Goal: Task Accomplishment & Management: Manage account settings

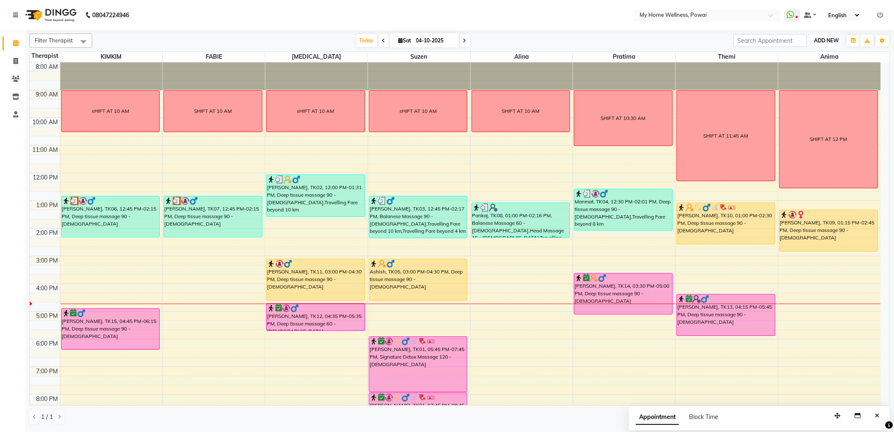
click at [833, 42] on span "ADD NEW" at bounding box center [826, 40] width 25 height 6
click at [800, 76] on link "Add Expense" at bounding box center [807, 78] width 66 height 11
select select "1"
select select "2584"
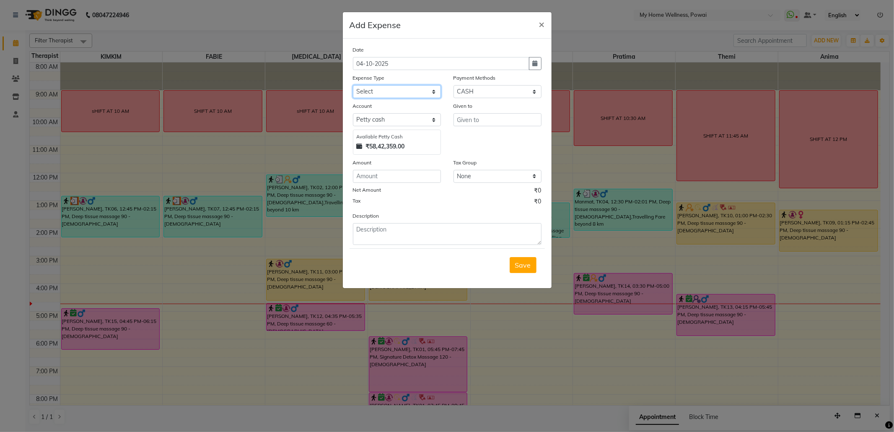
click at [412, 93] on select "Select Advance Salary Cash Deposited to bank Cash Handed over to Owner Clinical…" at bounding box center [397, 91] width 88 height 13
select select "11095"
click at [353, 85] on select "Select Advance Salary Cash Deposited to bank Cash Handed over to Owner Clinical…" at bounding box center [397, 91] width 88 height 13
click at [498, 122] on input "text" at bounding box center [497, 119] width 88 height 13
type input "Elleys"
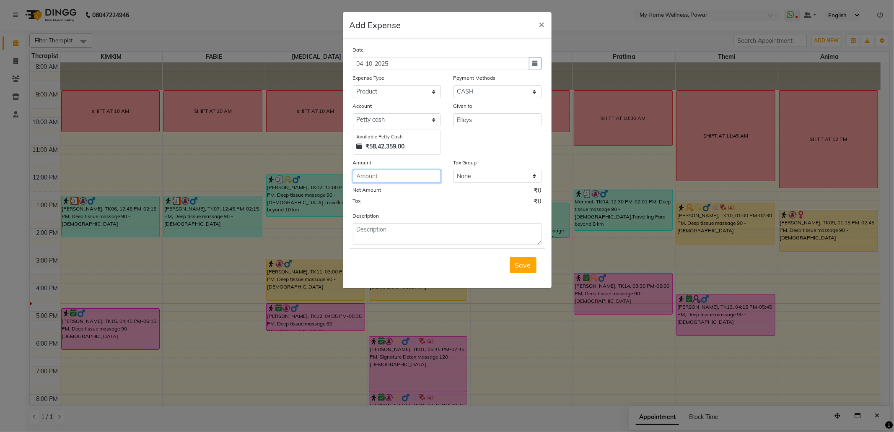
click at [401, 179] on input "number" at bounding box center [397, 176] width 88 height 13
type input "740"
click at [470, 240] on textarea at bounding box center [447, 234] width 189 height 22
type textarea "paid by cash 740"
click at [521, 267] on span "Save" at bounding box center [523, 265] width 16 height 8
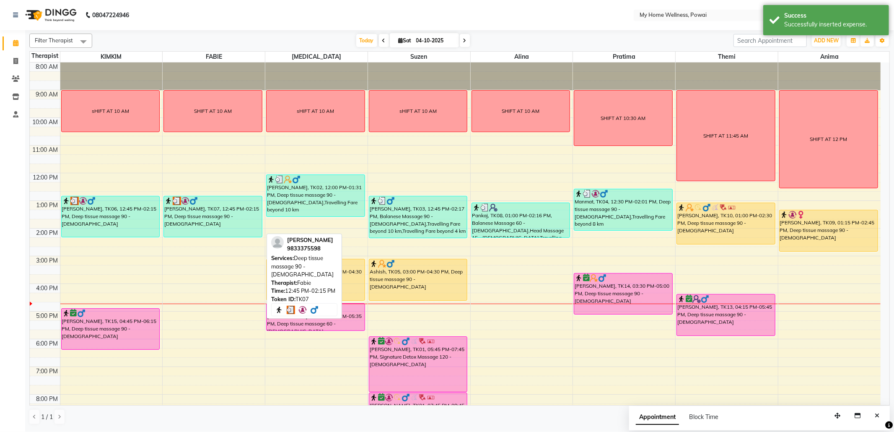
click at [213, 227] on div "[PERSON_NAME], TK07, 12:45 PM-02:15 PM, Deep tissue massage 90 - [DEMOGRAPHIC_D…" at bounding box center [213, 216] width 98 height 41
select select "3"
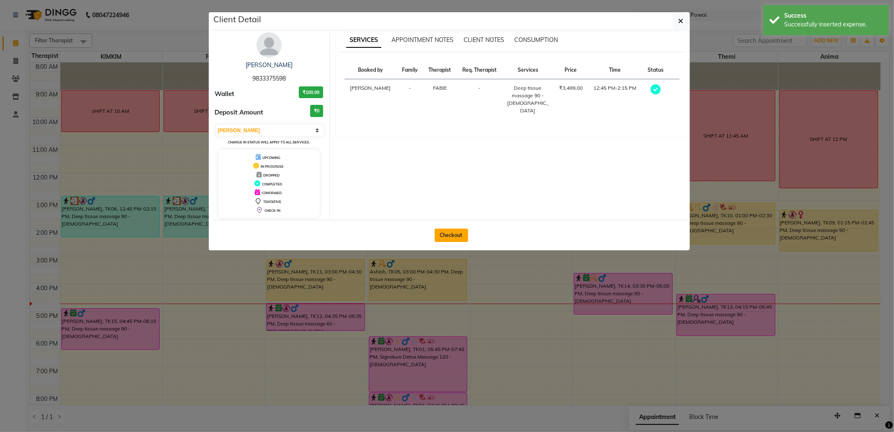
click at [457, 238] on button "Checkout" at bounding box center [452, 234] width 34 height 13
select select "682"
select select "service"
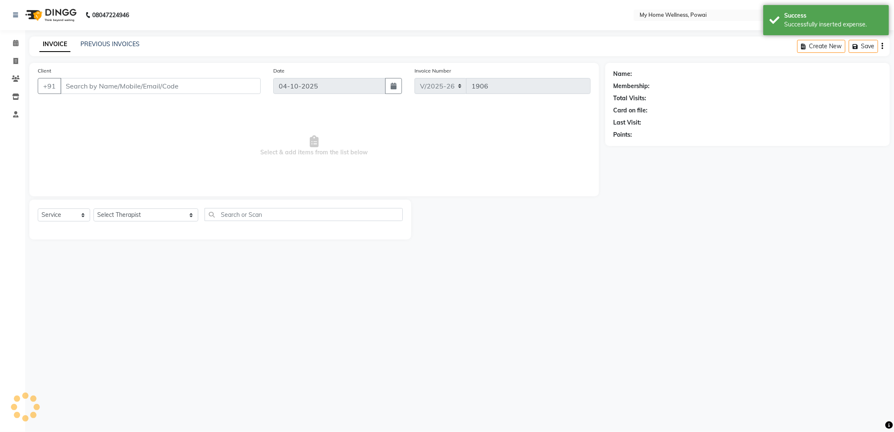
type input "98******98"
select select "86797"
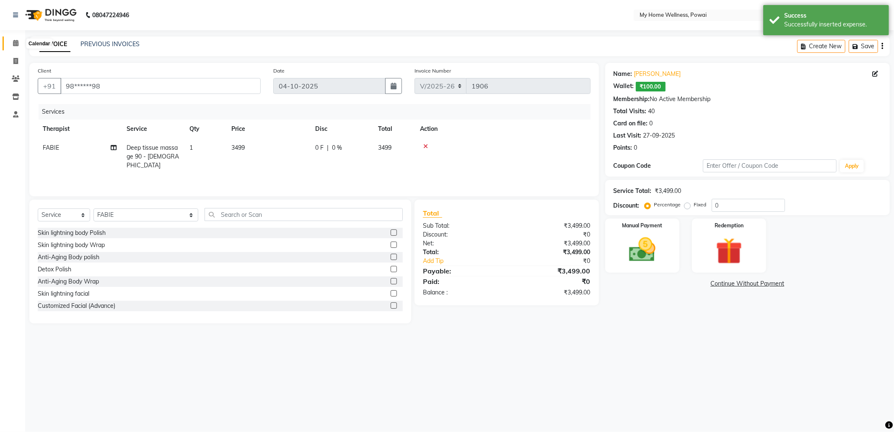
click at [17, 40] on icon at bounding box center [15, 43] width 5 height 6
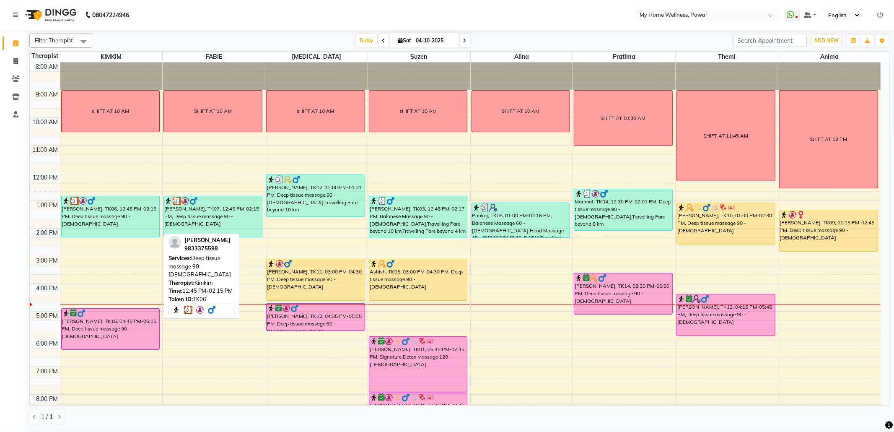
click at [127, 218] on div "[PERSON_NAME], TK06, 12:45 PM-02:15 PM, Deep tissue massage 90 - [DEMOGRAPHIC_D…" at bounding box center [111, 216] width 98 height 41
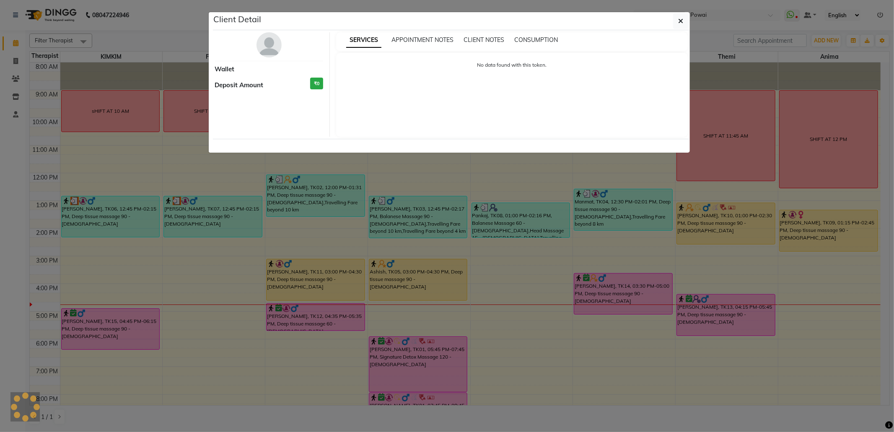
select select "3"
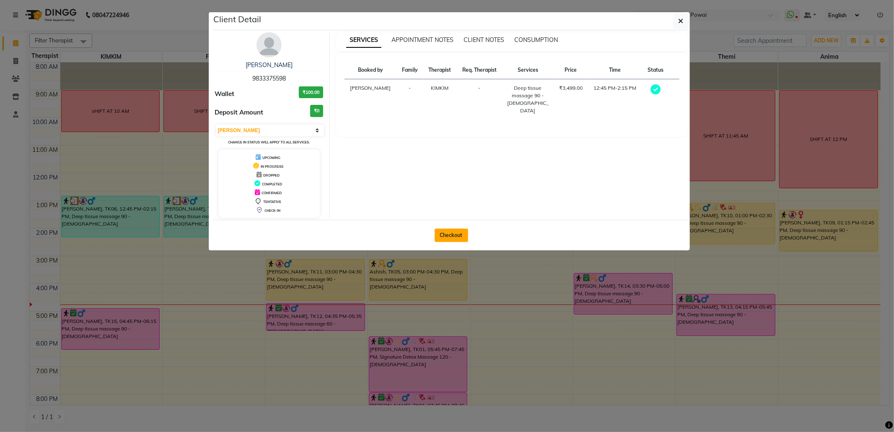
click at [446, 233] on button "Checkout" at bounding box center [452, 234] width 34 height 13
select select "682"
select select "service"
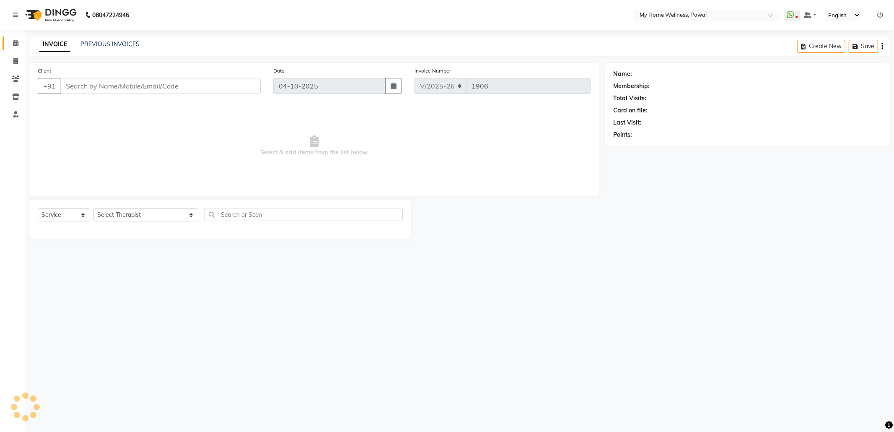
type input "98******98"
select select "87908"
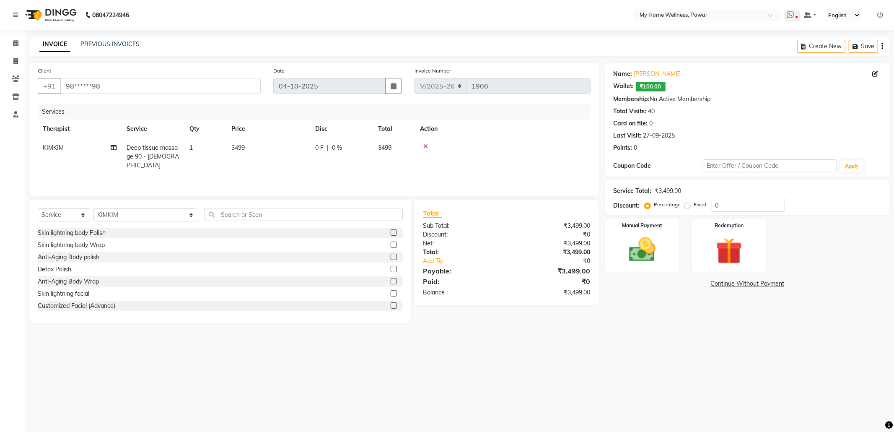
click at [187, 151] on td "1" at bounding box center [205, 156] width 42 height 36
select select "87908"
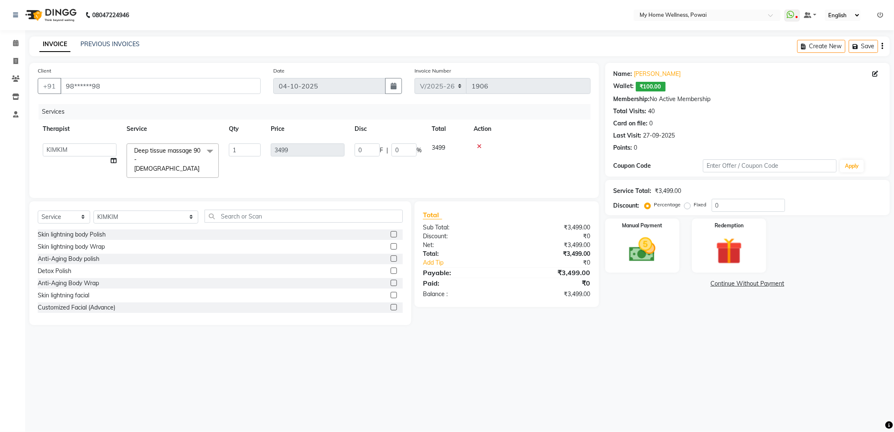
click at [210, 149] on span at bounding box center [210, 151] width 17 height 16
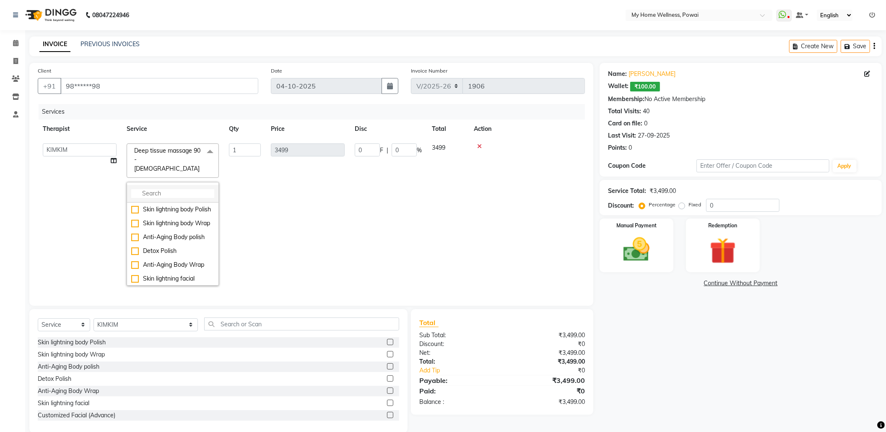
click at [194, 189] on input "multiselect-search" at bounding box center [172, 193] width 83 height 9
type input "dee"
click at [179, 254] on div "Deep tissue massage 120 - [DEMOGRAPHIC_DATA]" at bounding box center [172, 263] width 83 height 18
checkbox input "false"
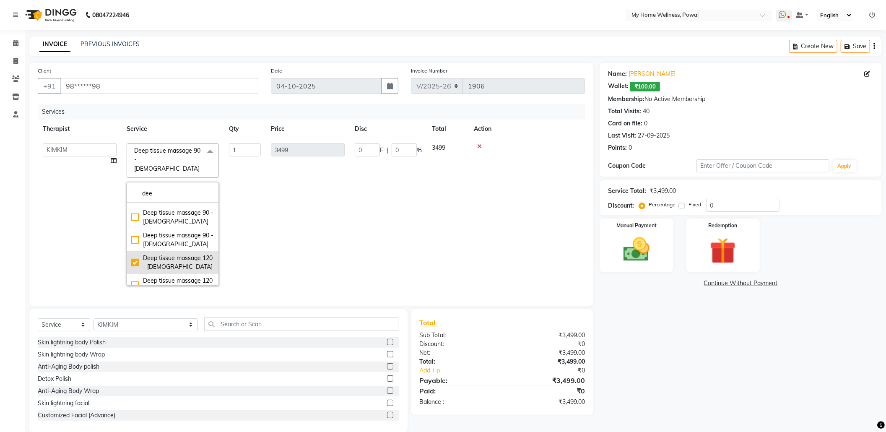
checkbox input "true"
type input "4599"
click at [319, 230] on td "4599" at bounding box center [308, 214] width 84 height 152
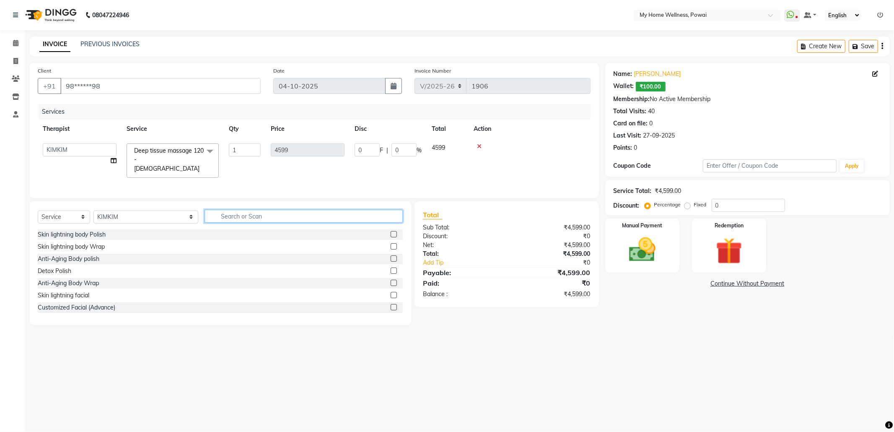
click at [303, 217] on input "text" at bounding box center [304, 216] width 198 height 13
type input "tr"
click at [394, 273] on label at bounding box center [394, 270] width 6 height 6
click at [394, 273] on input "checkbox" at bounding box center [393, 270] width 5 height 5
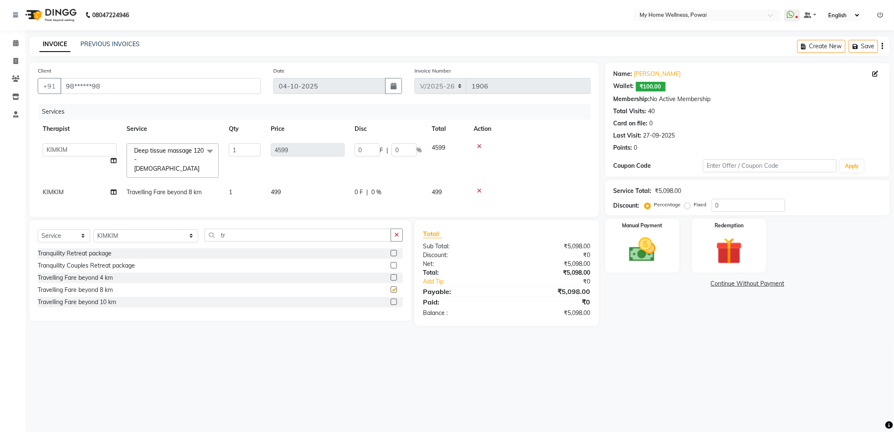
checkbox input "false"
click at [478, 188] on icon at bounding box center [479, 191] width 5 height 6
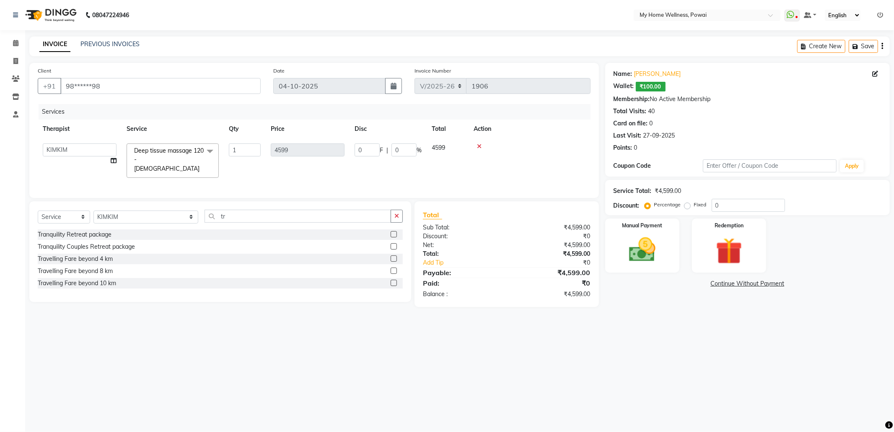
click at [396, 282] on label at bounding box center [394, 283] width 6 height 6
click at [396, 282] on input "checkbox" at bounding box center [393, 282] width 5 height 5
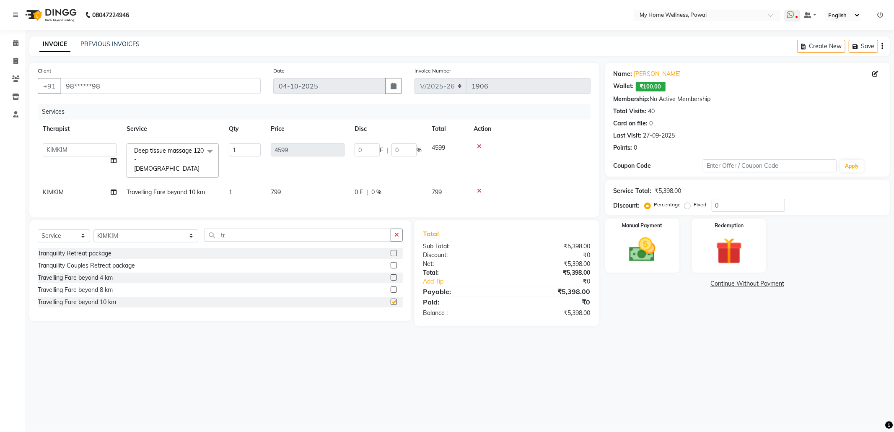
checkbox input "false"
click at [391, 280] on div at bounding box center [393, 278] width 5 height 9
click at [393, 279] on label at bounding box center [394, 277] width 6 height 6
click at [393, 279] on input "checkbox" at bounding box center [393, 277] width 5 height 5
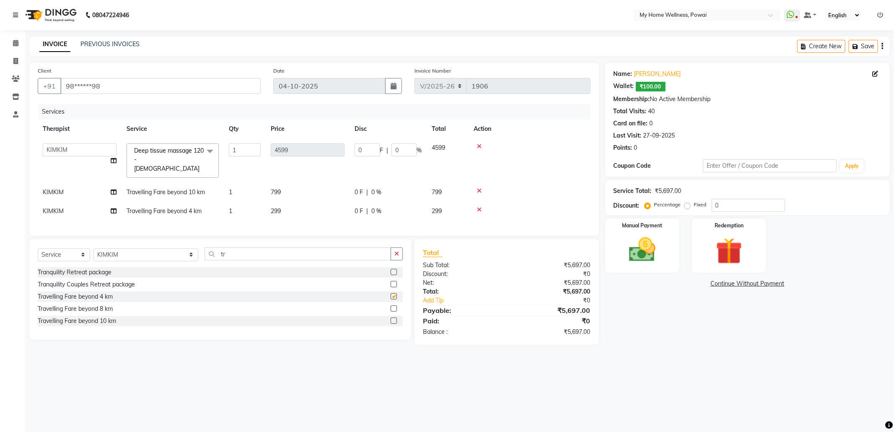
checkbox input "false"
click at [641, 254] on img at bounding box center [642, 250] width 45 height 32
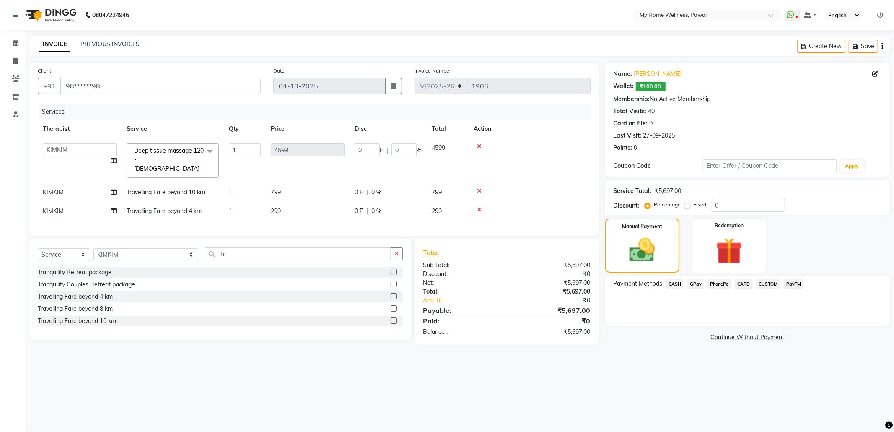
click at [678, 283] on span "CASH" at bounding box center [675, 284] width 18 height 10
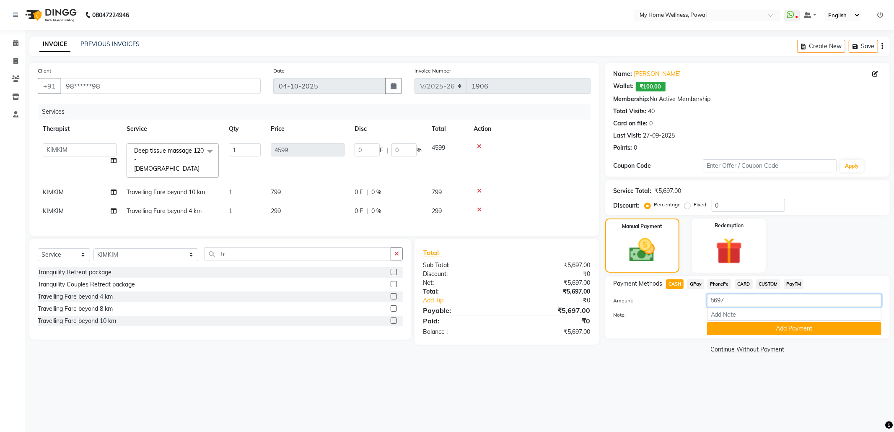
drag, startPoint x: 740, startPoint y: 300, endPoint x: 644, endPoint y: 290, distance: 96.9
click at [645, 297] on div "Amount: 5697" at bounding box center [747, 301] width 280 height 14
type input "5000"
click at [725, 319] on input "Note:" at bounding box center [794, 314] width 174 height 13
type input "faby"
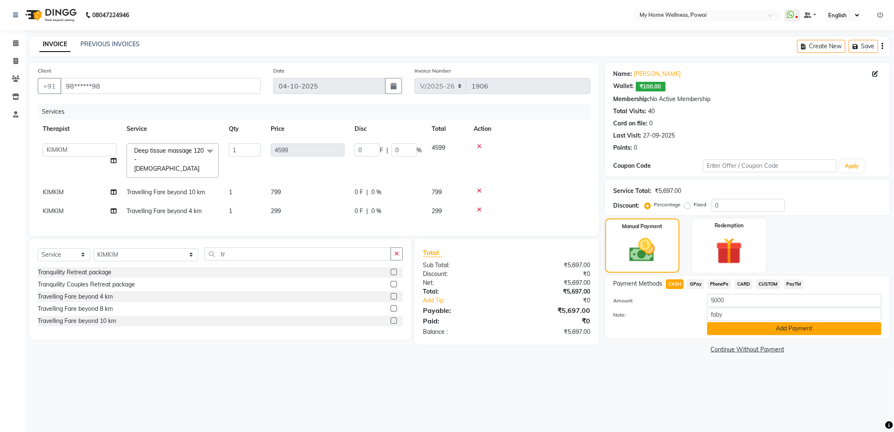
click at [778, 332] on button "Add Payment" at bounding box center [794, 328] width 174 height 13
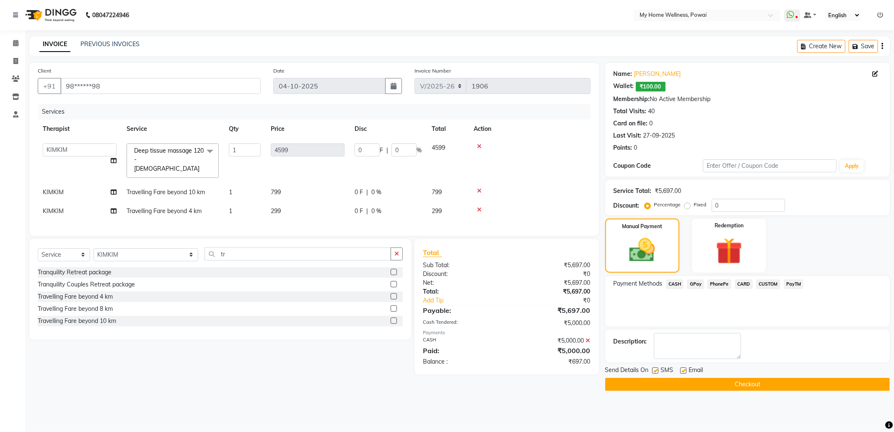
click at [696, 282] on span "GPay" at bounding box center [695, 284] width 17 height 10
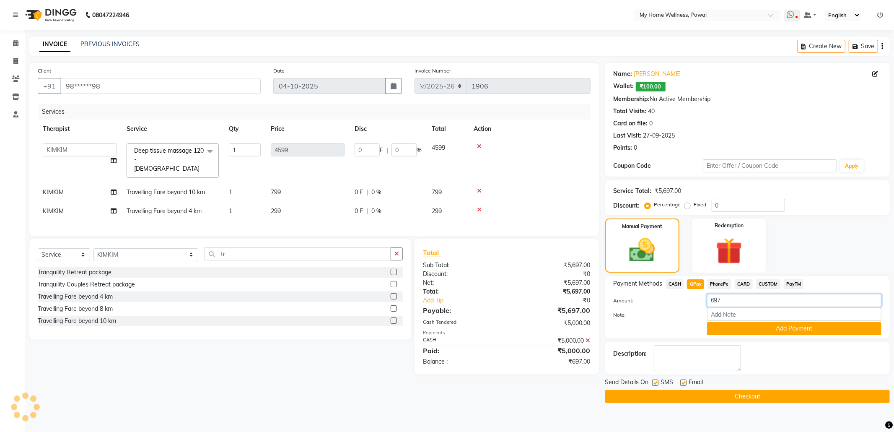
drag, startPoint x: 734, startPoint y: 304, endPoint x: 643, endPoint y: 292, distance: 92.2
click at [644, 295] on div "Amount: 697" at bounding box center [747, 301] width 280 height 14
click at [18, 40] on icon at bounding box center [15, 43] width 5 height 6
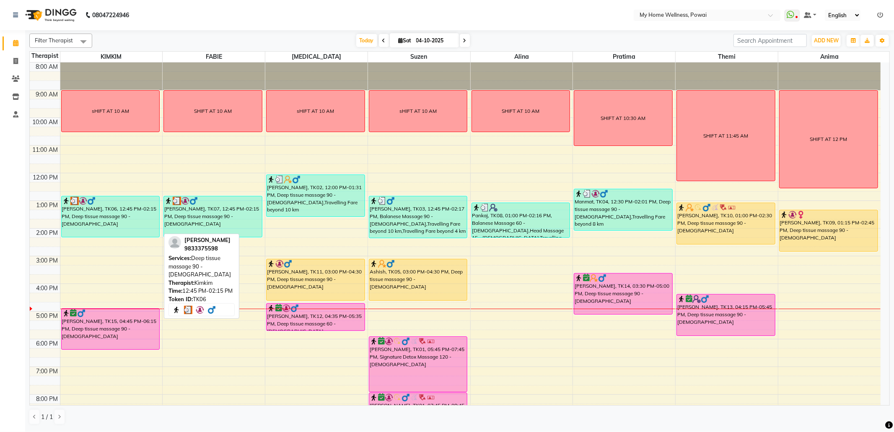
click at [87, 222] on div "[PERSON_NAME], TK06, 12:45 PM-02:15 PM, Deep tissue massage 90 - [DEMOGRAPHIC_D…" at bounding box center [111, 216] width 98 height 41
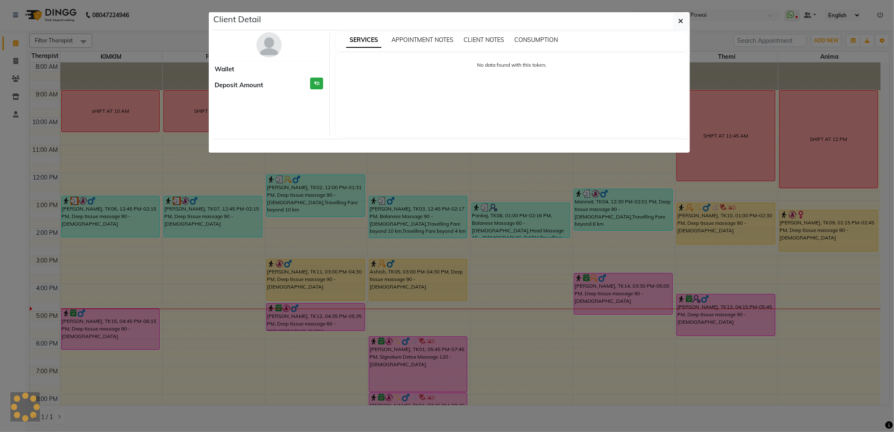
select select "3"
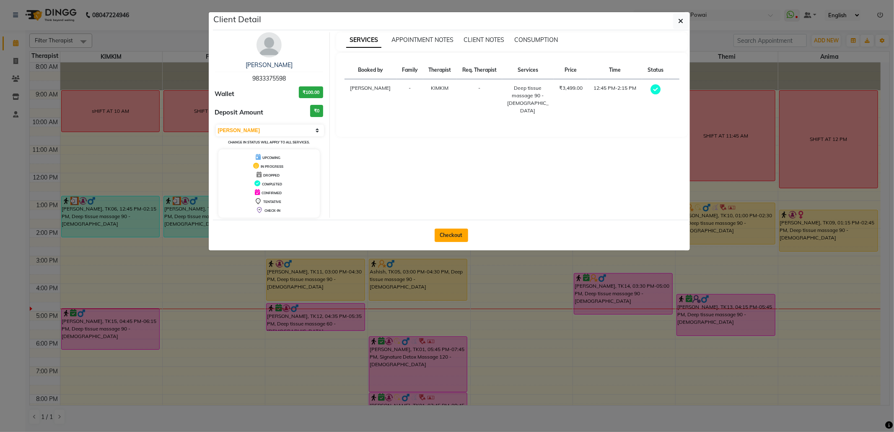
click at [450, 233] on button "Checkout" at bounding box center [452, 234] width 34 height 13
select select "682"
select select "service"
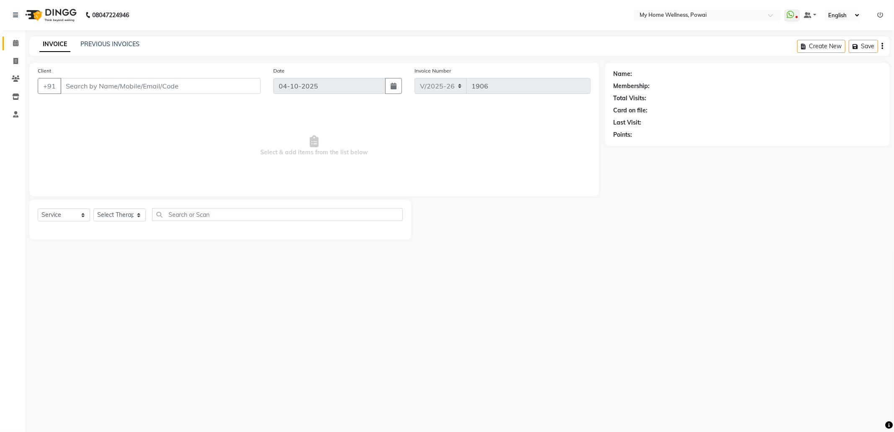
type input "98******98"
select select "87908"
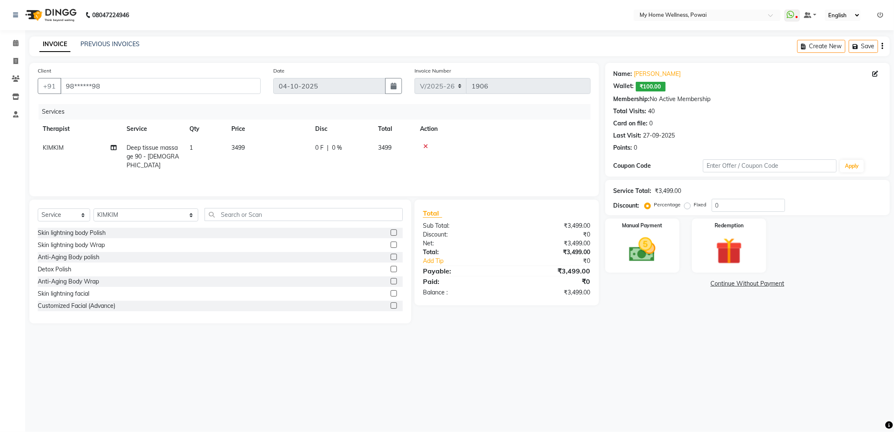
click at [188, 144] on td "1" at bounding box center [205, 156] width 42 height 36
select select "87908"
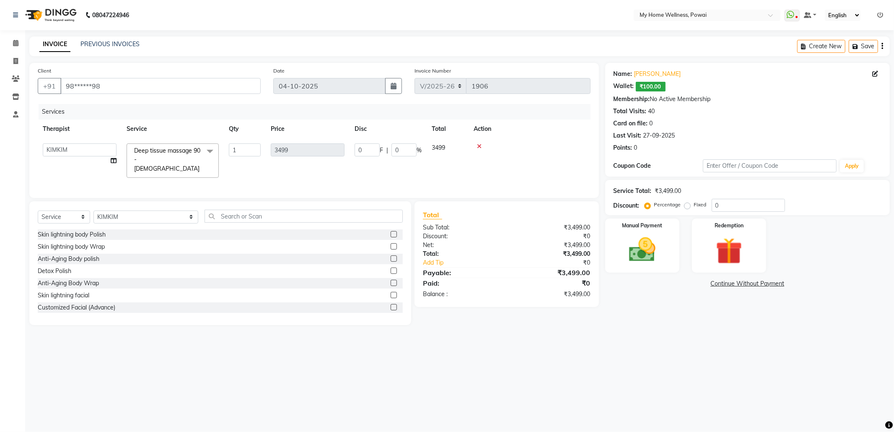
drag, startPoint x: 213, startPoint y: 149, endPoint x: 208, endPoint y: 150, distance: 5.0
click at [212, 149] on span at bounding box center [210, 151] width 17 height 16
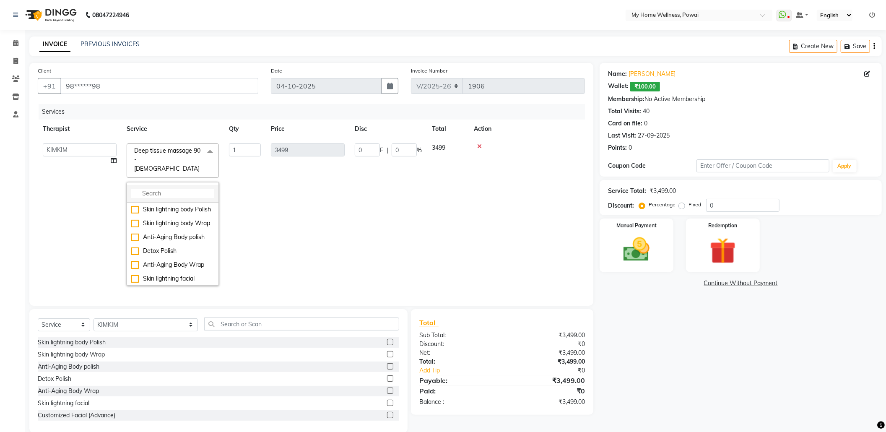
click at [185, 189] on input "multiselect-search" at bounding box center [172, 193] width 83 height 9
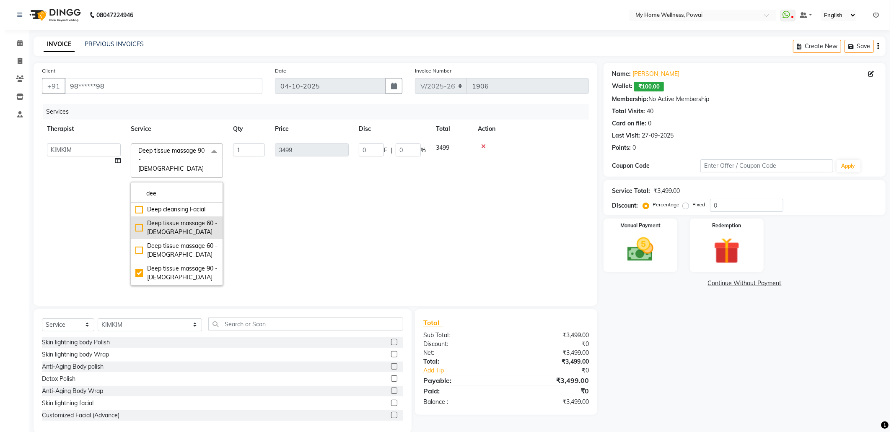
scroll to position [56, 0]
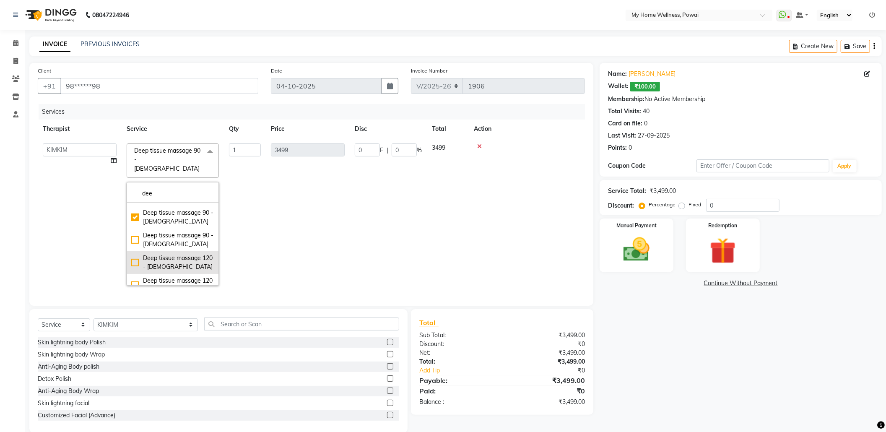
type input "dee"
click at [180, 254] on div "Deep tissue massage 120 - [DEMOGRAPHIC_DATA]" at bounding box center [172, 263] width 83 height 18
checkbox input "false"
checkbox input "true"
type input "4599"
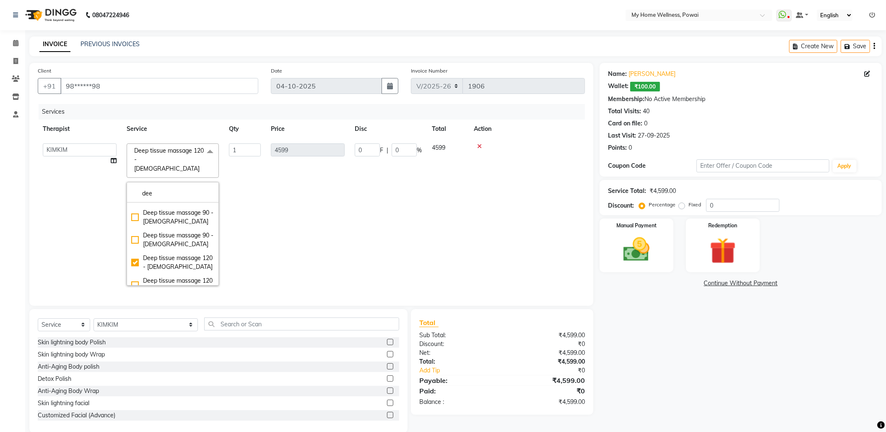
click at [291, 232] on td "4599" at bounding box center [308, 214] width 84 height 152
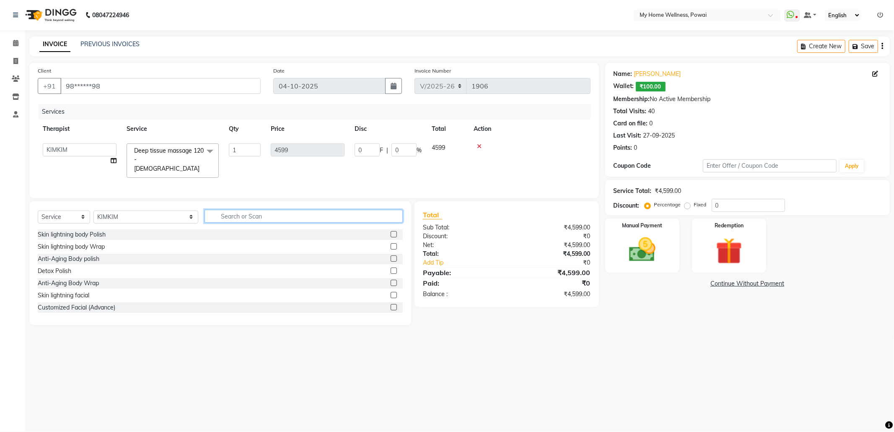
click at [246, 215] on input "text" at bounding box center [304, 216] width 198 height 13
type input "tr"
click at [393, 285] on label at bounding box center [394, 283] width 6 height 6
click at [393, 285] on input "checkbox" at bounding box center [393, 282] width 5 height 5
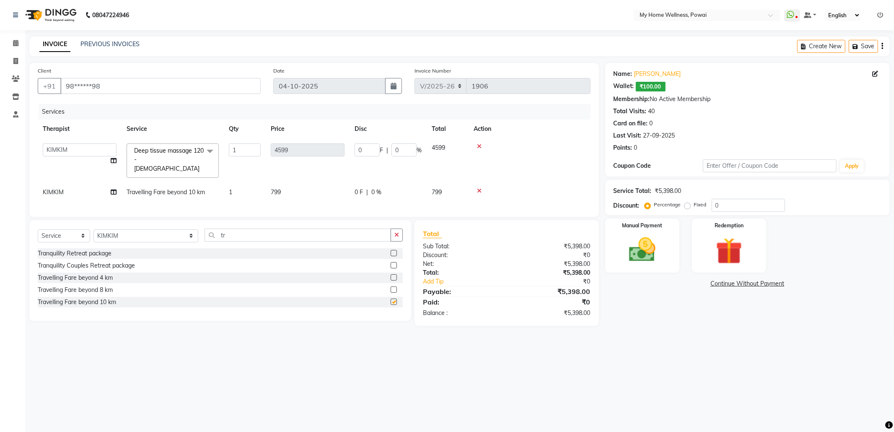
checkbox input "false"
click at [395, 275] on label at bounding box center [394, 277] width 6 height 6
click at [395, 275] on input "checkbox" at bounding box center [393, 277] width 5 height 5
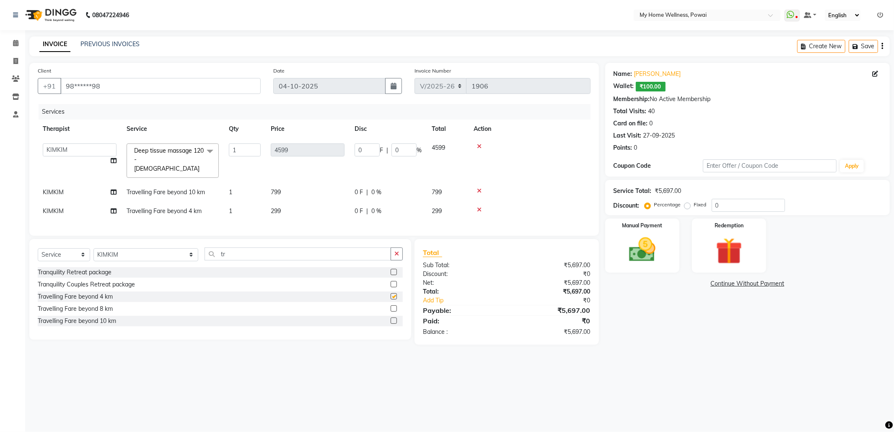
checkbox input "false"
drag, startPoint x: 686, startPoint y: 207, endPoint x: 725, endPoint y: 203, distance: 39.2
click at [694, 207] on label "Fixed" at bounding box center [700, 205] width 13 height 8
click at [688, 207] on input "Fixed" at bounding box center [689, 205] width 6 height 6
radio input "true"
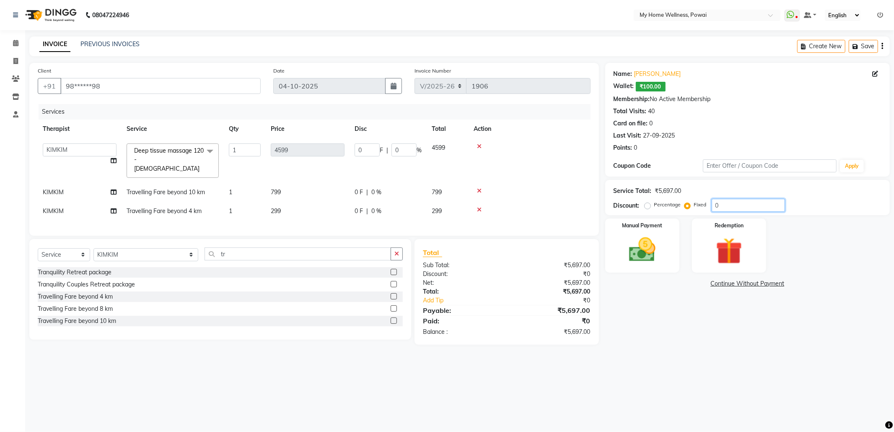
click at [743, 202] on input "0" at bounding box center [748, 205] width 73 height 13
type input "09"
type input "7.27"
type input "0.16"
type input "097"
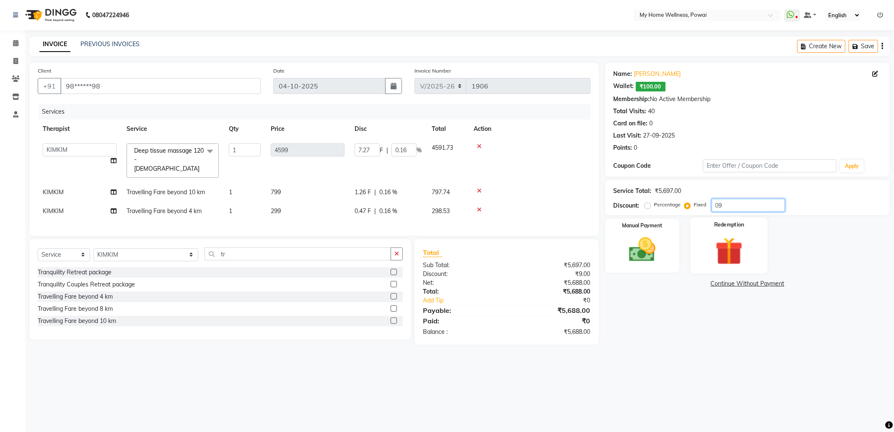
type input "78.3"
type input "1.7"
type input "097"
click at [655, 242] on img at bounding box center [642, 250] width 45 height 32
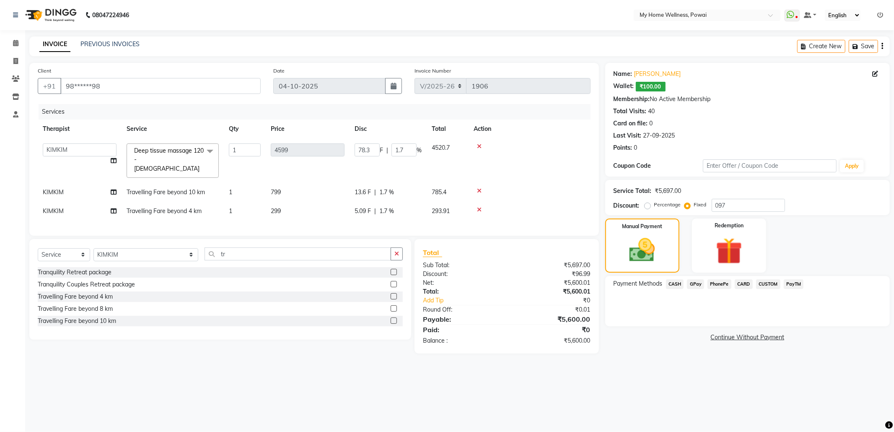
click at [696, 282] on span "GPay" at bounding box center [695, 284] width 17 height 10
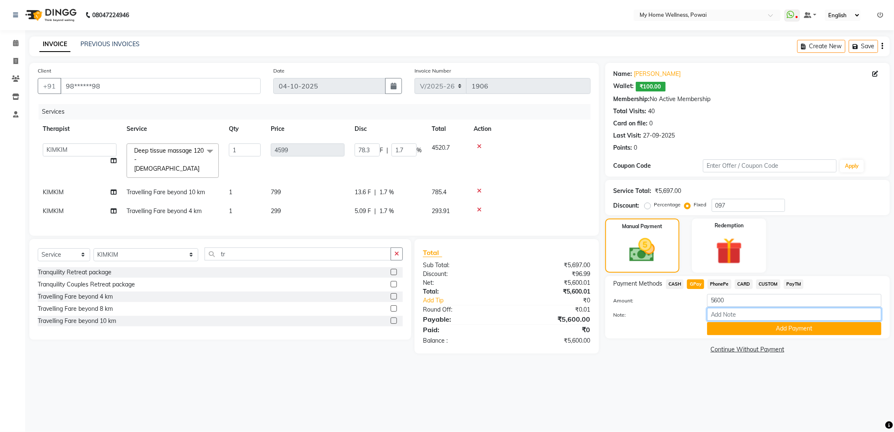
click at [733, 320] on input "Note:" at bounding box center [794, 314] width 174 height 13
type input "Company account"
click at [788, 330] on button "Add Payment" at bounding box center [794, 328] width 174 height 13
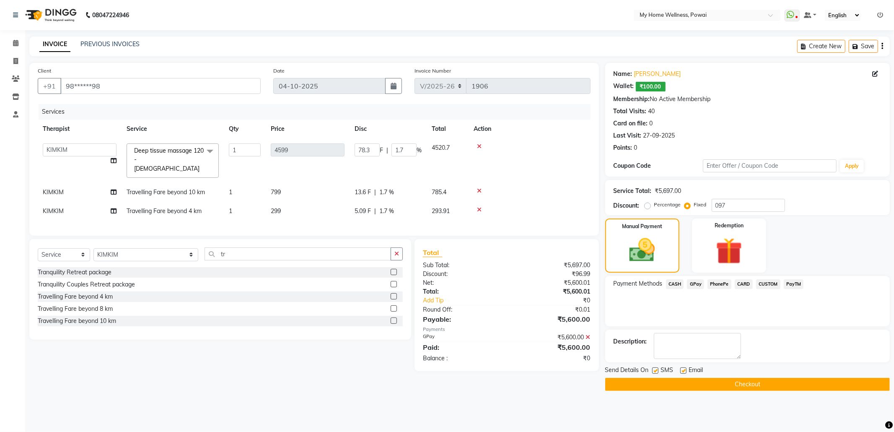
click at [701, 381] on button "Checkout" at bounding box center [747, 384] width 285 height 13
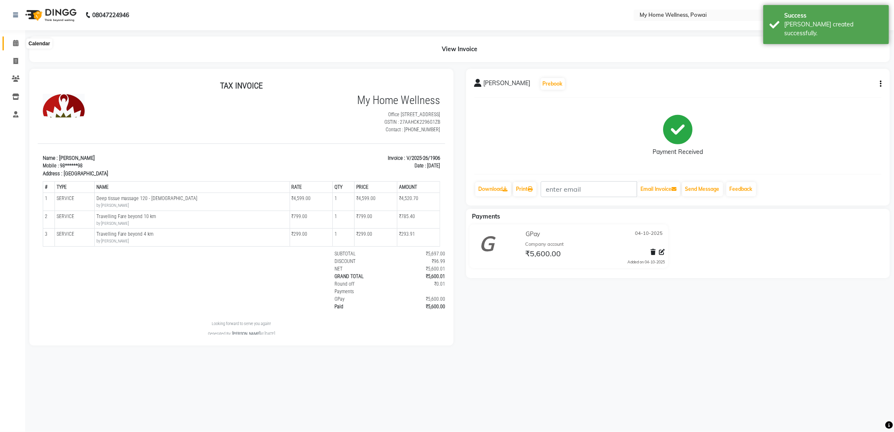
click at [17, 39] on span at bounding box center [15, 44] width 15 height 10
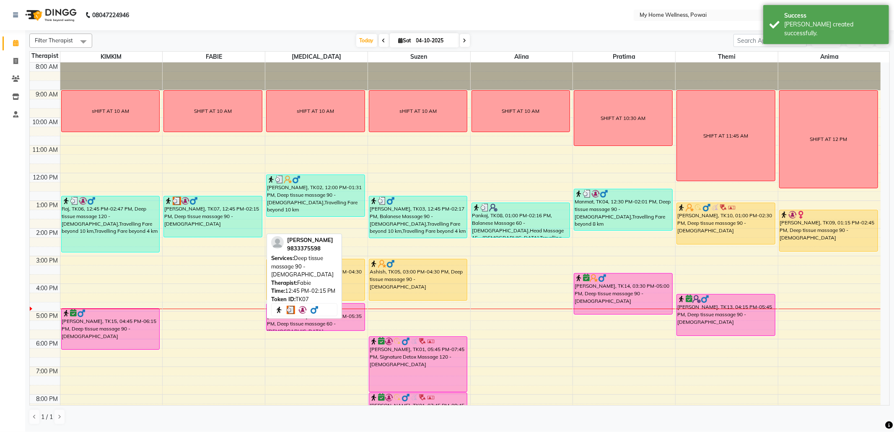
click at [210, 222] on div "[PERSON_NAME], TK07, 12:45 PM-02:15 PM, Deep tissue massage 90 - [DEMOGRAPHIC_D…" at bounding box center [213, 216] width 98 height 41
select select "3"
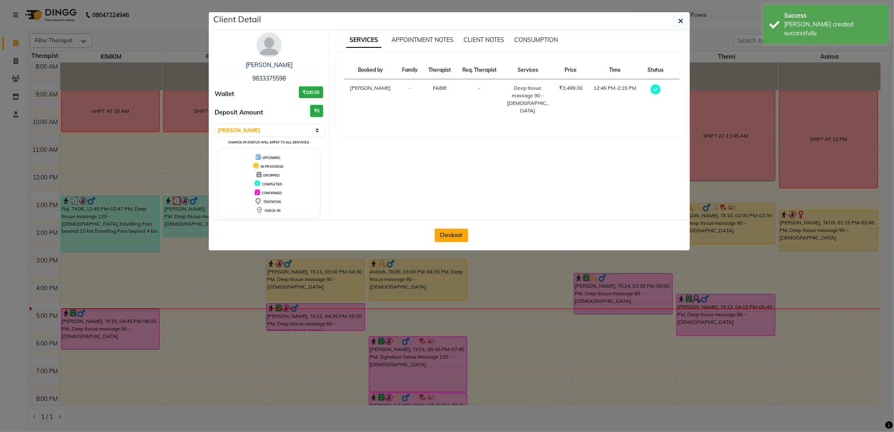
click at [438, 235] on button "Checkout" at bounding box center [452, 234] width 34 height 13
select select "682"
select select "service"
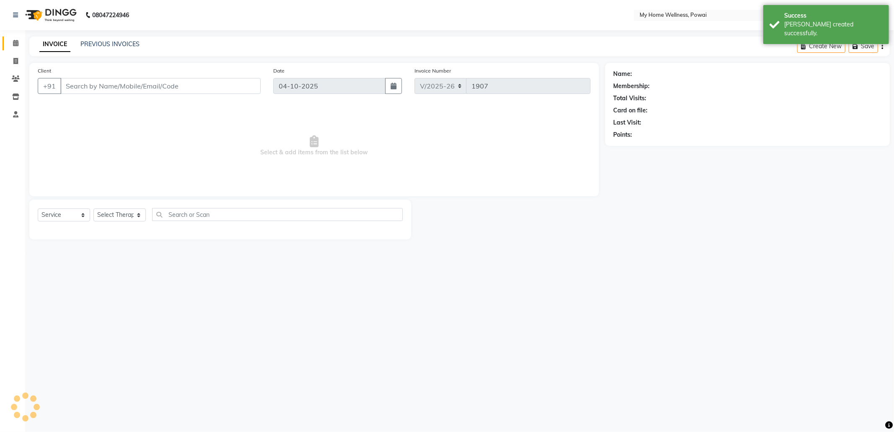
type input "98******98"
select select "86797"
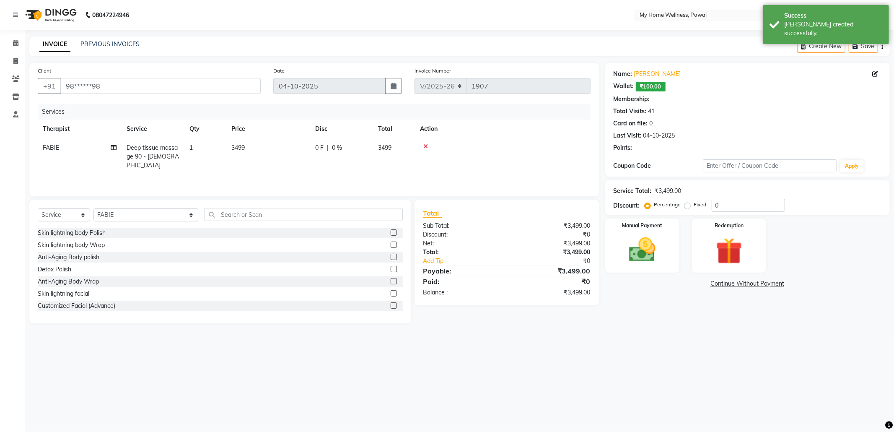
click at [187, 148] on td "1" at bounding box center [205, 156] width 42 height 36
select select "86797"
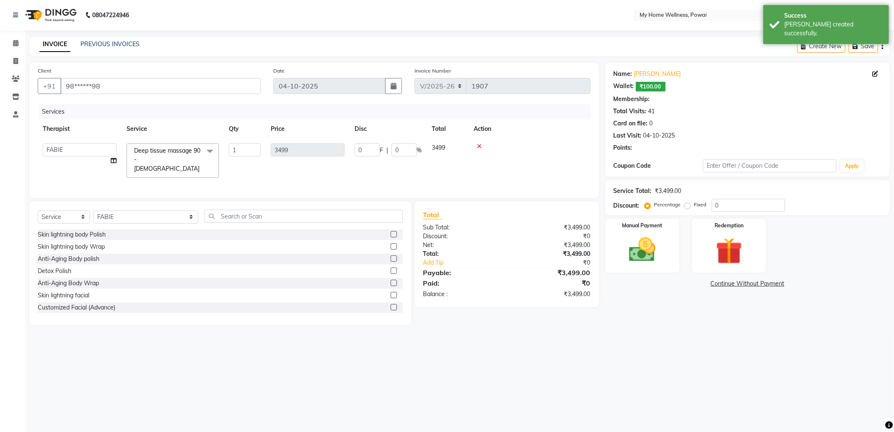
click at [209, 151] on span at bounding box center [210, 151] width 17 height 16
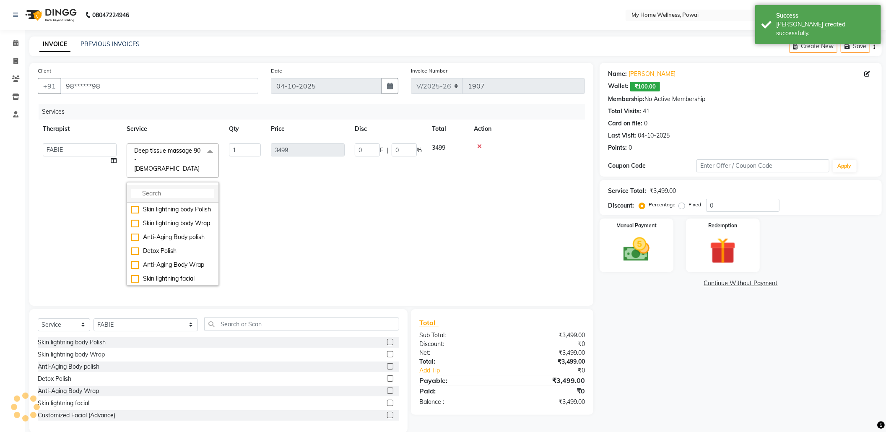
click at [205, 189] on input "multiselect-search" at bounding box center [172, 193] width 83 height 9
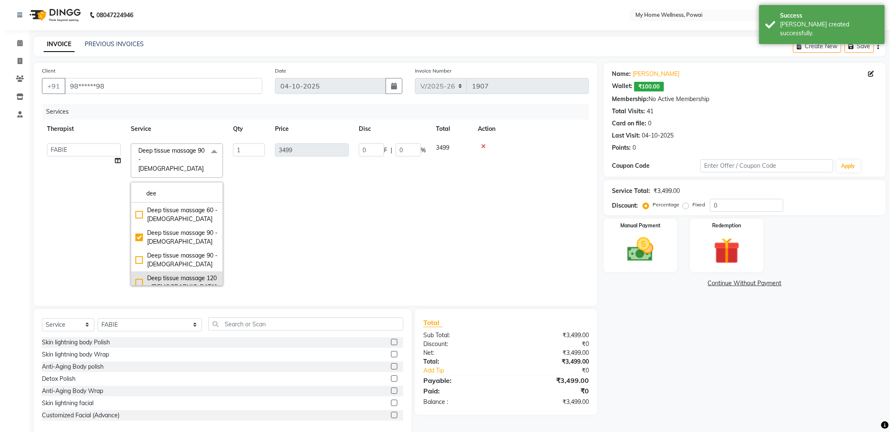
scroll to position [56, 0]
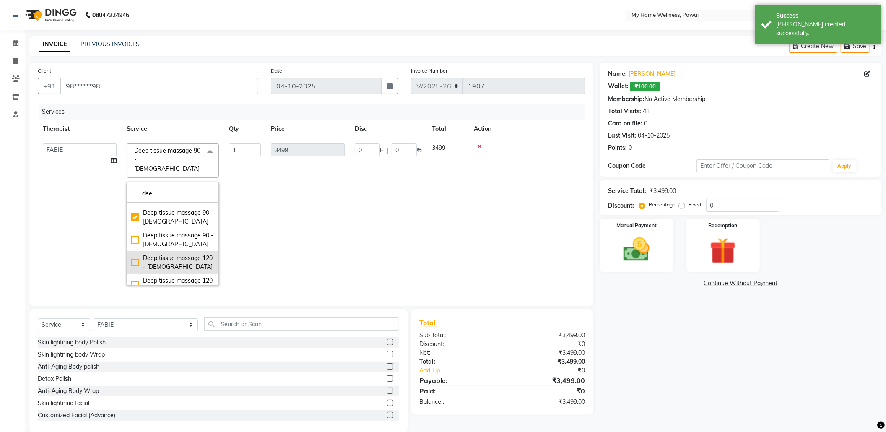
type input "dee"
click at [161, 255] on div "Deep tissue massage 120 - [DEMOGRAPHIC_DATA]" at bounding box center [172, 263] width 83 height 18
checkbox input "false"
checkbox input "true"
type input "4599"
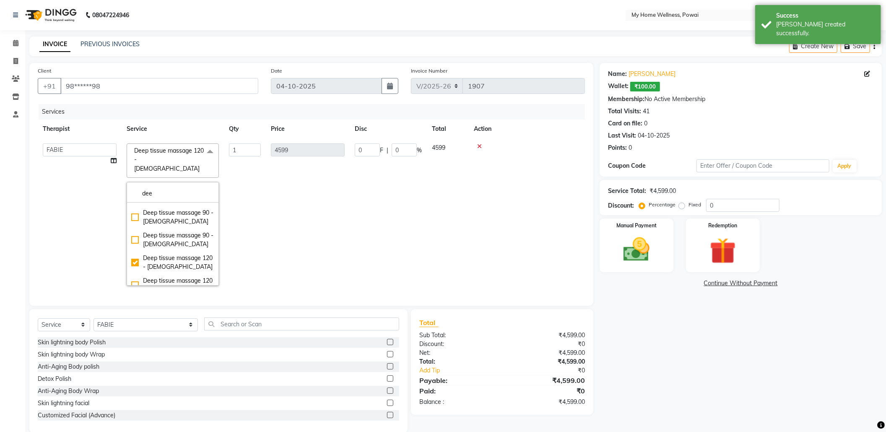
click at [307, 233] on td "4599" at bounding box center [308, 214] width 84 height 152
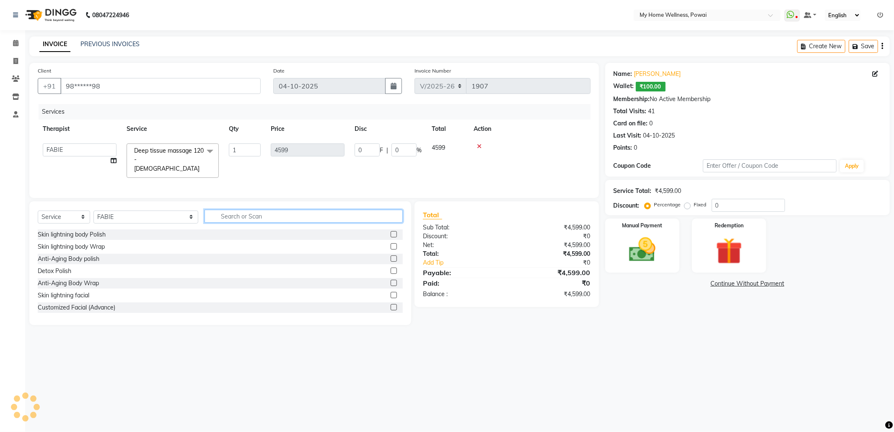
click at [252, 217] on input "text" at bounding box center [304, 216] width 198 height 13
type input "tr"
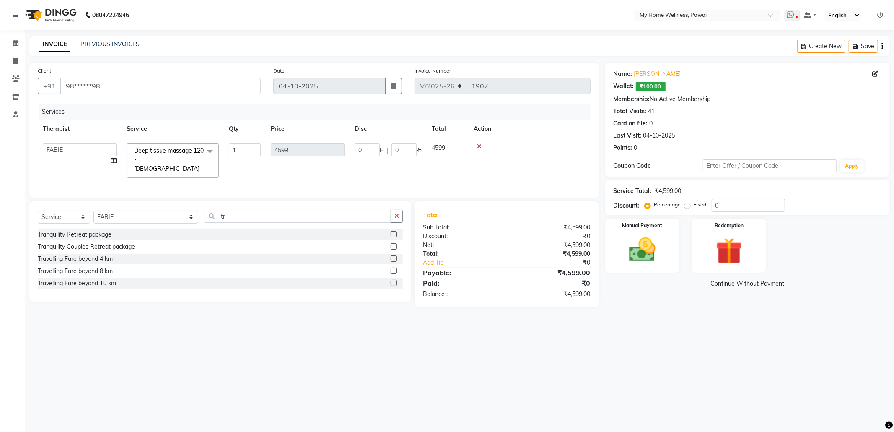
click at [395, 270] on label at bounding box center [394, 270] width 6 height 6
click at [395, 270] on input "checkbox" at bounding box center [393, 270] width 5 height 5
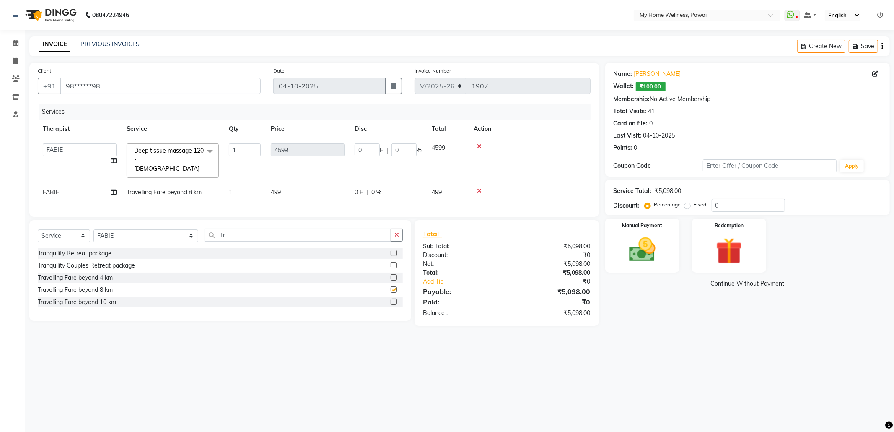
checkbox input "false"
drag, startPoint x: 687, startPoint y: 206, endPoint x: 705, endPoint y: 206, distance: 17.6
click at [694, 206] on label "Fixed" at bounding box center [700, 205] width 13 height 8
click at [690, 206] on input "Fixed" at bounding box center [689, 205] width 6 height 6
radio input "true"
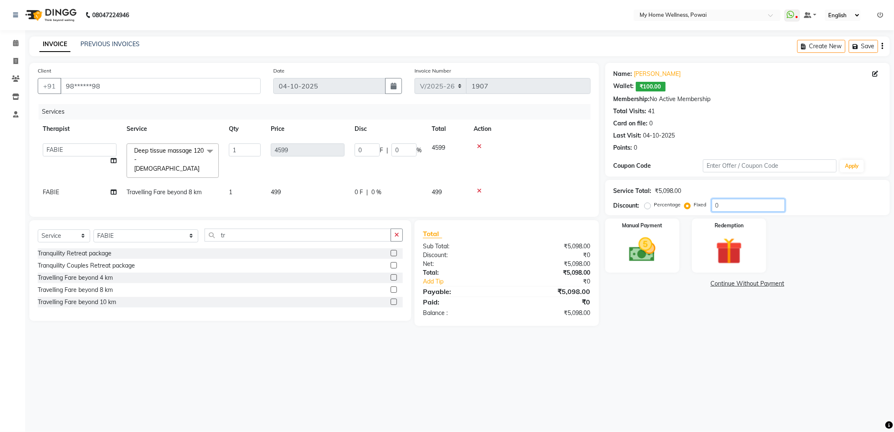
click at [732, 202] on input "0" at bounding box center [748, 205] width 73 height 13
type input "09"
type input "8.12"
type input "0.18"
type input "098"
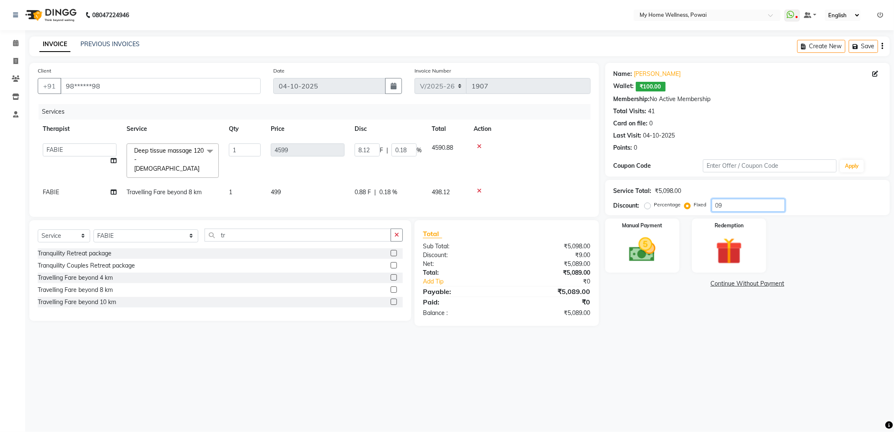
type input "88.41"
type input "1.92"
type input "098"
click at [631, 237] on img at bounding box center [642, 250] width 45 height 32
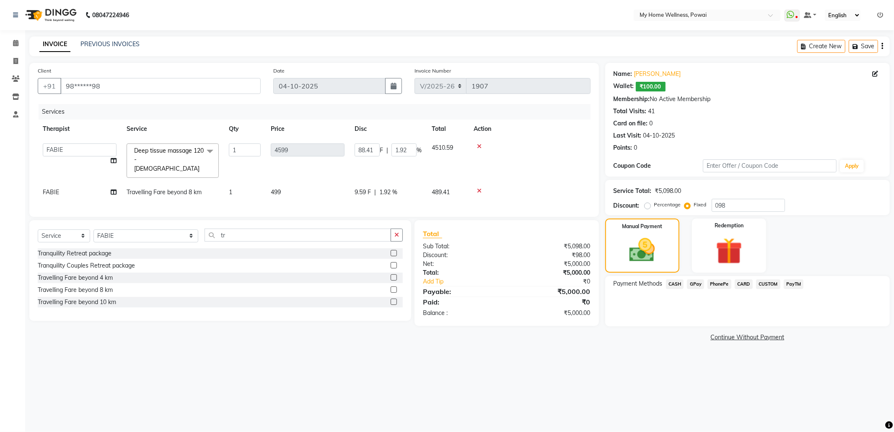
click at [669, 282] on span "CASH" at bounding box center [675, 284] width 18 height 10
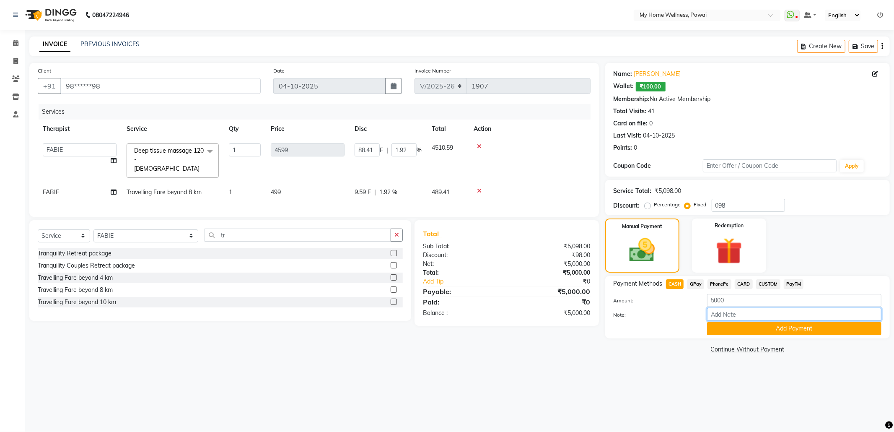
click at [728, 312] on input "Note:" at bounding box center [794, 314] width 174 height 13
type input "d"
type input "faby"
click at [751, 331] on button "Add Payment" at bounding box center [794, 328] width 174 height 13
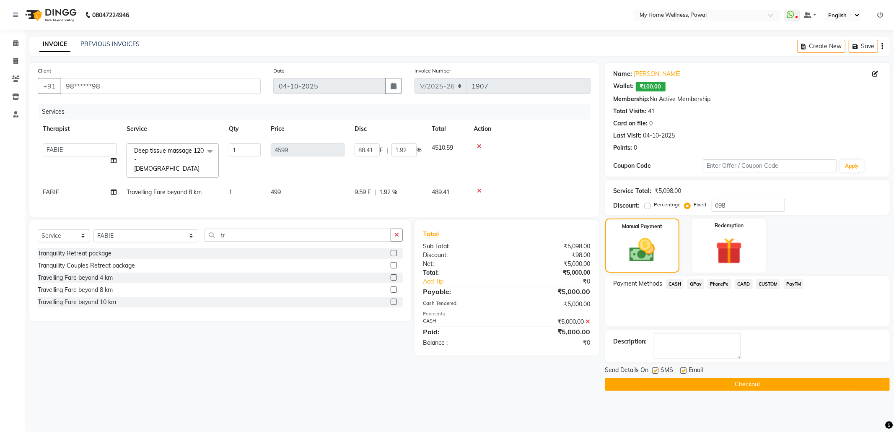
click at [735, 385] on button "Checkout" at bounding box center [747, 384] width 285 height 13
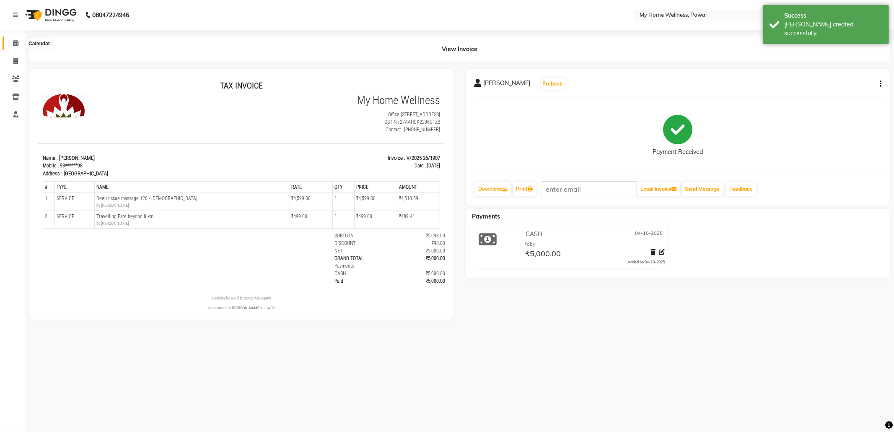
click at [17, 44] on icon at bounding box center [15, 43] width 5 height 6
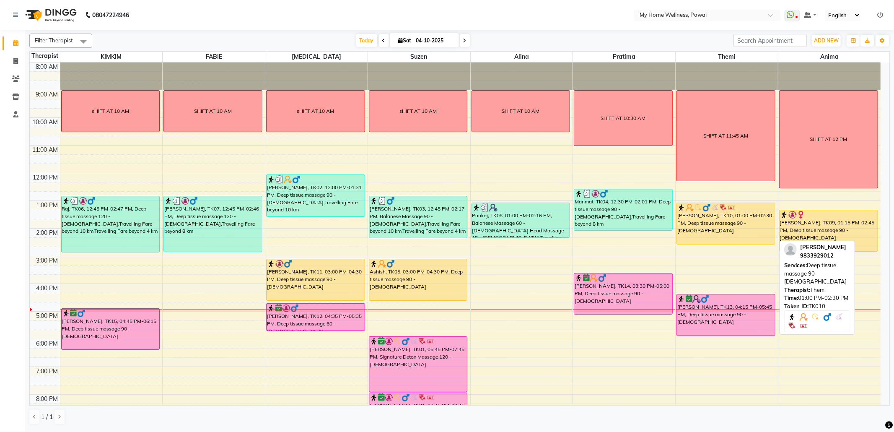
click at [747, 231] on div "[PERSON_NAME], TK10, 01:00 PM-02:30 PM, Deep tissue massage 90 - [DEMOGRAPHIC_D…" at bounding box center [726, 223] width 98 height 41
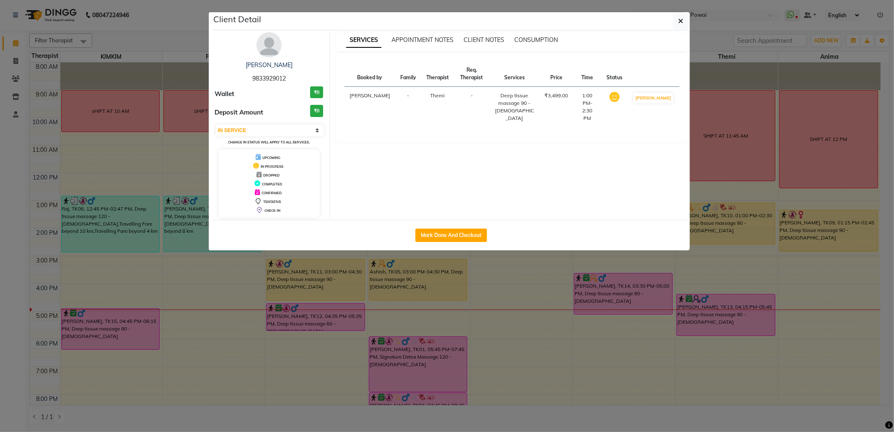
click at [661, 111] on td "[PERSON_NAME]" at bounding box center [653, 107] width 52 height 41
click at [658, 102] on button "[PERSON_NAME]" at bounding box center [653, 98] width 40 height 10
select select "3"
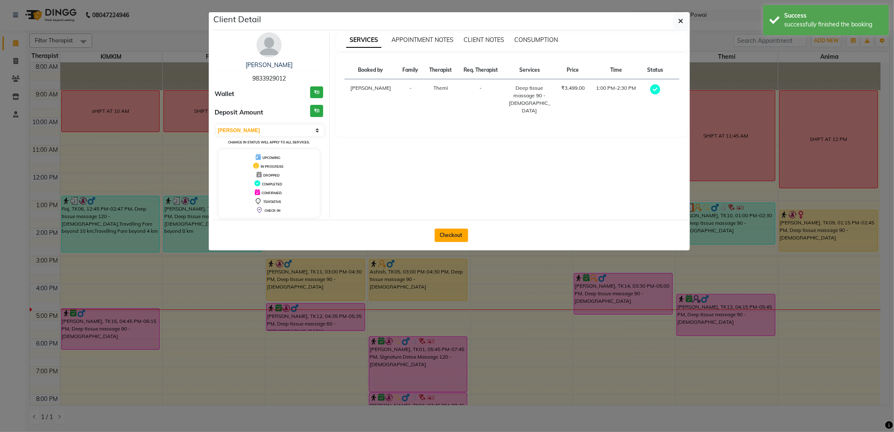
click at [455, 233] on button "Checkout" at bounding box center [452, 234] width 34 height 13
select select "682"
select select "service"
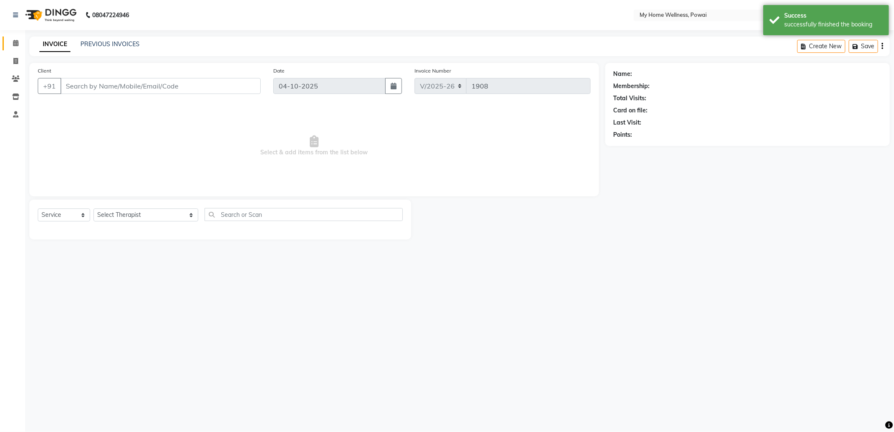
type input "98******12"
select select "65929"
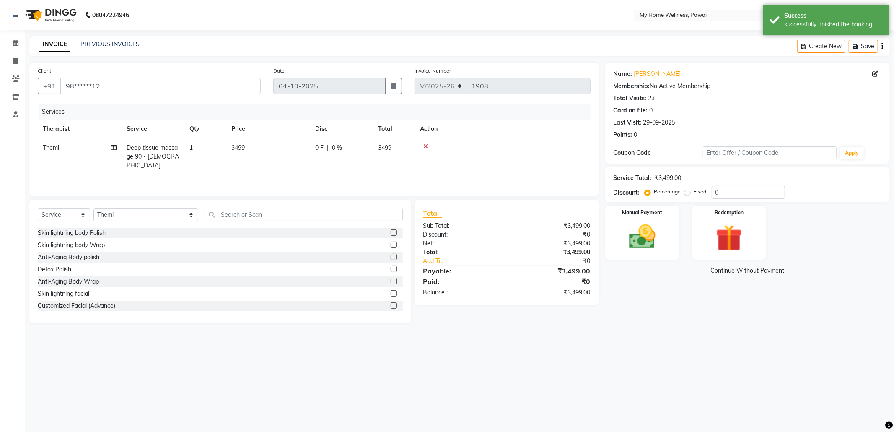
click at [190, 151] on span "1" at bounding box center [190, 148] width 3 height 8
select select "65929"
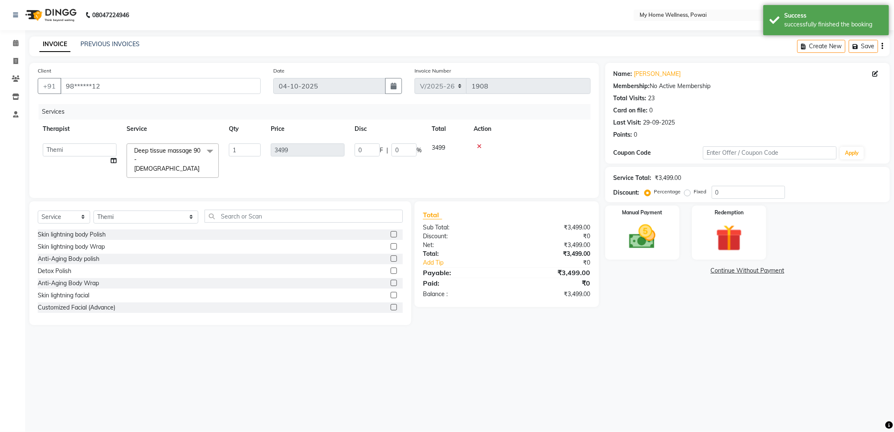
click at [210, 152] on span at bounding box center [210, 151] width 17 height 16
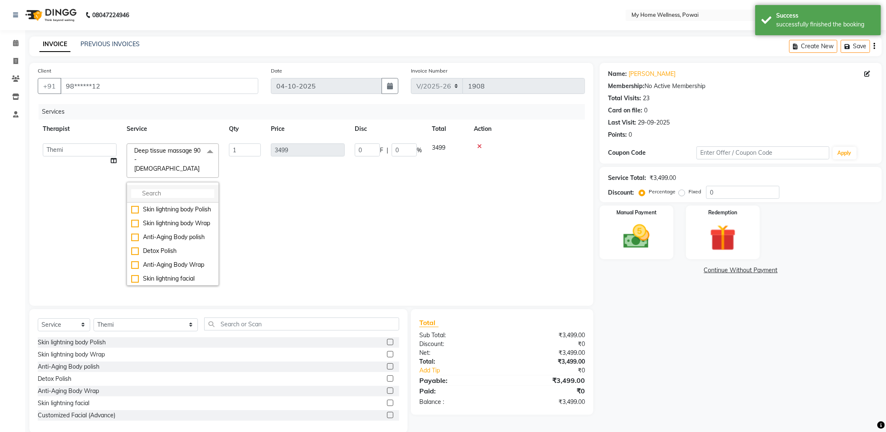
click at [196, 189] on input "multiselect-search" at bounding box center [172, 193] width 83 height 9
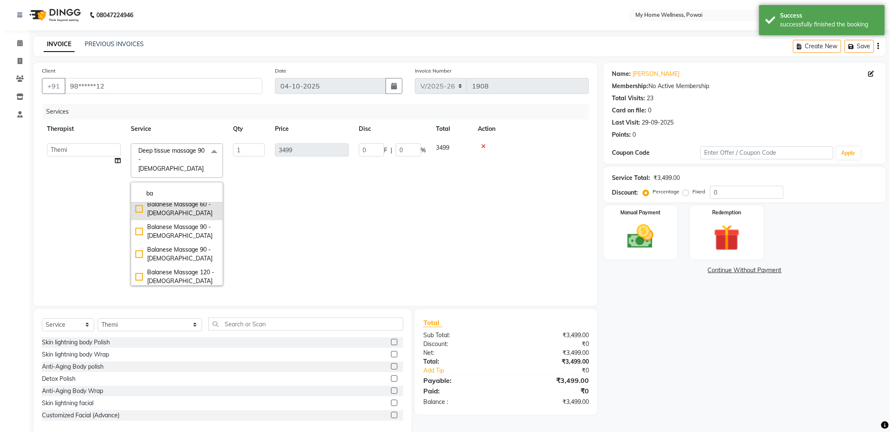
scroll to position [56, 0]
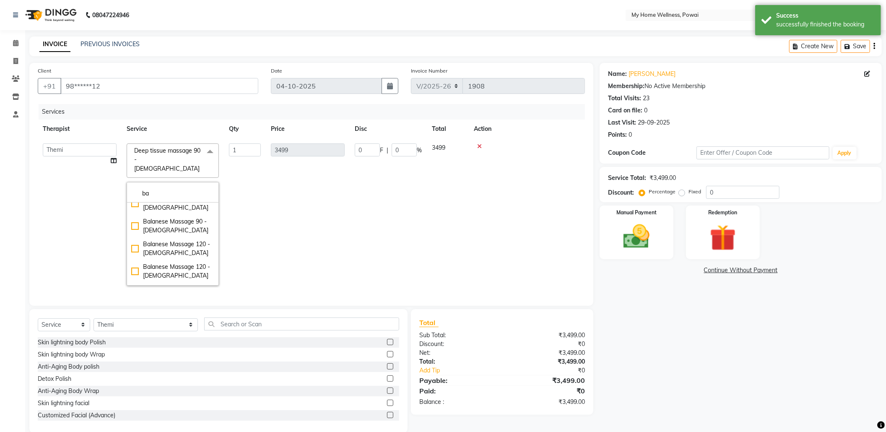
type input "ba"
click at [178, 240] on div "Balanese Massage 120 - [DEMOGRAPHIC_DATA]" at bounding box center [172, 249] width 83 height 18
checkbox input "true"
type input "4599"
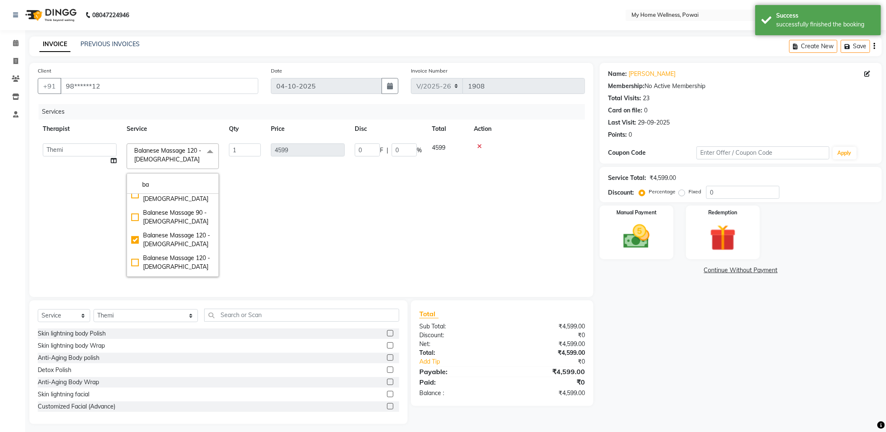
click at [356, 202] on td "0 F | 0 %" at bounding box center [388, 209] width 77 height 143
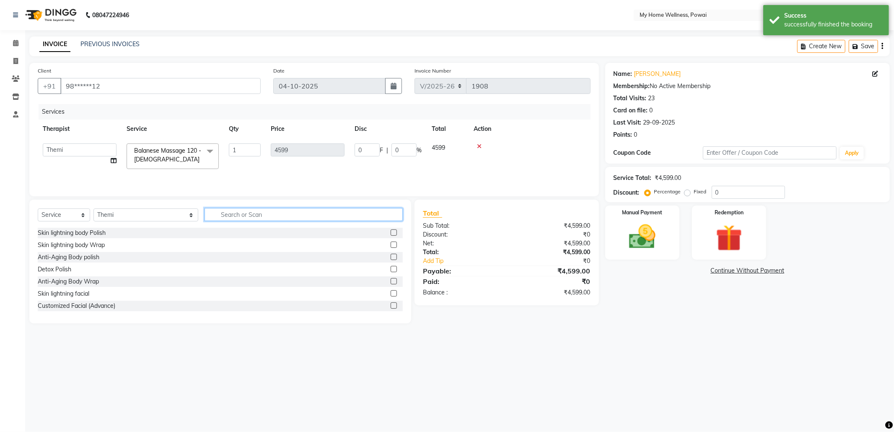
click at [274, 213] on input "text" at bounding box center [304, 214] width 198 height 13
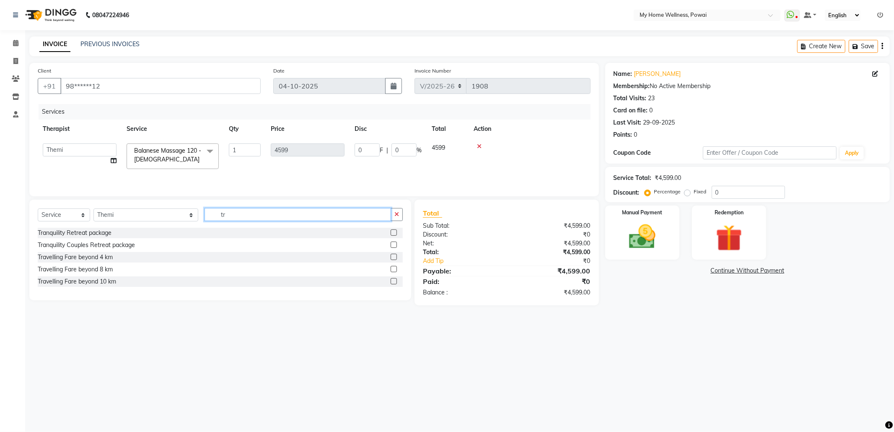
type input "tr"
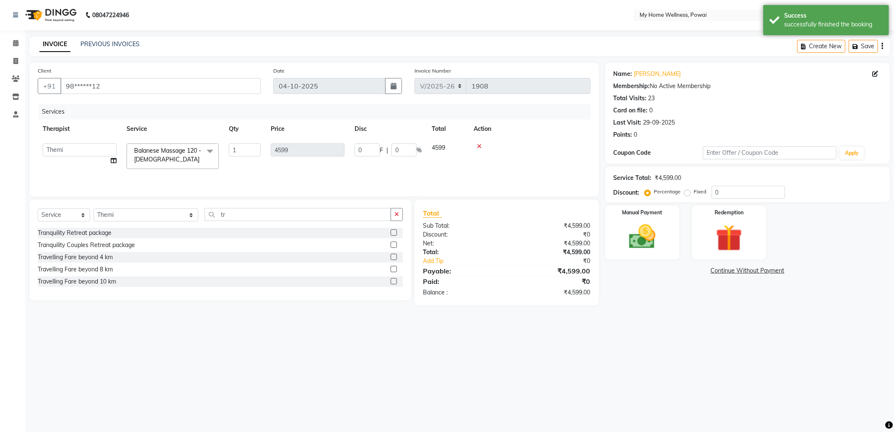
click at [392, 256] on label at bounding box center [394, 257] width 6 height 6
click at [392, 256] on input "checkbox" at bounding box center [393, 256] width 5 height 5
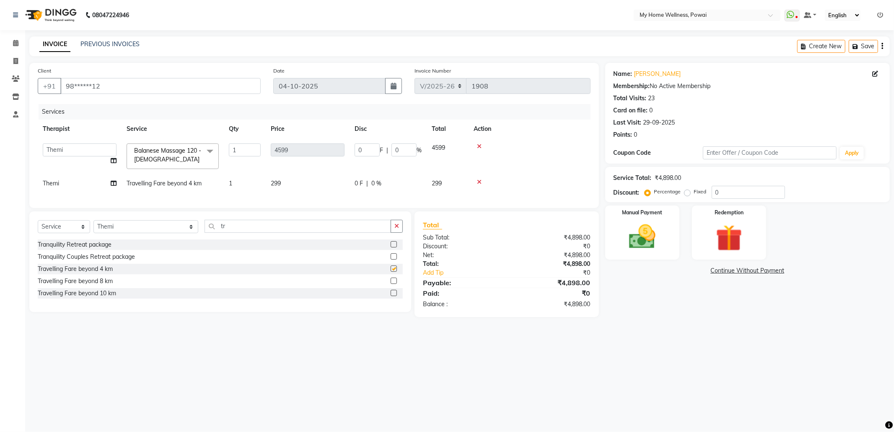
checkbox input "false"
click at [694, 194] on label "Fixed" at bounding box center [700, 192] width 13 height 8
click at [687, 194] on input "Fixed" at bounding box center [689, 192] width 6 height 6
radio input "true"
click at [733, 190] on input "0" at bounding box center [748, 192] width 73 height 13
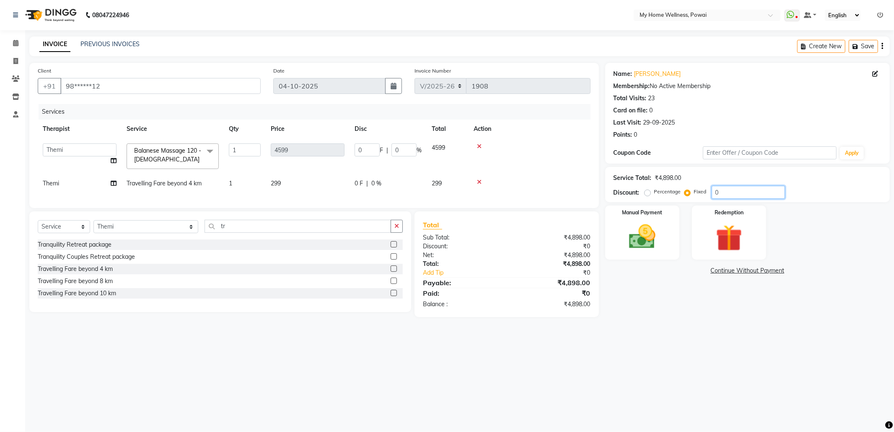
type input "01"
type input "0.94"
type input "0.02"
type input "019"
type input "17.84"
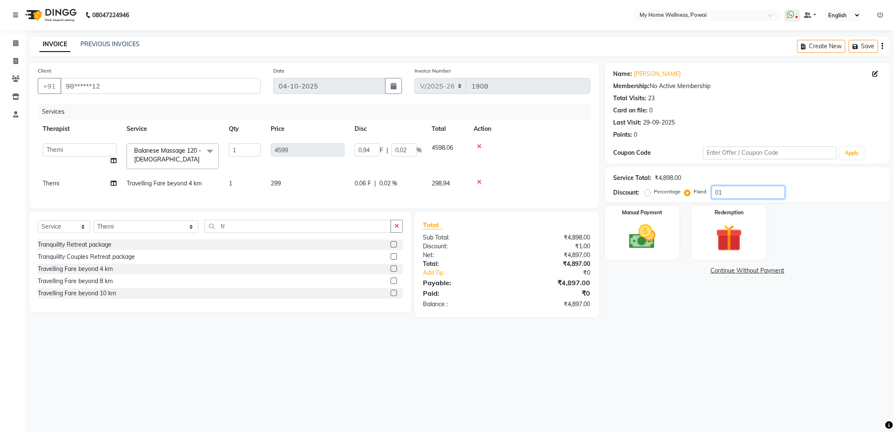
type input "0.39"
type input "0198"
type input "185.91"
type input "4.04"
type input "0198"
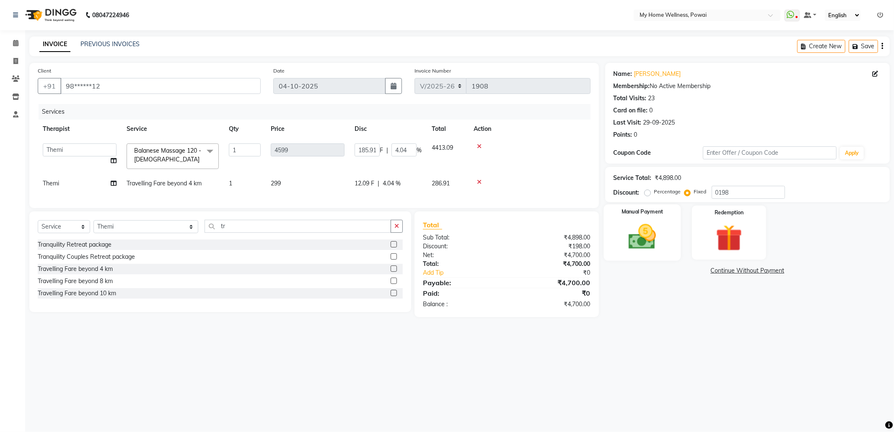
click at [647, 238] on img at bounding box center [642, 237] width 45 height 32
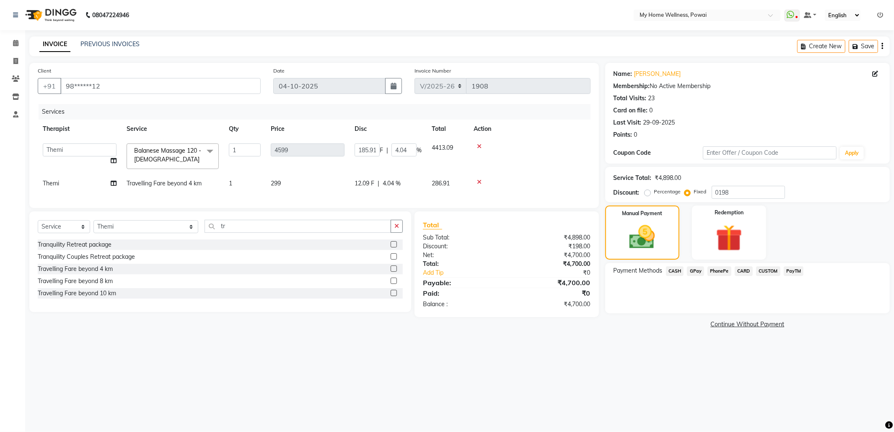
click at [694, 272] on span "GPay" at bounding box center [695, 271] width 17 height 10
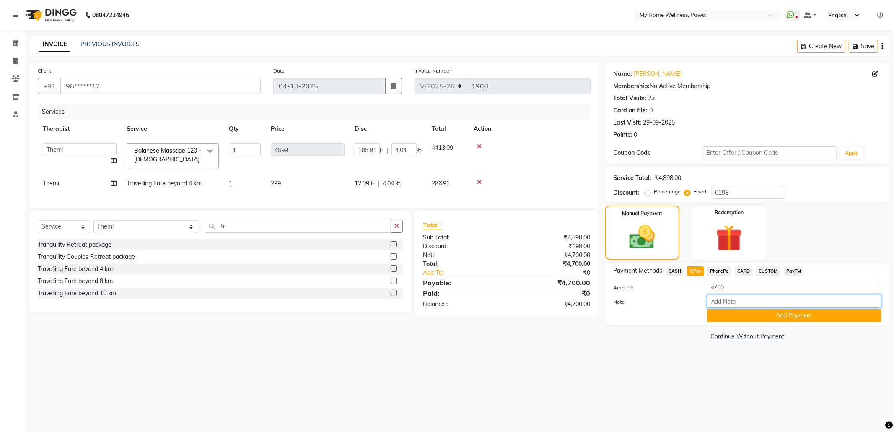
click at [720, 301] on input "Note:" at bounding box center [794, 301] width 174 height 13
click at [773, 302] on input "Note:" at bounding box center [794, 301] width 174 height 13
type input "Company account"
click at [756, 316] on button "Add Payment" at bounding box center [794, 315] width 174 height 13
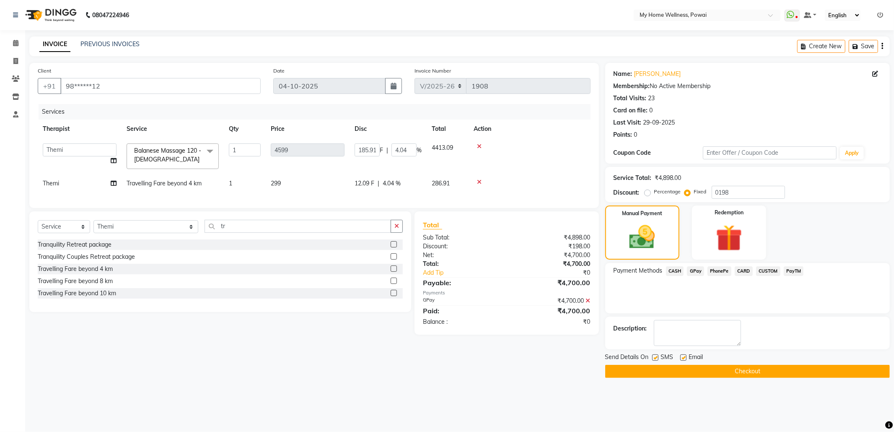
drag, startPoint x: 733, startPoint y: 363, endPoint x: 733, endPoint y: 371, distance: 8.4
click at [733, 370] on div "Send Details On SMS Email Checkout" at bounding box center [747, 364] width 285 height 25
click at [733, 371] on button "Checkout" at bounding box center [747, 371] width 285 height 13
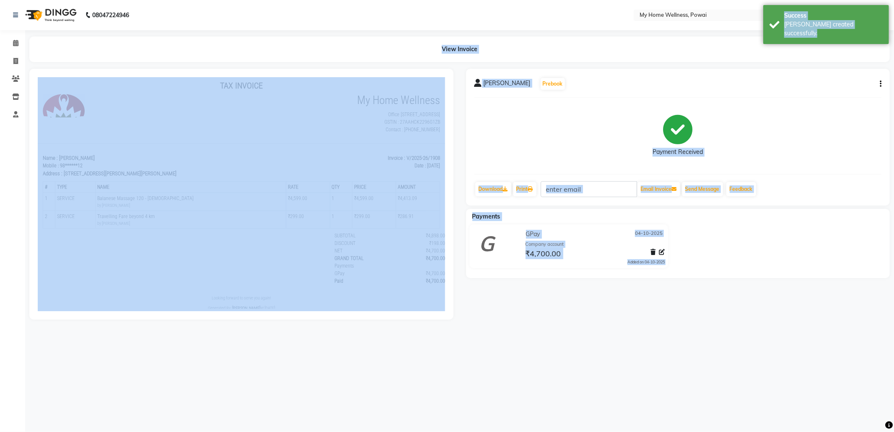
click at [611, 380] on div "08047224946 Select Location × My Home Wellness, Powai WhatsApp Status ✕ Status:…" at bounding box center [447, 216] width 894 height 432
click at [579, 350] on div "08047224946 Select Location × My Home Wellness, Powai WhatsApp Status ✕ Status:…" at bounding box center [447, 216] width 894 height 432
click at [548, 332] on main "View Invoice [PERSON_NAME] Prebook Payment Received Download Print Email Invoic…" at bounding box center [459, 183] width 869 height 295
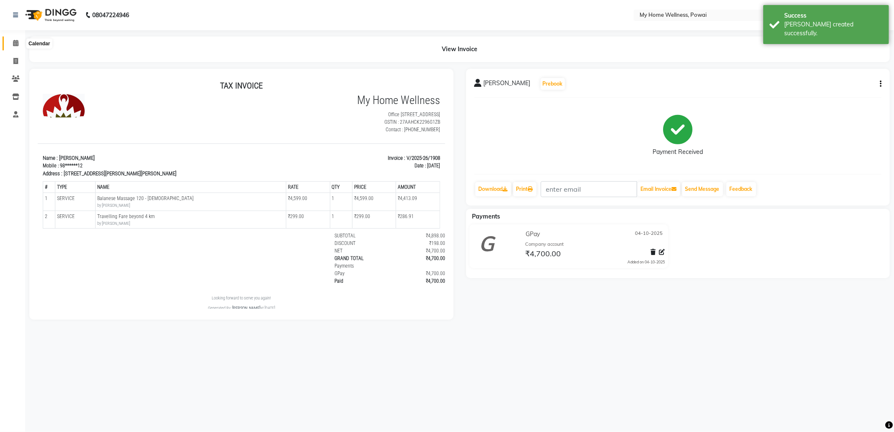
click at [15, 44] on icon at bounding box center [15, 43] width 5 height 6
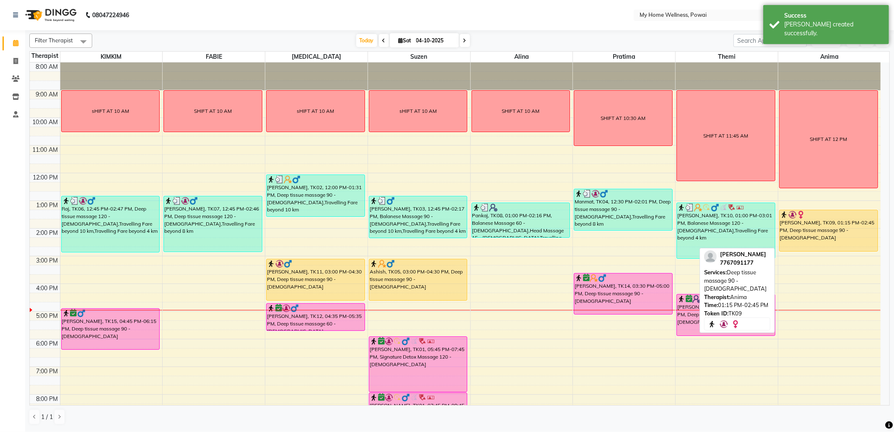
click at [817, 228] on div "[PERSON_NAME], TK09, 01:15 PM-02:45 PM, Deep tissue massage 90 - [DEMOGRAPHIC_D…" at bounding box center [829, 230] width 98 height 41
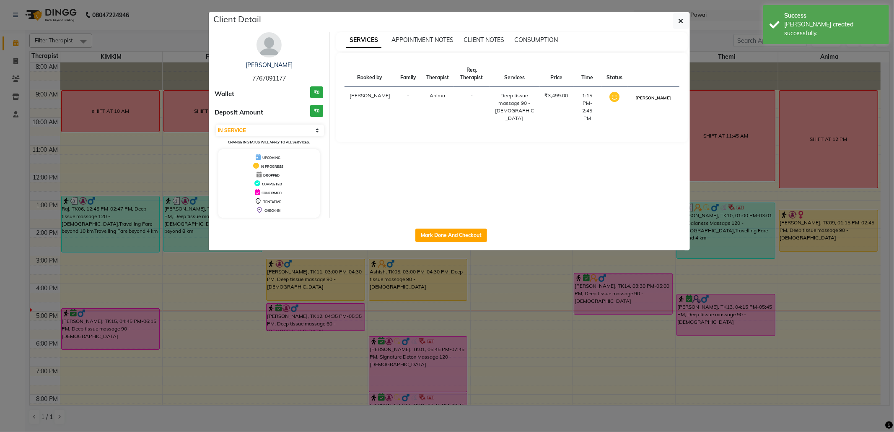
click at [654, 98] on button "[PERSON_NAME]" at bounding box center [653, 98] width 40 height 10
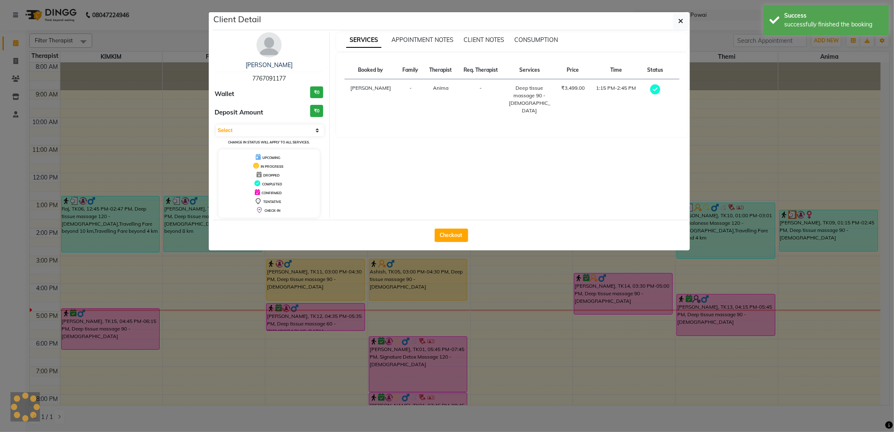
select select "3"
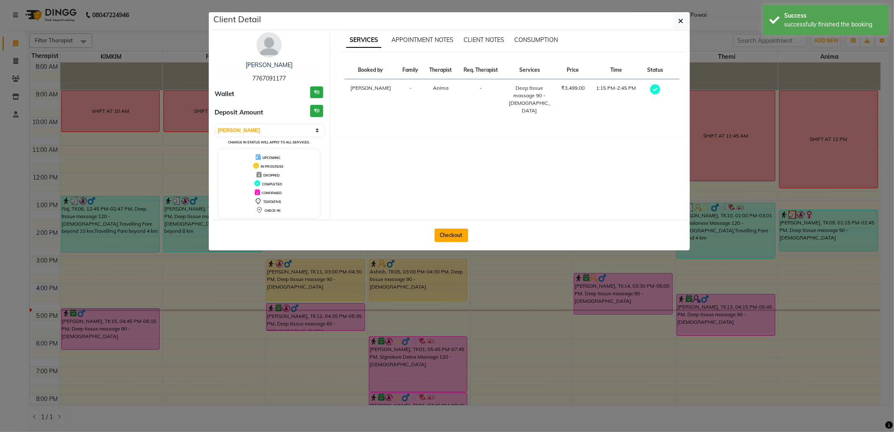
click at [453, 234] on button "Checkout" at bounding box center [452, 234] width 34 height 13
select select "service"
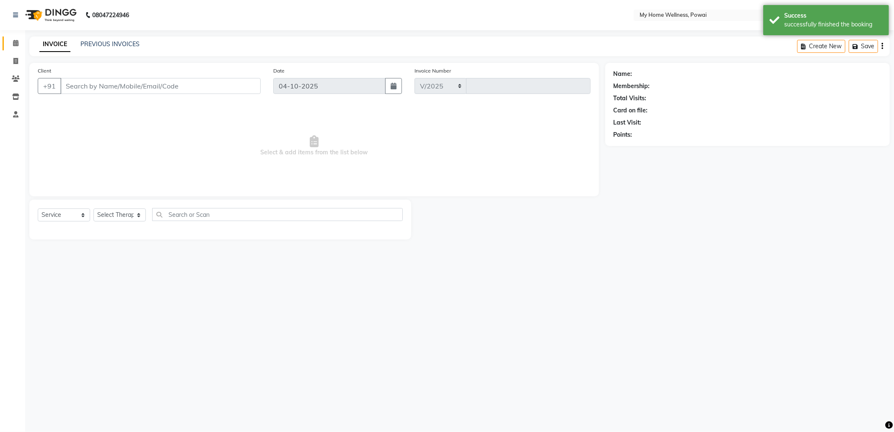
select select "682"
type input "1909"
type input "77******77"
select select "89436"
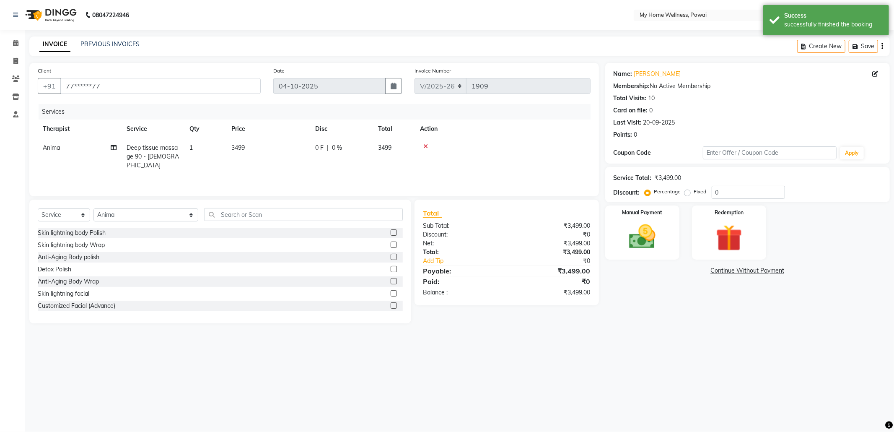
click at [185, 149] on td "1" at bounding box center [205, 156] width 42 height 36
select select "89436"
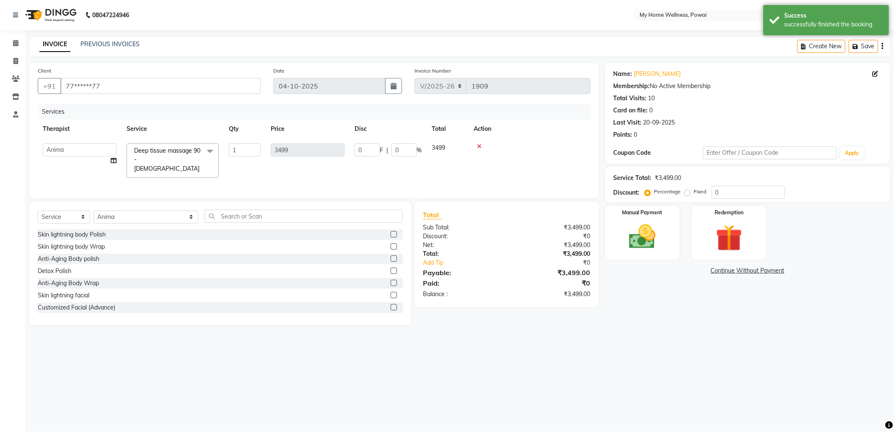
click at [207, 151] on span at bounding box center [210, 151] width 17 height 16
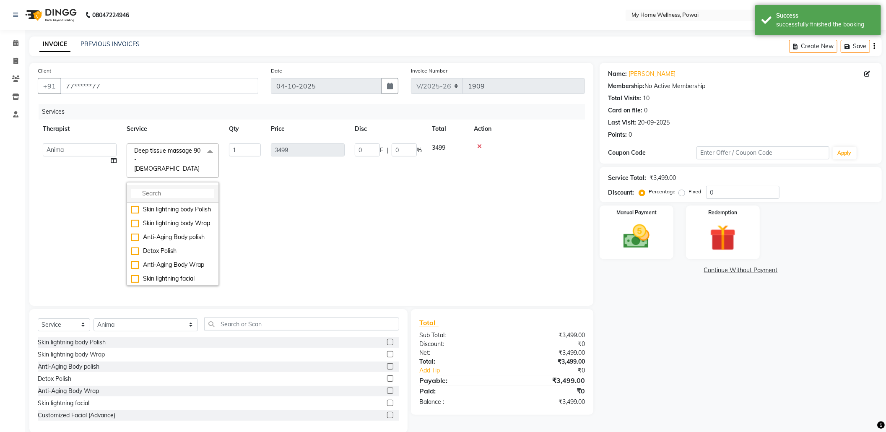
click at [194, 189] on input "multiselect-search" at bounding box center [172, 193] width 83 height 9
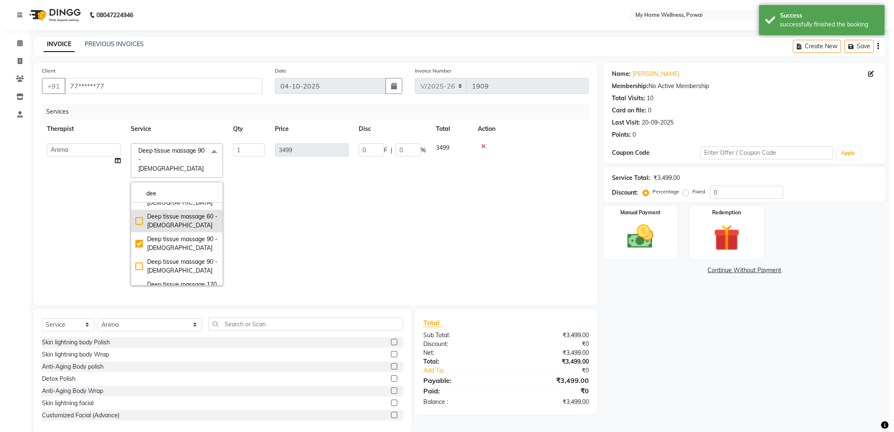
scroll to position [56, 0]
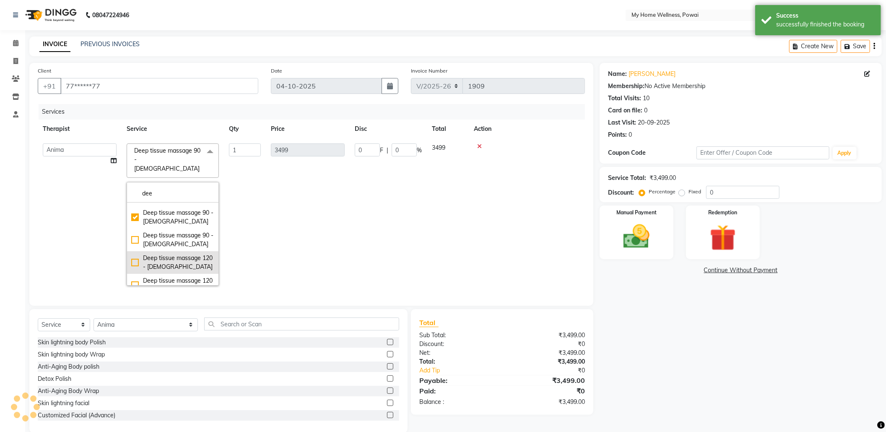
type input "dee"
click at [176, 254] on div "Deep tissue massage 120 - [DEMOGRAPHIC_DATA]" at bounding box center [172, 263] width 83 height 18
checkbox input "false"
checkbox input "true"
type input "4599"
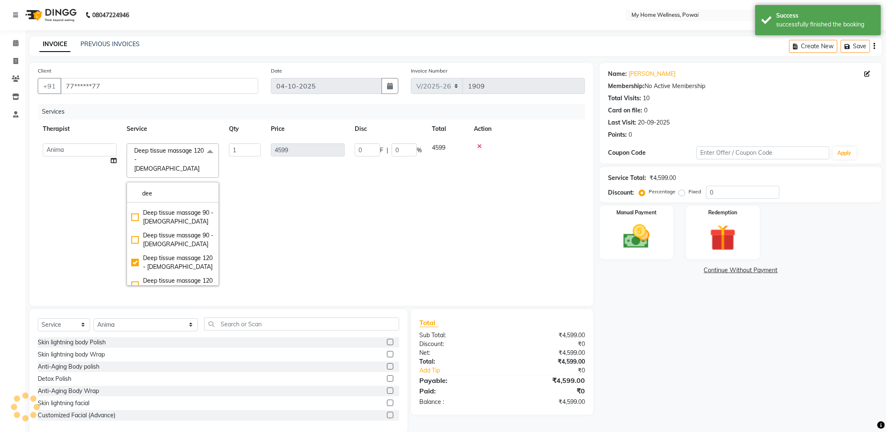
click at [341, 223] on td "4599" at bounding box center [308, 214] width 84 height 152
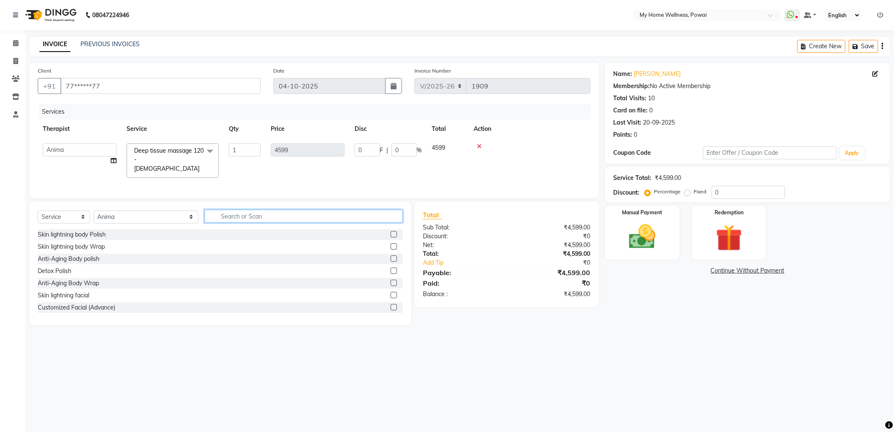
click at [292, 213] on input "text" at bounding box center [304, 216] width 198 height 13
type input "tr"
click at [396, 282] on label at bounding box center [394, 283] width 6 height 6
click at [396, 282] on input "checkbox" at bounding box center [393, 282] width 5 height 5
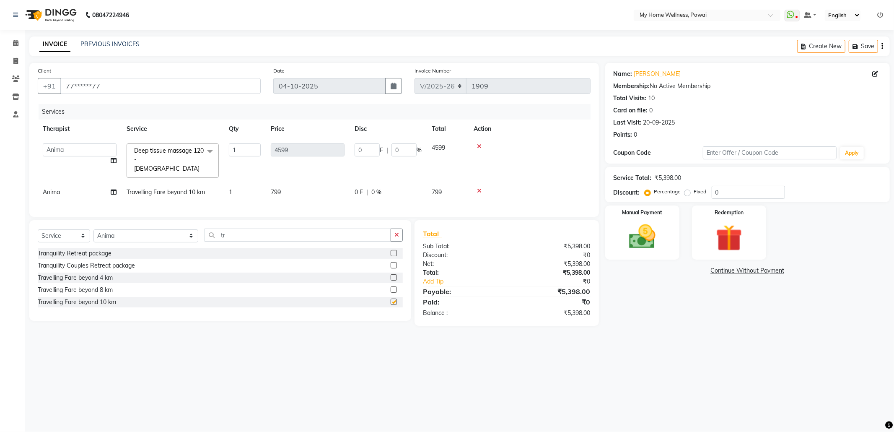
checkbox input "false"
click at [636, 247] on img at bounding box center [642, 237] width 45 height 32
click at [678, 273] on span "CASH" at bounding box center [675, 271] width 18 height 10
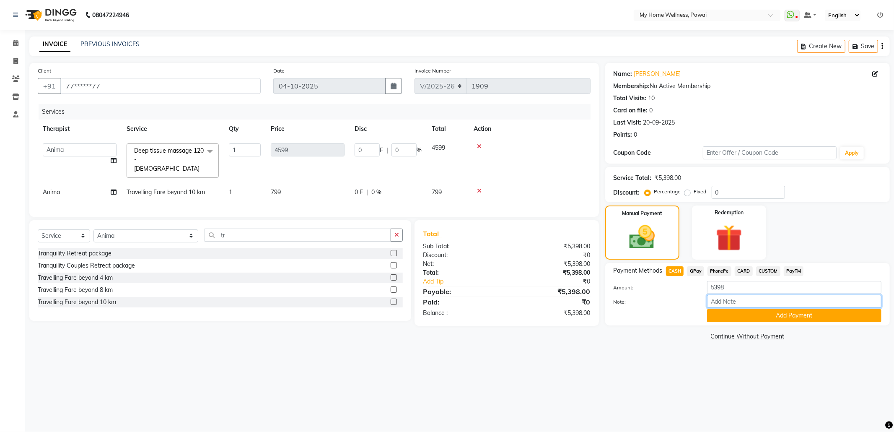
click at [717, 303] on input "Note:" at bounding box center [794, 301] width 174 height 13
type input "Anima"
click at [736, 311] on button "Add Payment" at bounding box center [794, 315] width 174 height 13
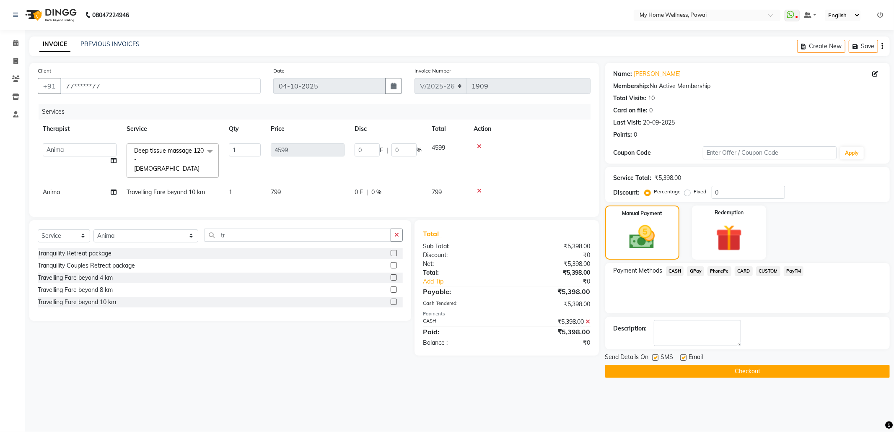
click at [728, 368] on button "Checkout" at bounding box center [747, 371] width 285 height 13
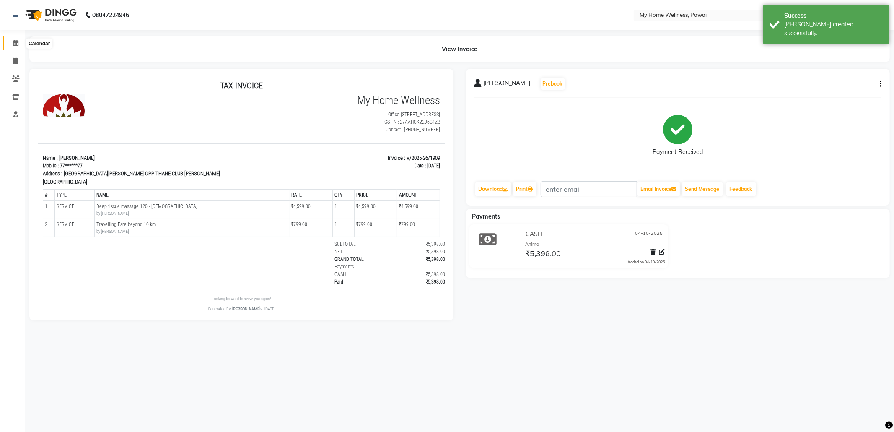
click at [13, 40] on icon at bounding box center [15, 43] width 5 height 6
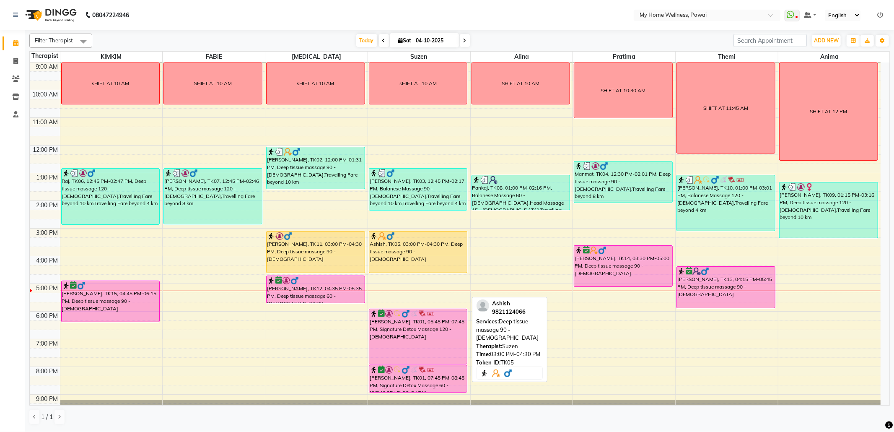
scroll to position [50, 0]
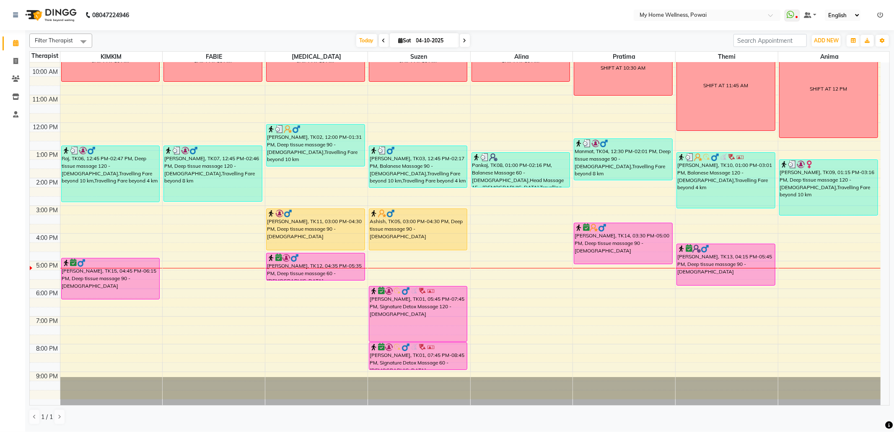
click at [520, 277] on div "8:00 AM 9:00 AM 10:00 AM 11:00 AM 12:00 PM 1:00 PM 2:00 PM 3:00 PM 4:00 PM 5:00…" at bounding box center [455, 205] width 851 height 387
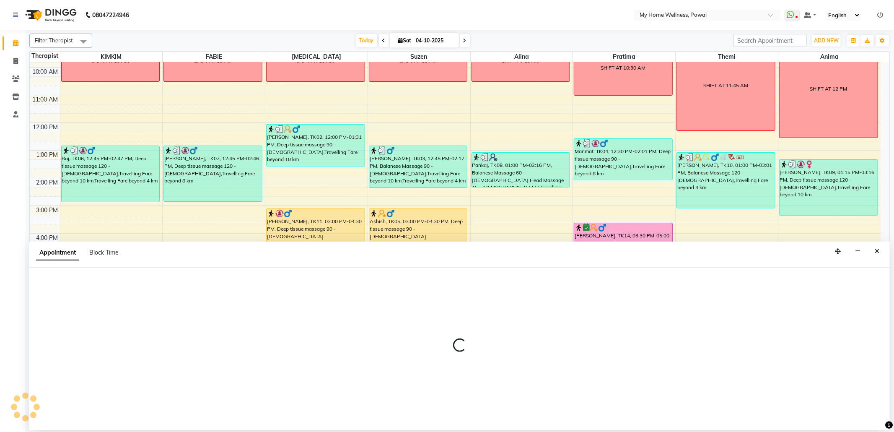
select select "30586"
select select "1035"
select select "tentative"
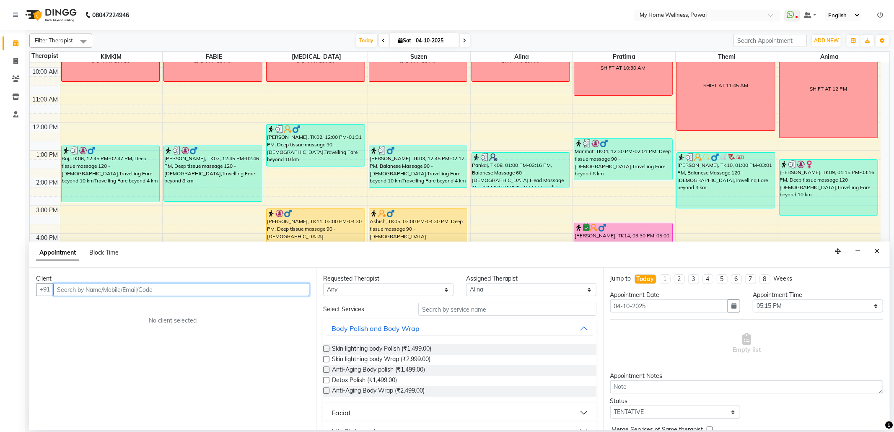
paste input "9920934654"
type input "9920934654"
click at [301, 287] on span "Add Client" at bounding box center [292, 289] width 28 height 8
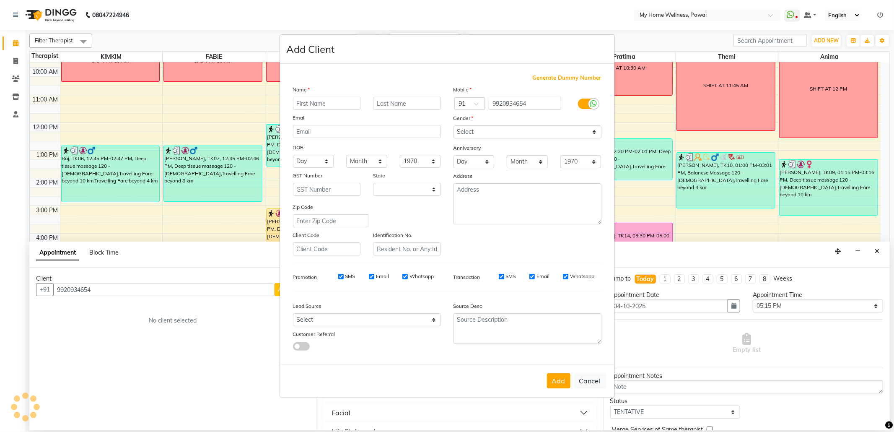
select select "22"
type input "[PERSON_NAME]"
click at [411, 101] on input "text" at bounding box center [407, 103] width 68 height 13
type input "yadav"
click at [478, 128] on select "Select [DEMOGRAPHIC_DATA] [DEMOGRAPHIC_DATA] Other Prefer Not To Say" at bounding box center [527, 131] width 148 height 13
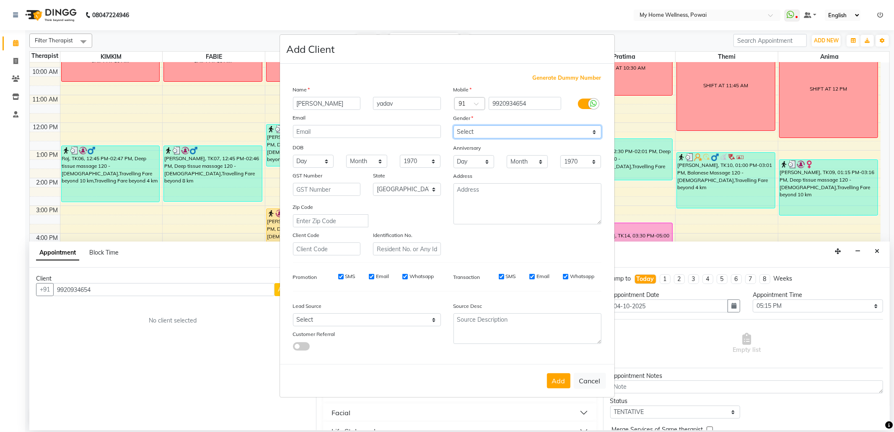
select select "[DEMOGRAPHIC_DATA]"
click at [453, 126] on select "Select [DEMOGRAPHIC_DATA] [DEMOGRAPHIC_DATA] Other Prefer Not To Say" at bounding box center [527, 131] width 148 height 13
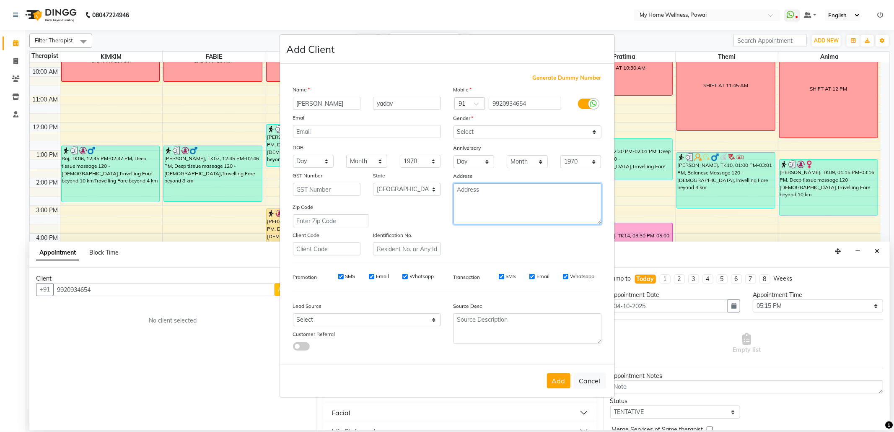
click at [497, 207] on textarea at bounding box center [527, 203] width 148 height 41
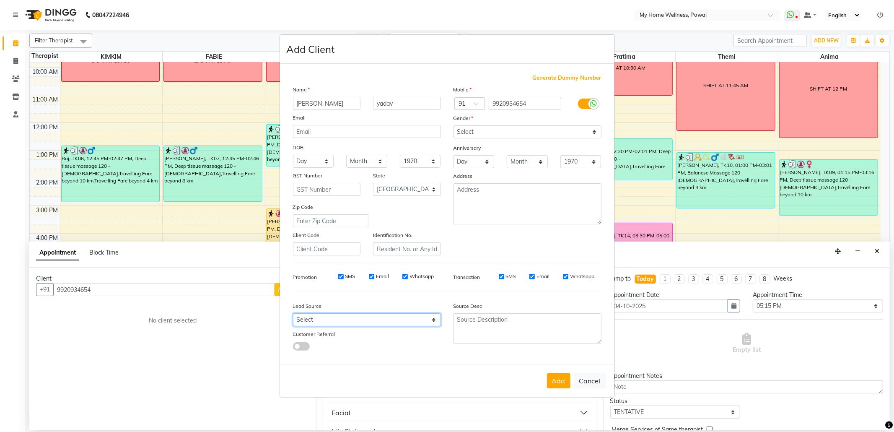
click at [389, 322] on select "Select Walk-in Referral Internet Friend Word of Mouth Advertisement Facebook Ju…" at bounding box center [367, 319] width 148 height 13
select select "10959"
click at [293, 313] on select "Select Walk-in Referral Internet Friend Word of Mouth Advertisement Facebook Ju…" at bounding box center [367, 319] width 148 height 13
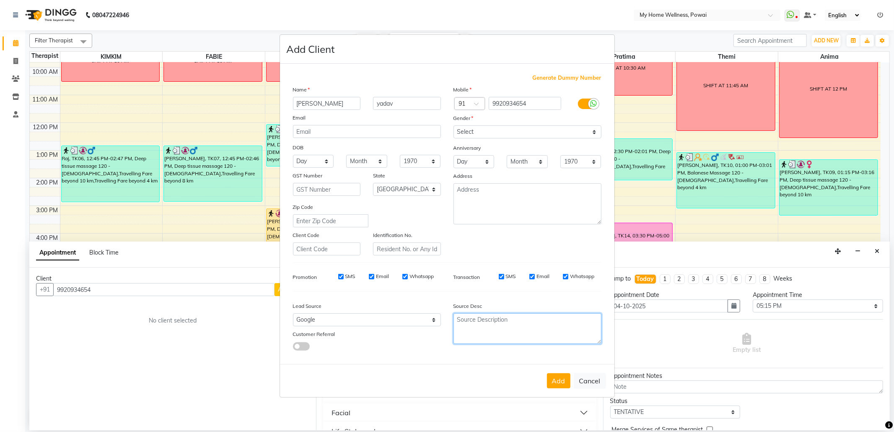
click at [527, 330] on textarea at bounding box center [527, 328] width 148 height 31
type textarea "POLICY FORM SUMMITED BY [DATE]"
click at [568, 380] on button "Add" at bounding box center [558, 380] width 23 height 15
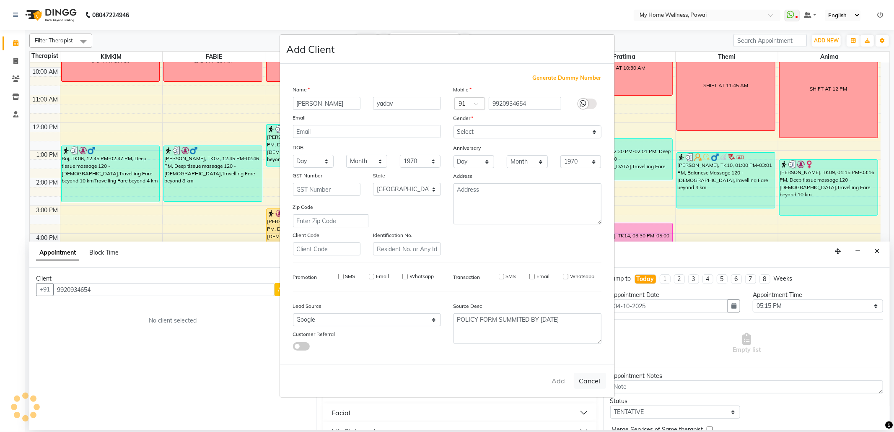
type input "99******54"
select select
select select "null"
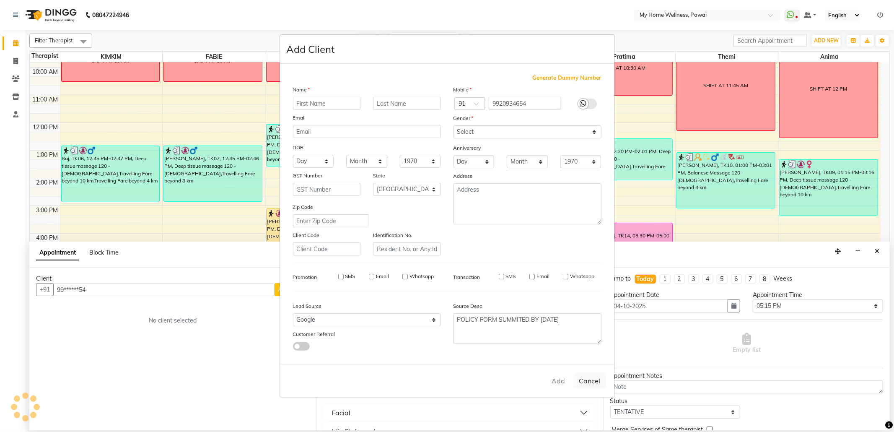
select select
checkbox input "false"
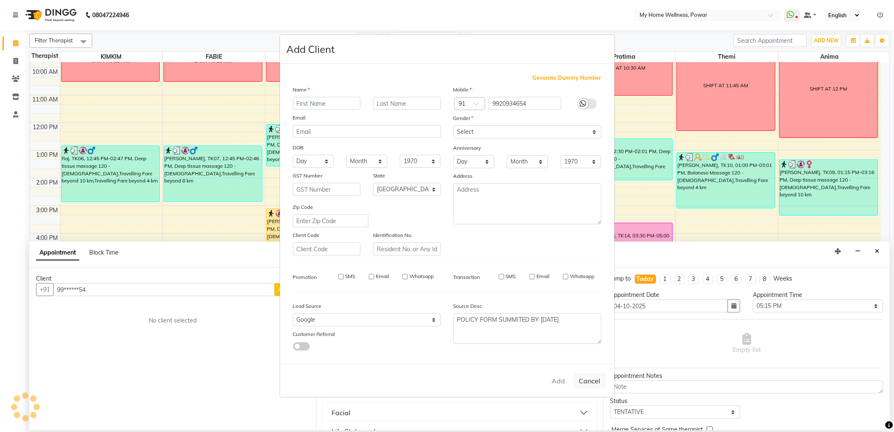
checkbox input "false"
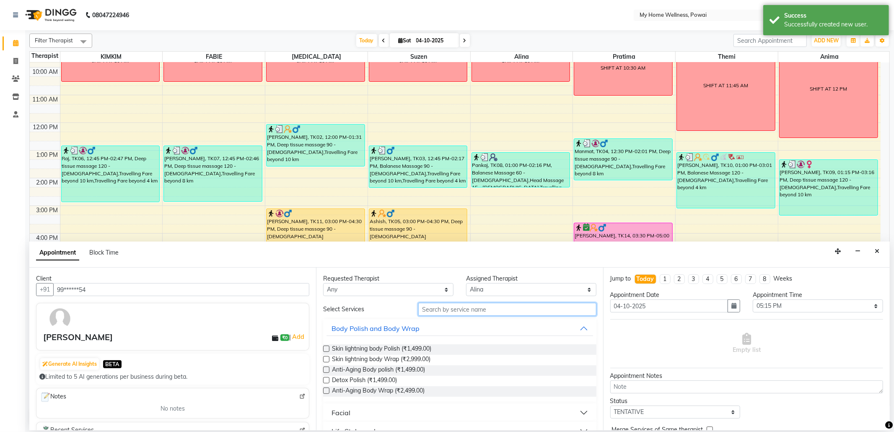
click at [469, 309] on input "text" at bounding box center [507, 309] width 178 height 13
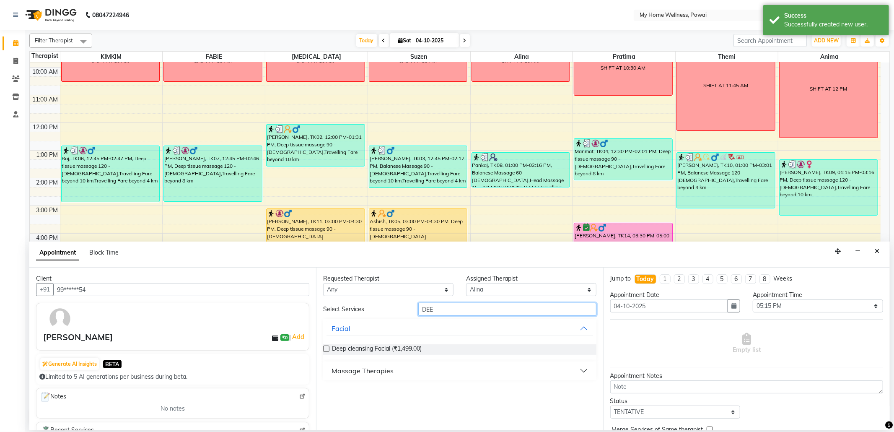
type input "DEE"
click at [376, 373] on div "Massage Therapies" at bounding box center [363, 370] width 62 height 10
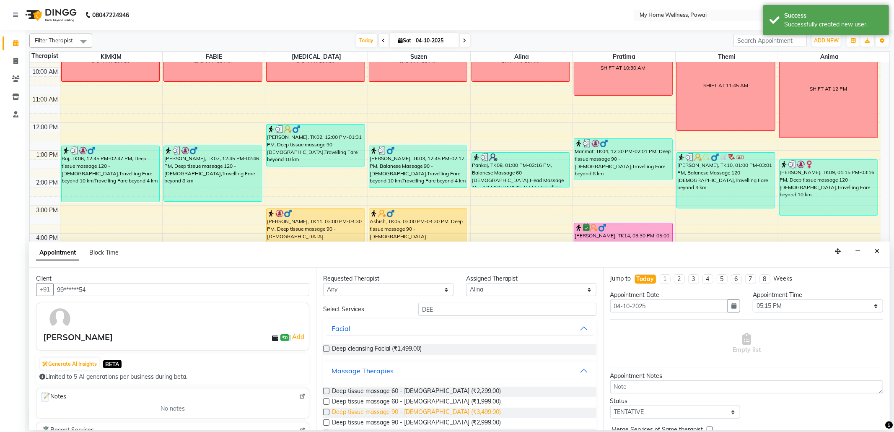
click at [418, 410] on span "Deep tissue massage 90 - [DEMOGRAPHIC_DATA] (₹3,499.00)" at bounding box center [416, 412] width 169 height 10
checkbox input "false"
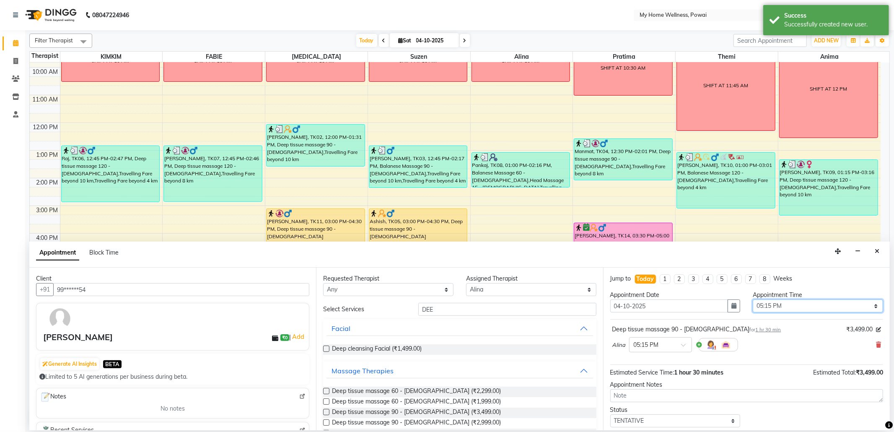
click at [770, 309] on select "Select 09:00 AM 09:15 AM 09:30 AM 09:45 AM 10:00 AM 10:15 AM 10:30 AM 10:45 AM …" at bounding box center [818, 305] width 130 height 13
select select "1065"
click at [753, 300] on select "Select 09:00 AM 09:15 AM 09:30 AM 09:45 AM 10:00 AM 10:15 AM 10:30 AM 10:45 AM …" at bounding box center [818, 305] width 130 height 13
click at [686, 427] on select "Select TENTATIVE CONFIRM CHECK-IN UPCOMING" at bounding box center [675, 420] width 130 height 13
select select "confirm booking"
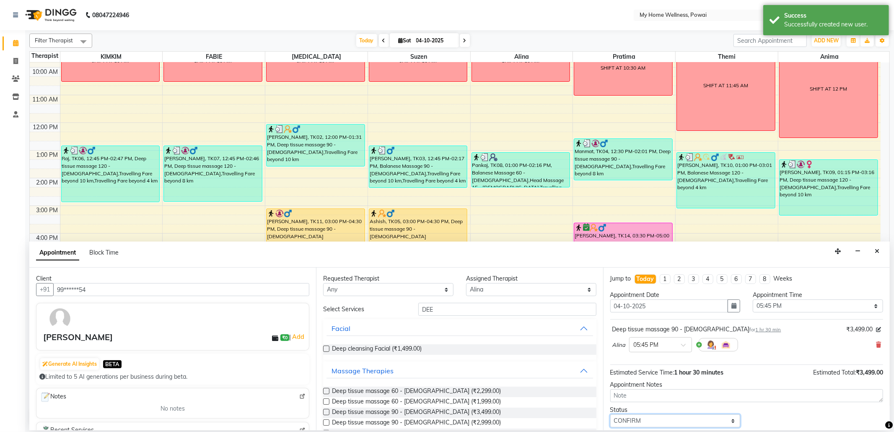
click at [610, 416] on select "Select TENTATIVE CONFIRM CHECK-IN UPCOMING" at bounding box center [675, 420] width 130 height 13
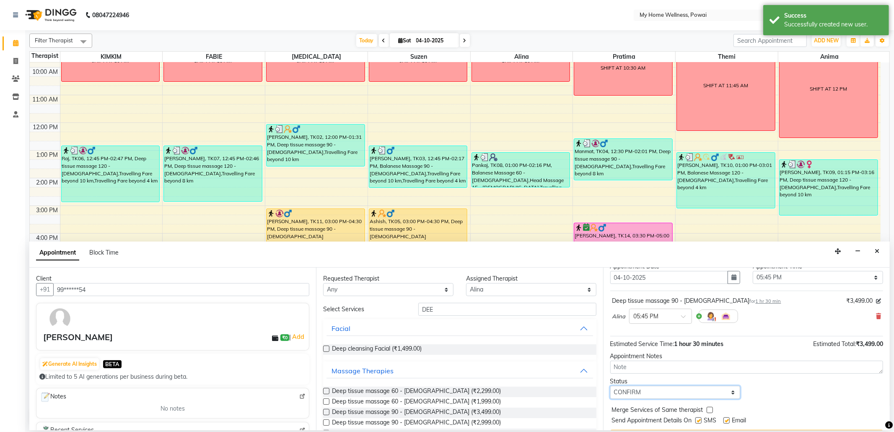
scroll to position [51, 0]
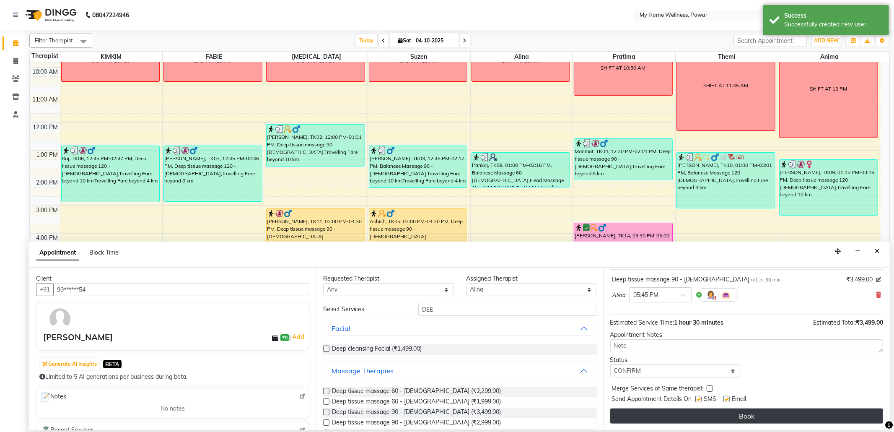
click at [681, 415] on button "Book" at bounding box center [746, 415] width 273 height 15
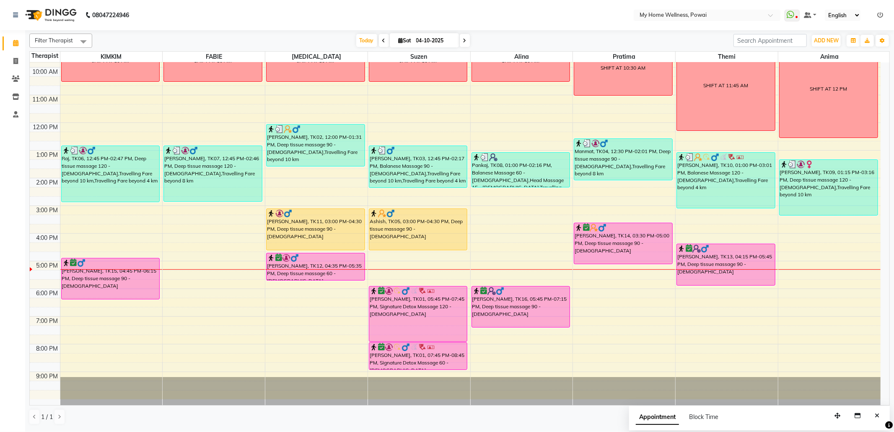
click at [492, 347] on div "8:00 AM 9:00 AM 10:00 AM 11:00 AM 12:00 PM 1:00 PM 2:00 PM 3:00 PM 4:00 PM 5:00…" at bounding box center [455, 205] width 851 height 387
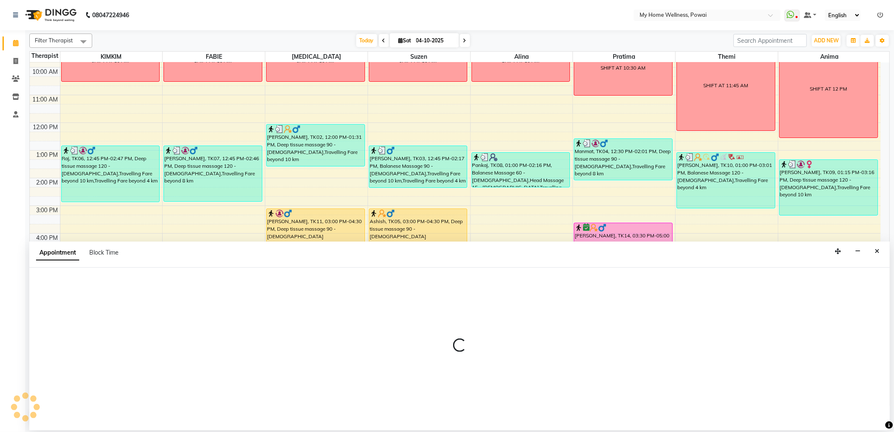
select select "30586"
select select "tentative"
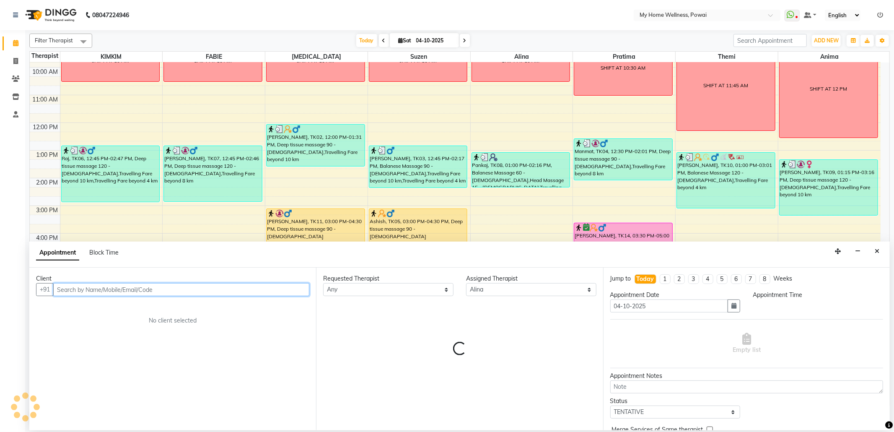
select select "1185"
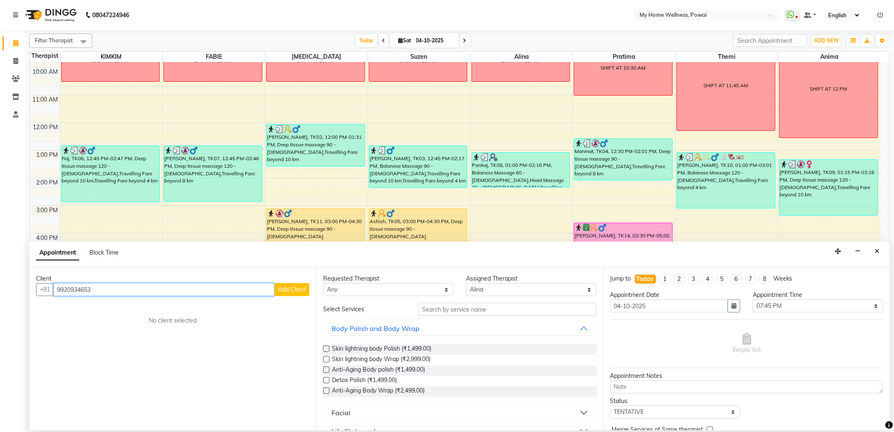
type input "9920934653"
click at [282, 289] on span "Add Client" at bounding box center [292, 289] width 28 height 8
select select "22"
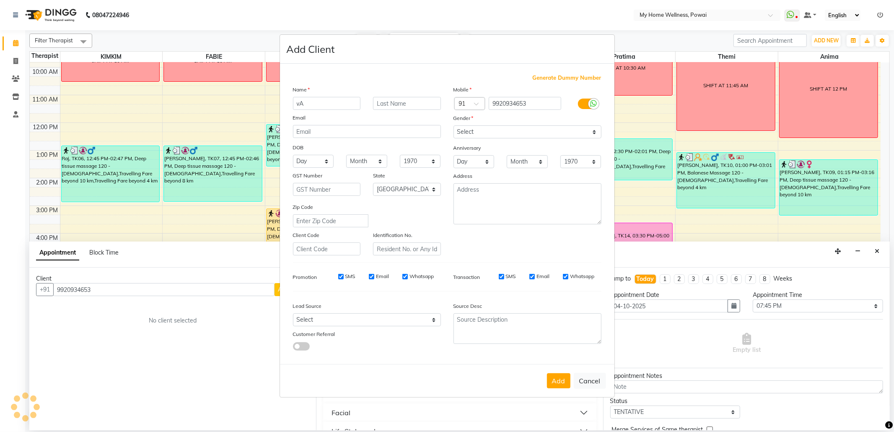
type input "v"
type input "[DEMOGRAPHIC_DATA]"
click at [397, 104] on input "text" at bounding box center [407, 103] width 68 height 13
type input "yadav"
click at [497, 135] on select "Select [DEMOGRAPHIC_DATA] [DEMOGRAPHIC_DATA] Other Prefer Not To Say" at bounding box center [527, 131] width 148 height 13
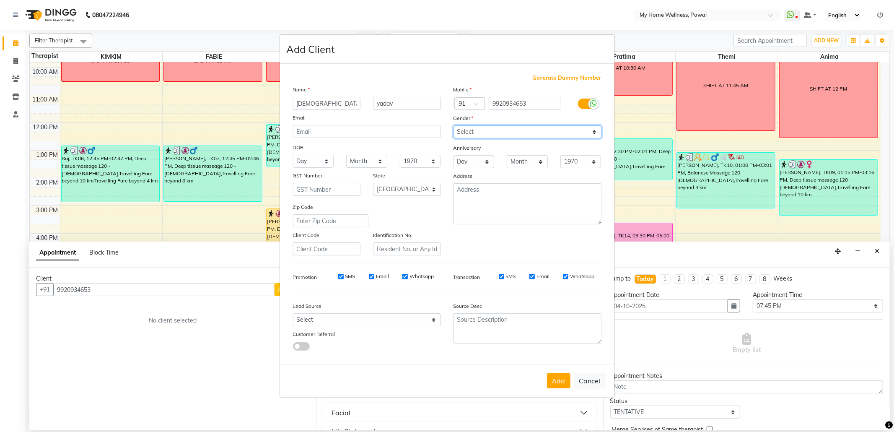
select select "[DEMOGRAPHIC_DATA]"
click at [453, 126] on select "Select [DEMOGRAPHIC_DATA] [DEMOGRAPHIC_DATA] Other Prefer Not To Say" at bounding box center [527, 131] width 148 height 13
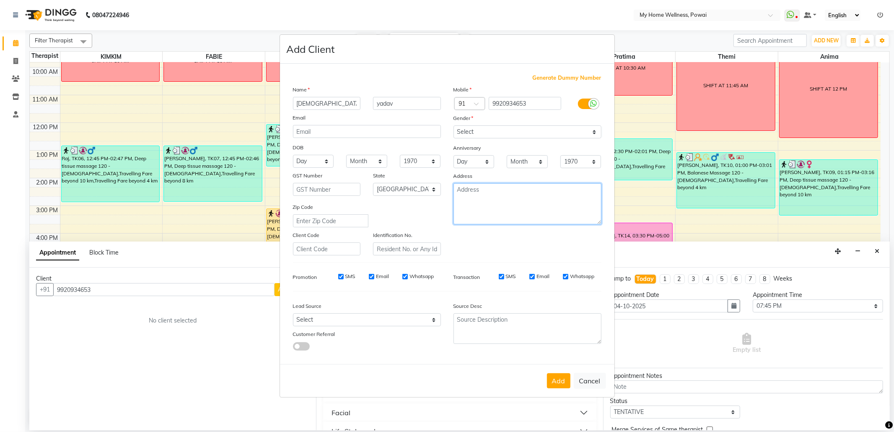
click at [499, 205] on textarea at bounding box center [527, 203] width 148 height 41
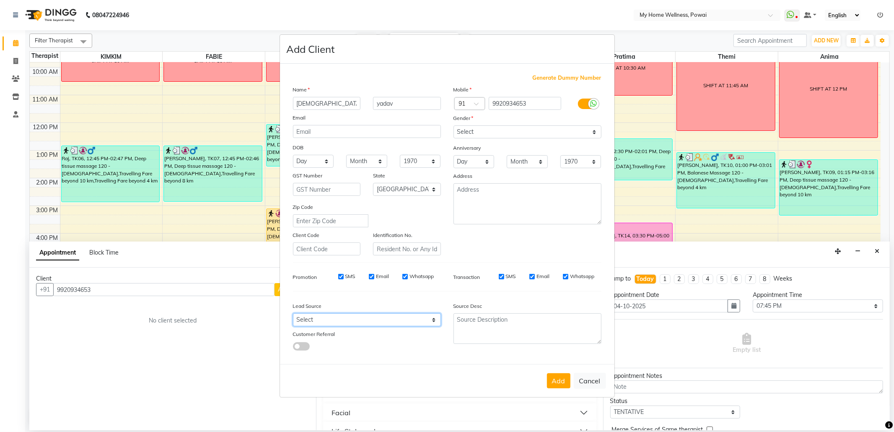
click at [401, 321] on select "Select Walk-in Referral Internet Friend Word of Mouth Advertisement Facebook Ju…" at bounding box center [367, 319] width 148 height 13
select select "10959"
click at [293, 313] on select "Select Walk-in Referral Internet Friend Word of Mouth Advertisement Facebook Ju…" at bounding box center [367, 319] width 148 height 13
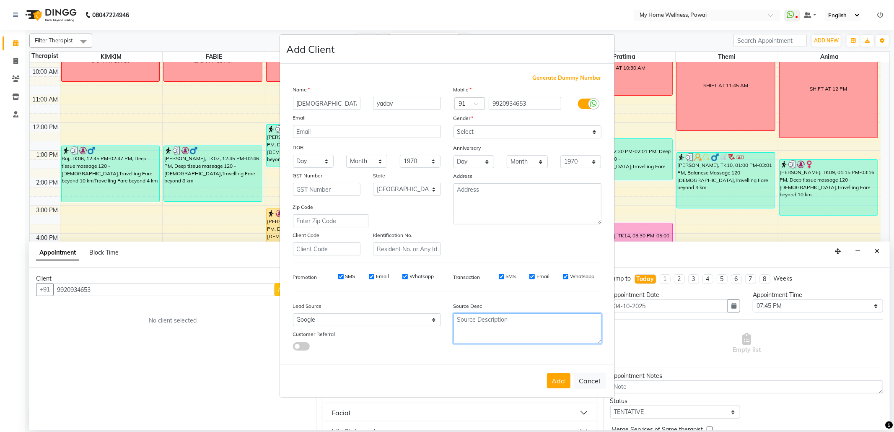
click at [498, 330] on textarea at bounding box center [527, 328] width 148 height 31
type textarea "o"
drag, startPoint x: 507, startPoint y: 321, endPoint x: 226, endPoint y: 285, distance: 283.1
click at [257, 300] on ngb-modal-window "Add Client Generate Dummy Number Name [GEOGRAPHIC_DATA][PERSON_NAME] Email DOB …" at bounding box center [447, 216] width 894 height 432
type textarea "POLICY FORM SUMMITED ON [DATE]"
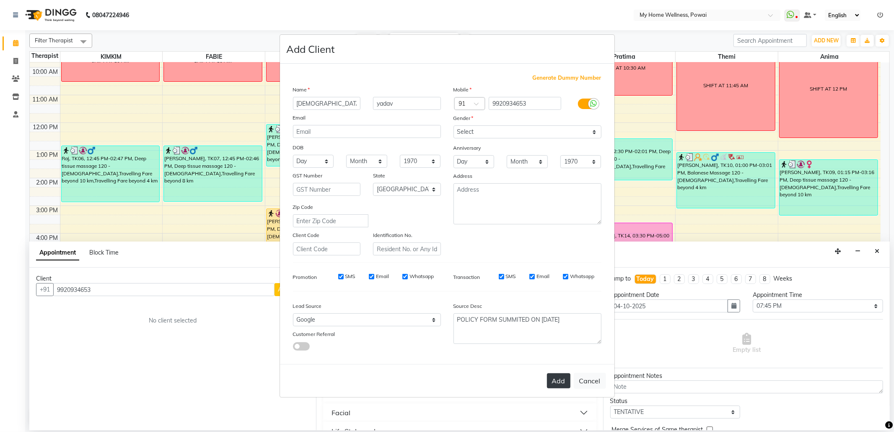
click at [558, 381] on button "Add" at bounding box center [558, 380] width 23 height 15
type input "99******53"
select select
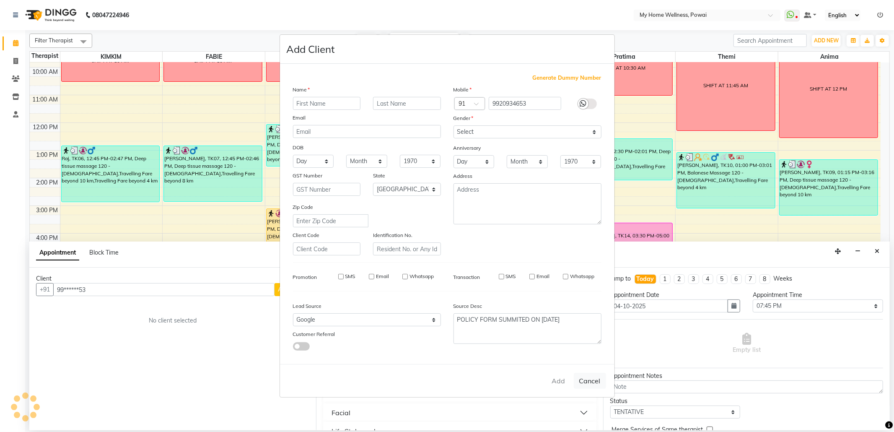
select select "null"
select select
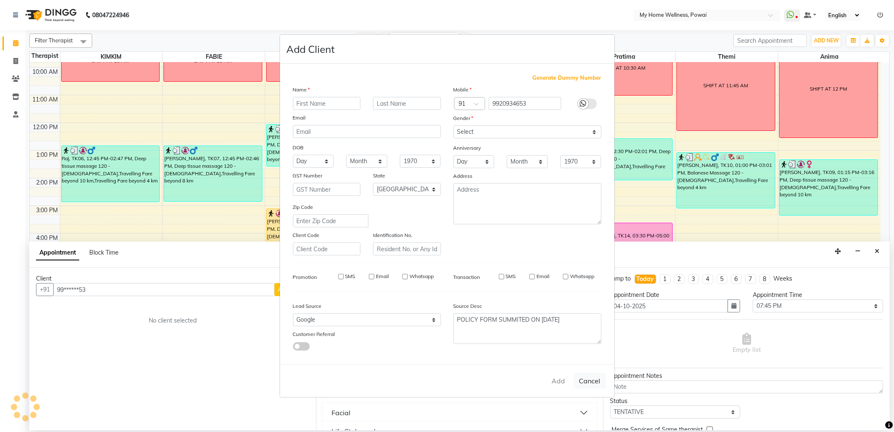
checkbox input "false"
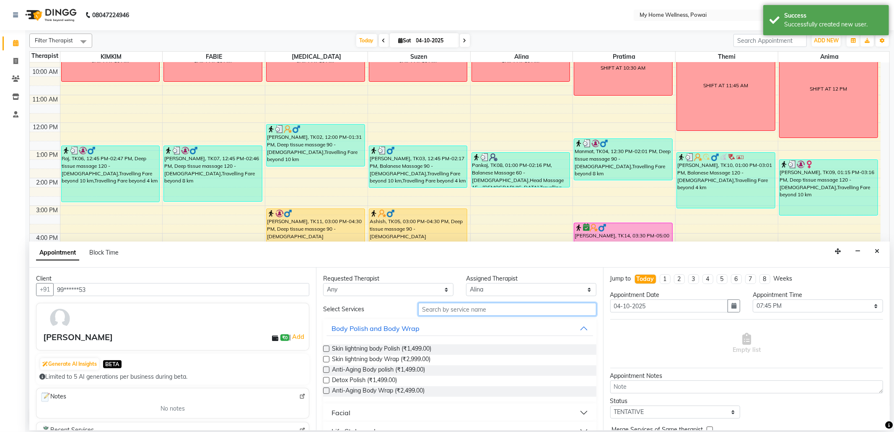
click at [508, 309] on input "text" at bounding box center [507, 309] width 178 height 13
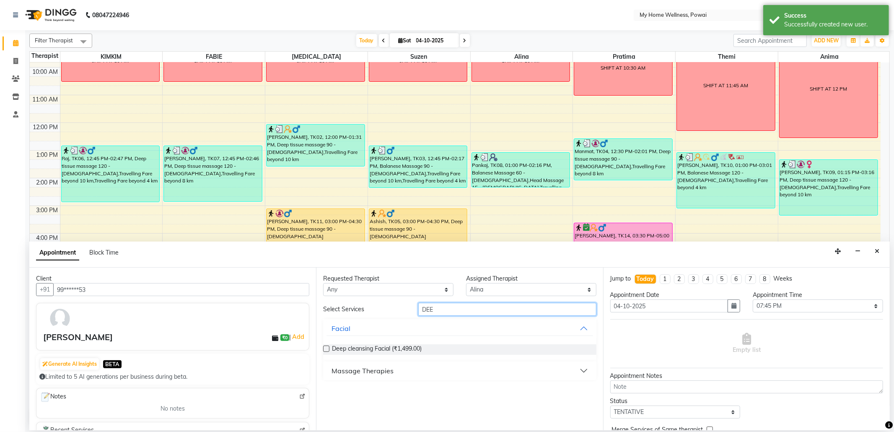
type input "DEE"
click at [361, 370] on div "Massage Therapies" at bounding box center [363, 370] width 62 height 10
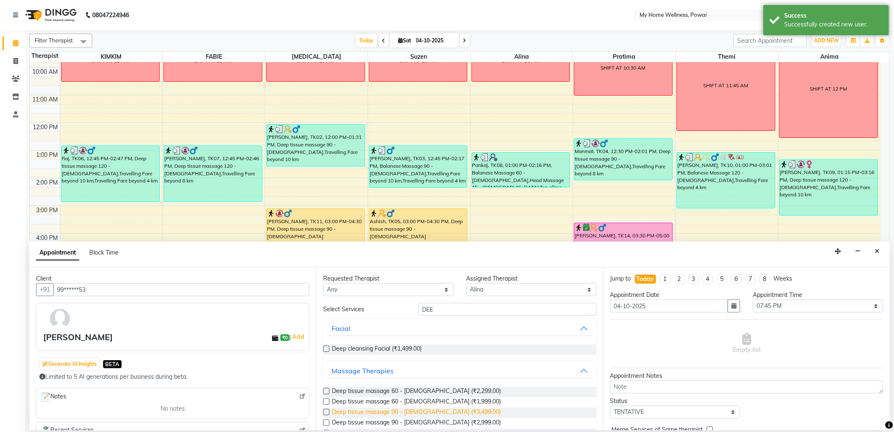
click at [412, 412] on span "Deep tissue massage 90 - [DEMOGRAPHIC_DATA] (₹3,499.00)" at bounding box center [416, 412] width 169 height 10
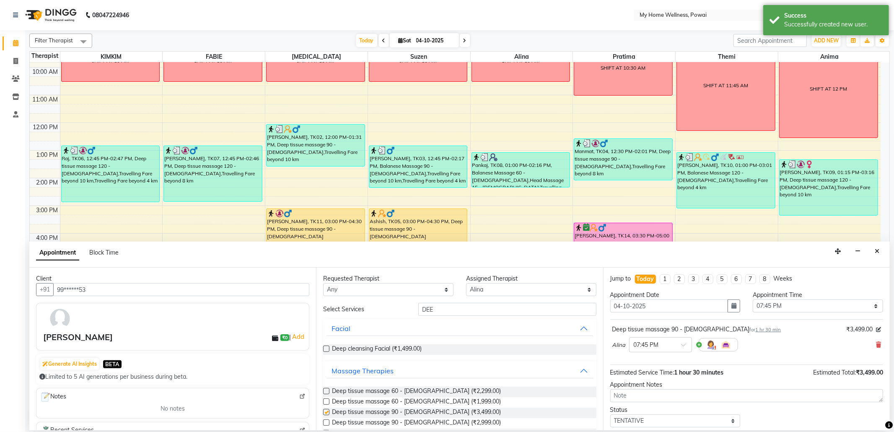
checkbox input "false"
click at [764, 307] on select "Select 09:00 AM 09:15 AM 09:30 AM 09:45 AM 10:00 AM 10:15 AM 10:30 AM 10:45 AM …" at bounding box center [818, 305] width 130 height 13
select select "1170"
click at [753, 300] on select "Select 09:00 AM 09:15 AM 09:30 AM 09:45 AM 10:00 AM 10:15 AM 10:30 AM 10:45 AM …" at bounding box center [818, 305] width 130 height 13
drag, startPoint x: 687, startPoint y: 421, endPoint x: 683, endPoint y: 416, distance: 6.4
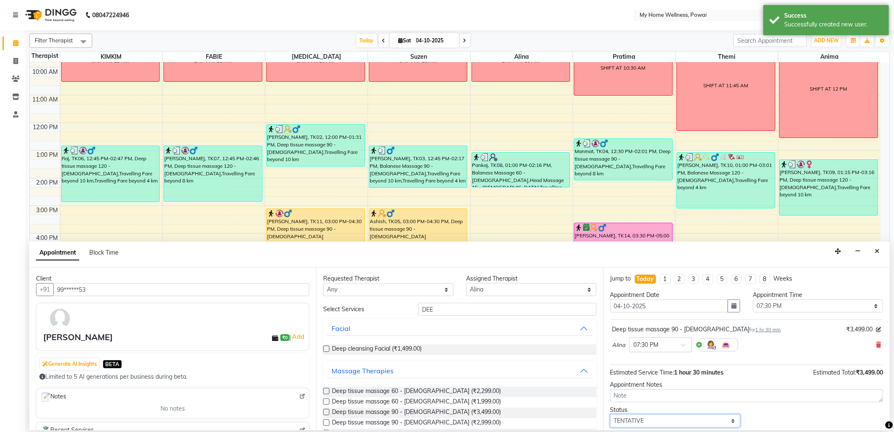
click at [687, 422] on select "Select TENTATIVE CONFIRM CHECK-IN UPCOMING" at bounding box center [675, 420] width 130 height 13
select select "confirm booking"
click at [610, 416] on select "Select TENTATIVE CONFIRM CHECK-IN UPCOMING" at bounding box center [675, 420] width 130 height 13
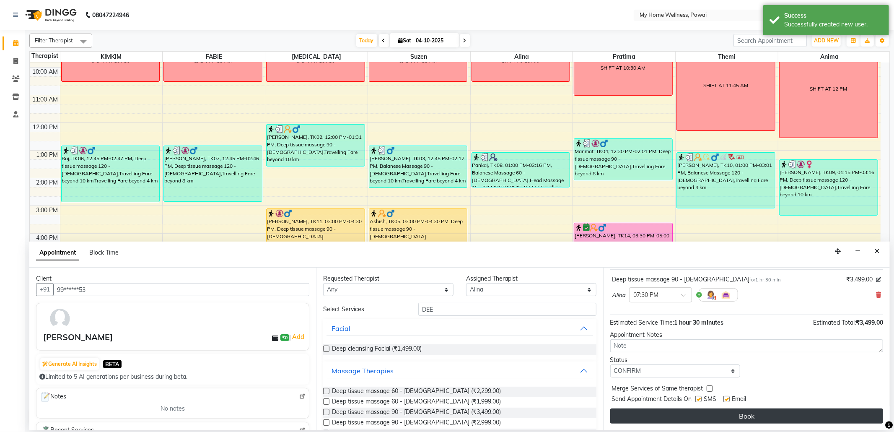
click at [674, 420] on button "Book" at bounding box center [746, 415] width 273 height 15
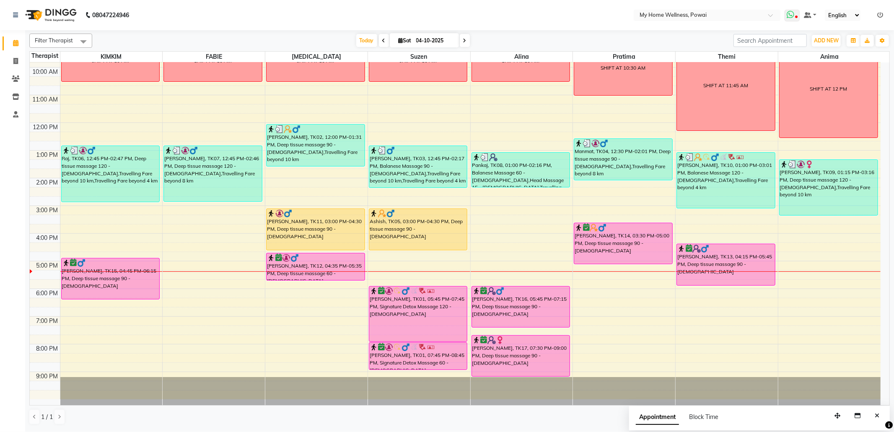
click at [792, 13] on icon at bounding box center [791, 14] width 8 height 8
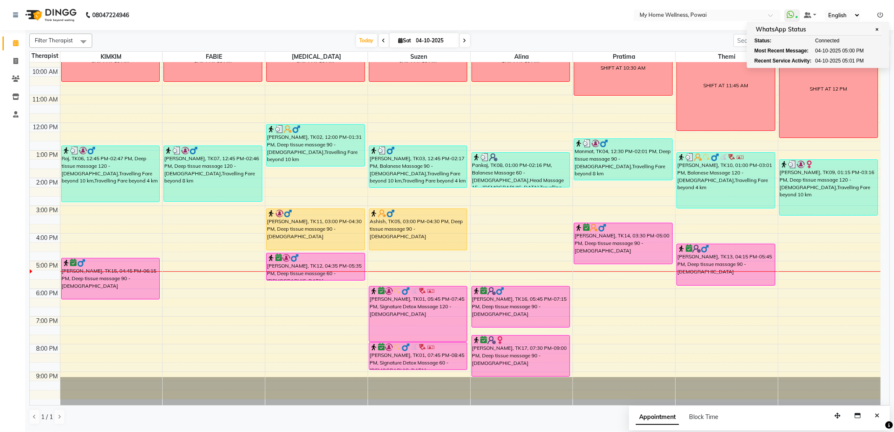
click at [534, 41] on div "[DATE] [DATE]" at bounding box center [412, 40] width 633 height 13
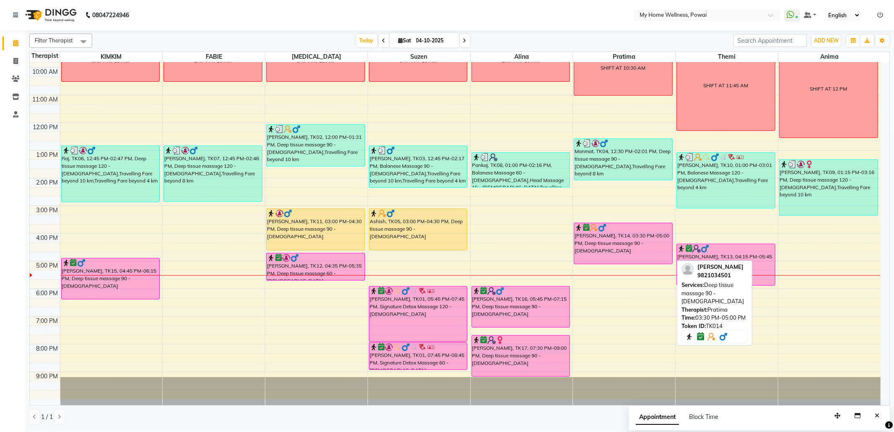
click at [650, 233] on div "[PERSON_NAME], TK14, 03:30 PM-05:00 PM, Deep tissue massage 90 - [DEMOGRAPHIC_D…" at bounding box center [623, 243] width 98 height 41
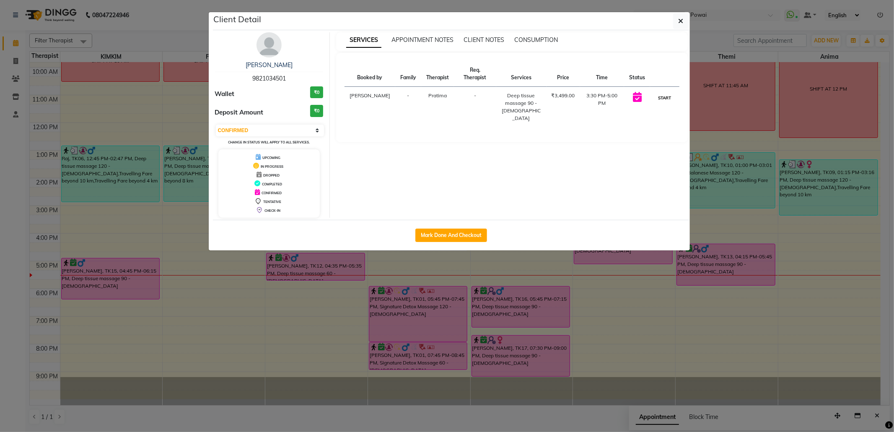
click at [666, 101] on button "START" at bounding box center [664, 98] width 17 height 10
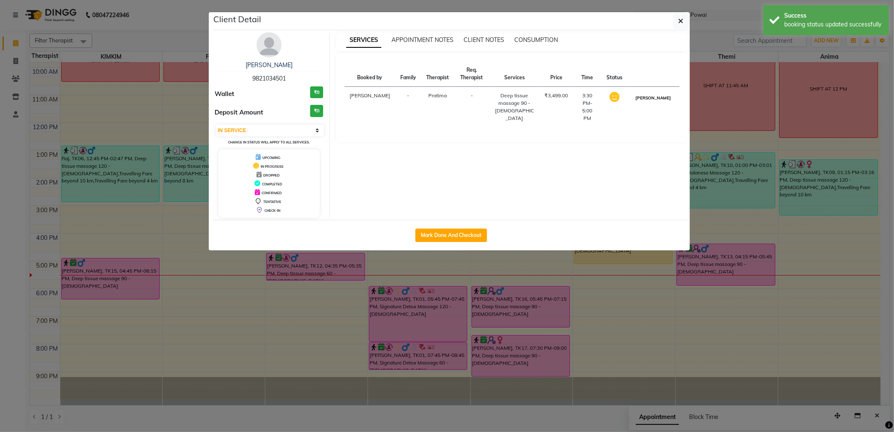
click at [663, 101] on button "[PERSON_NAME]" at bounding box center [653, 98] width 40 height 10
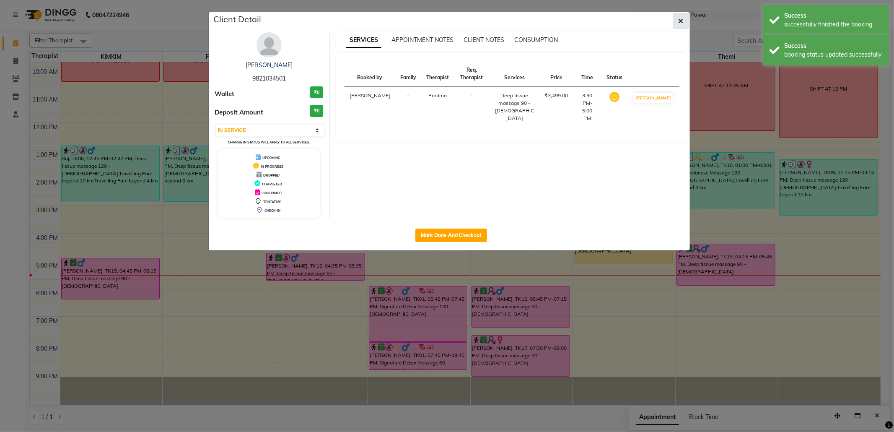
select select "3"
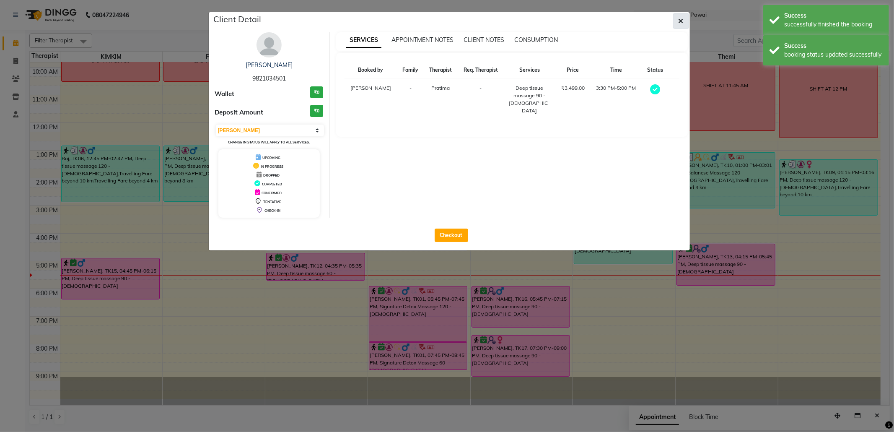
click at [681, 20] on icon "button" at bounding box center [681, 21] width 5 height 7
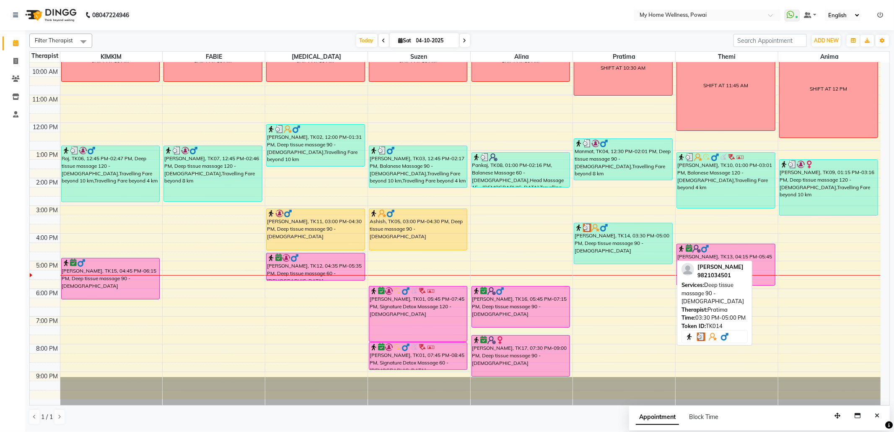
click at [629, 240] on div "[PERSON_NAME], TK14, 03:30 PM-05:00 PM, Deep tissue massage 90 - [DEMOGRAPHIC_D…" at bounding box center [623, 243] width 98 height 41
select select "3"
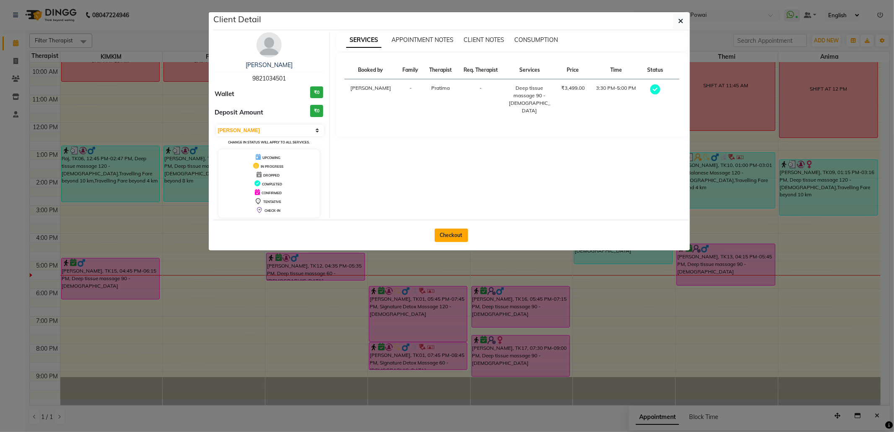
click at [443, 231] on button "Checkout" at bounding box center [452, 234] width 34 height 13
select select "service"
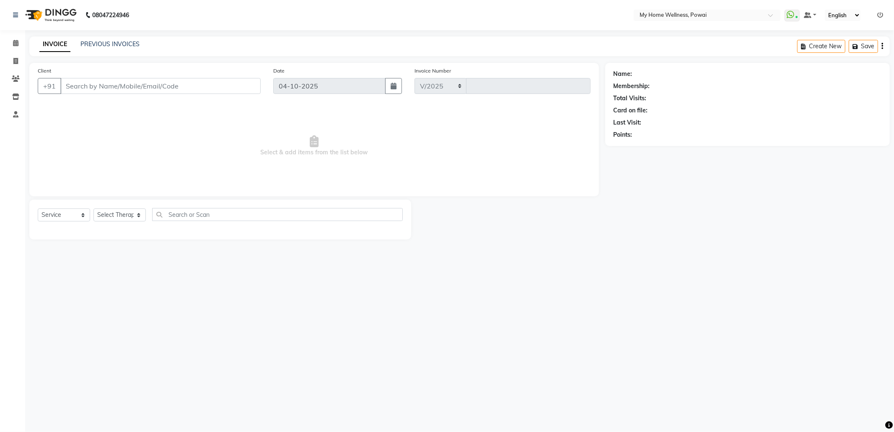
select select "682"
type input "1910"
type input "98******01"
select select "85690"
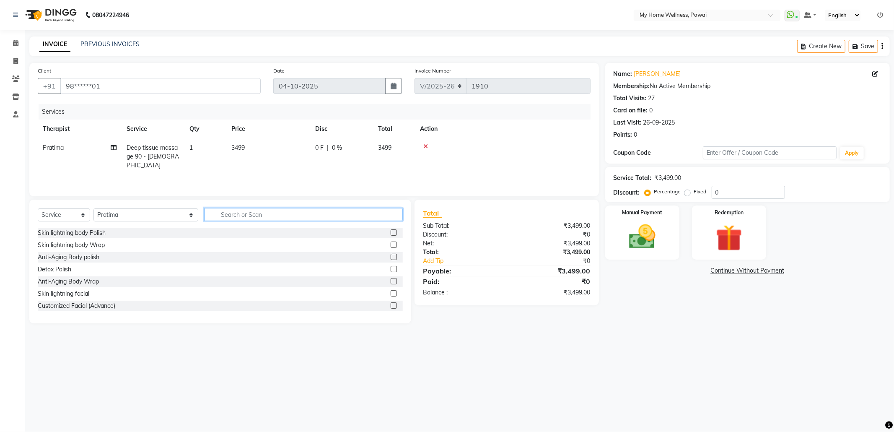
click at [225, 210] on input "text" at bounding box center [304, 214] width 198 height 13
type input "tr"
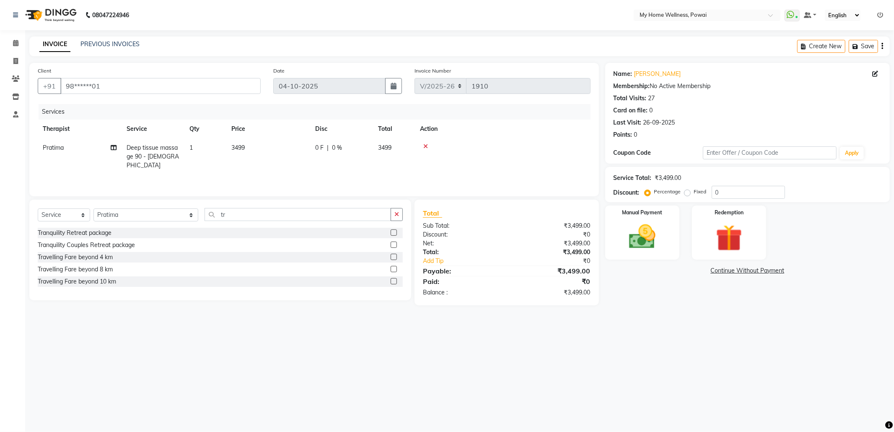
click at [392, 280] on label at bounding box center [394, 281] width 6 height 6
click at [392, 280] on input "checkbox" at bounding box center [393, 281] width 5 height 5
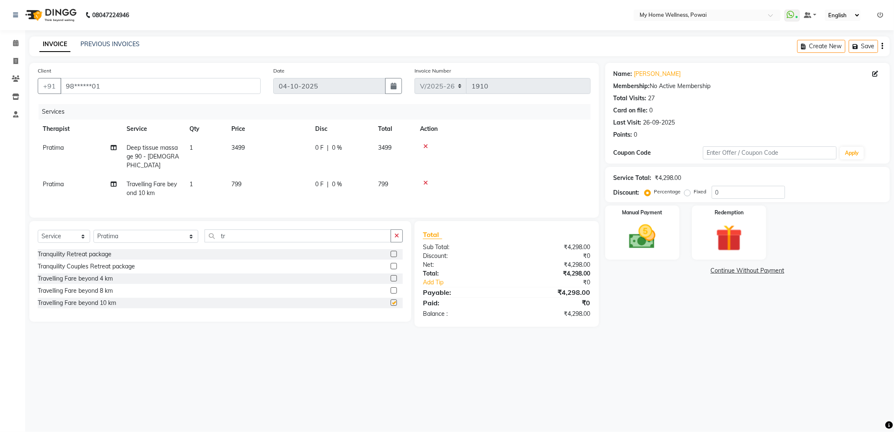
checkbox input "false"
click at [396, 277] on label at bounding box center [394, 278] width 6 height 6
click at [396, 277] on input "checkbox" at bounding box center [393, 278] width 5 height 5
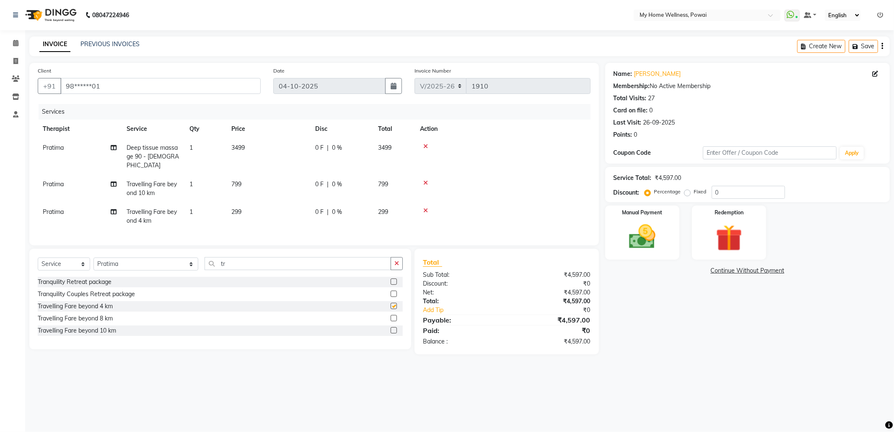
checkbox input "false"
click at [694, 195] on label "Fixed" at bounding box center [700, 192] width 13 height 8
click at [686, 194] on input "Fixed" at bounding box center [689, 192] width 6 height 6
radio input "true"
click at [736, 196] on input "0" at bounding box center [748, 192] width 73 height 13
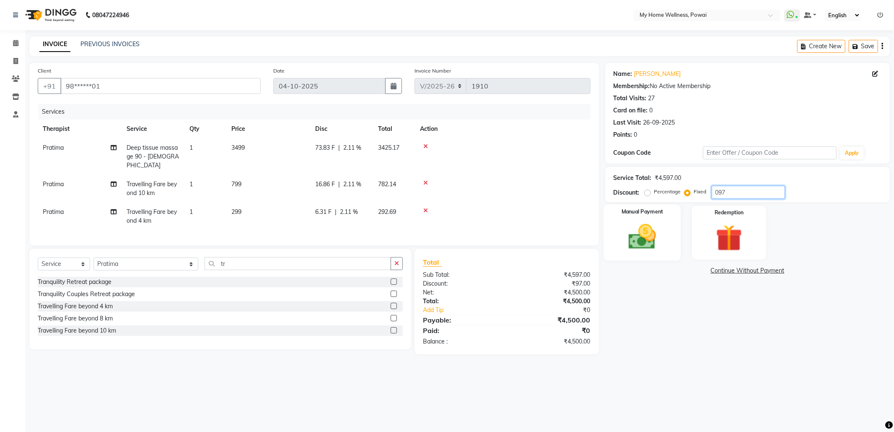
type input "097"
click at [658, 243] on img at bounding box center [642, 237] width 45 height 32
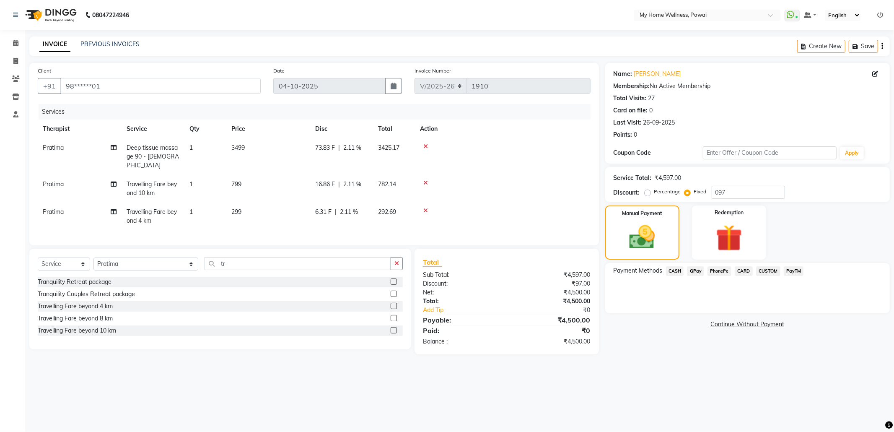
click at [676, 270] on span "CASH" at bounding box center [675, 271] width 18 height 10
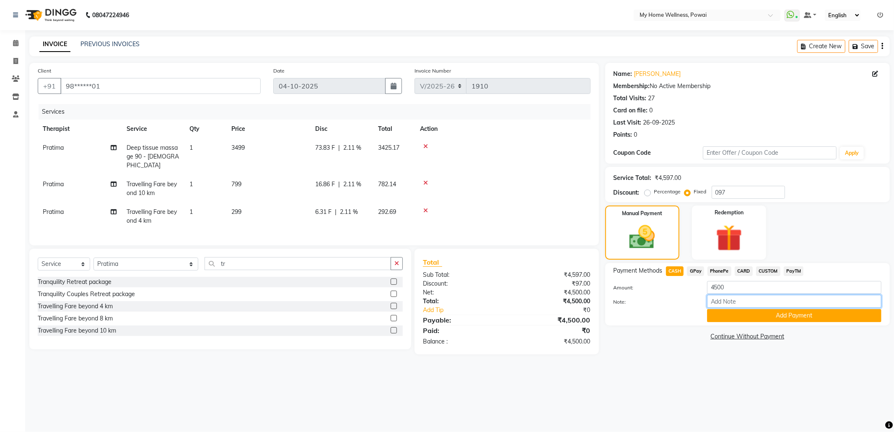
click at [718, 301] on input "Note:" at bounding box center [794, 301] width 174 height 13
type input "Pratima"
click at [757, 315] on button "Add Payment" at bounding box center [794, 315] width 174 height 13
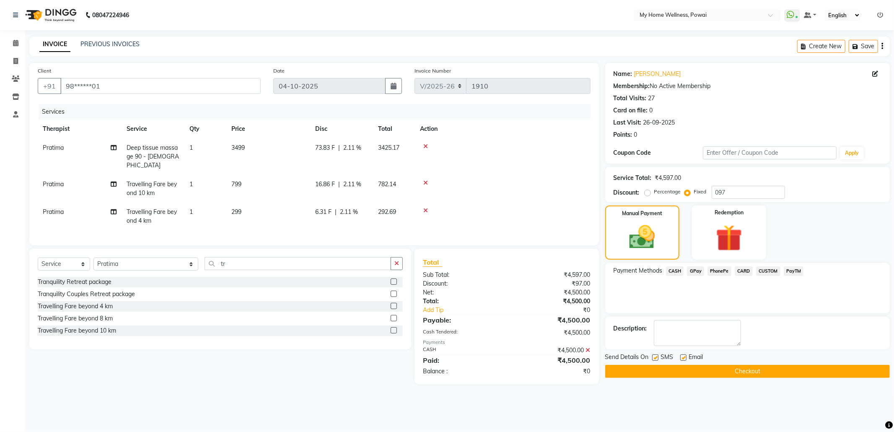
click at [754, 366] on button "Checkout" at bounding box center [747, 371] width 285 height 13
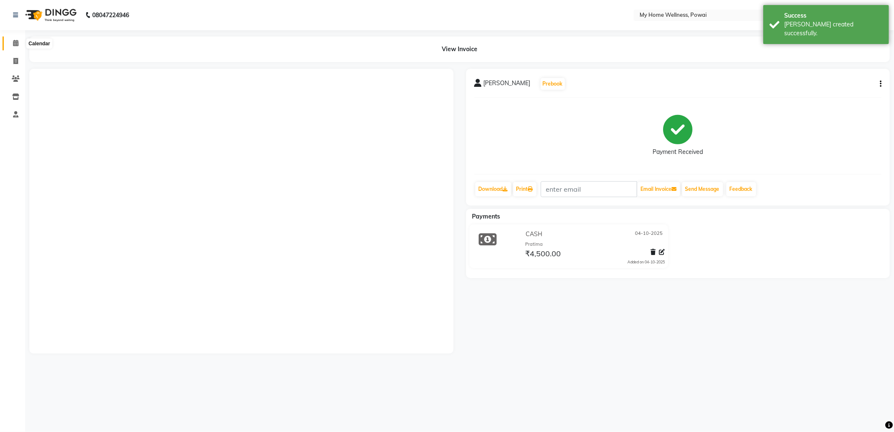
click at [18, 40] on span at bounding box center [15, 44] width 15 height 10
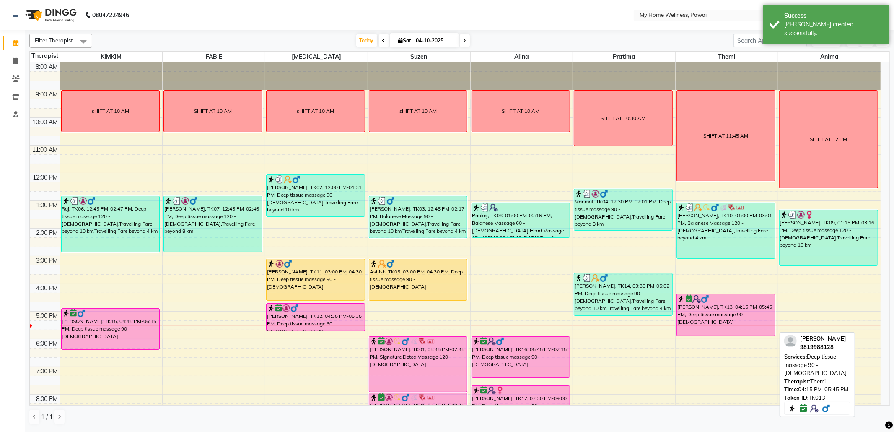
click at [726, 314] on div "[PERSON_NAME], TK13, 04:15 PM-05:45 PM, Deep tissue massage 90 - [DEMOGRAPHIC_D…" at bounding box center [726, 314] width 98 height 41
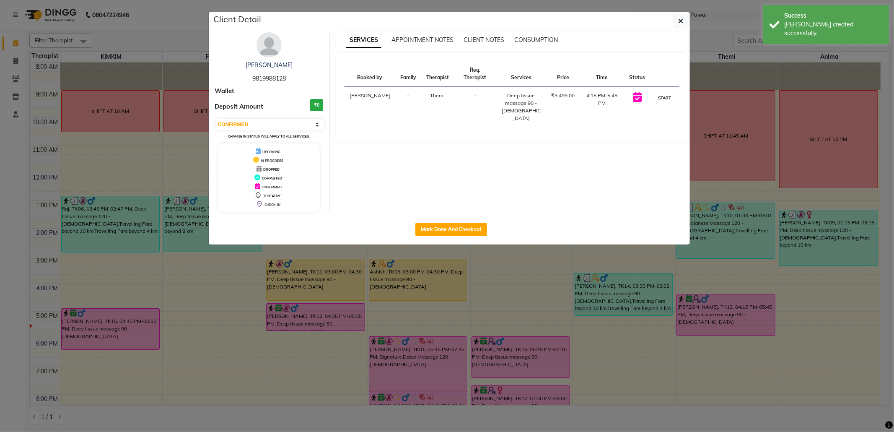
click at [661, 99] on button "START" at bounding box center [664, 98] width 17 height 10
select select "1"
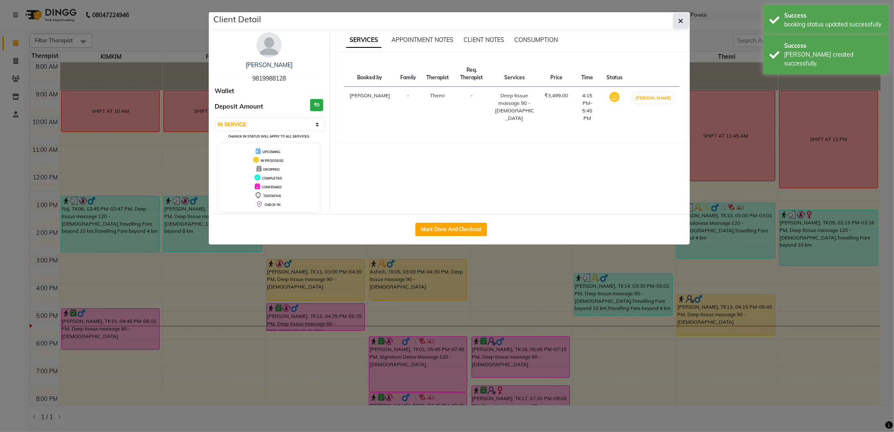
click at [682, 27] on button "button" at bounding box center [681, 21] width 16 height 16
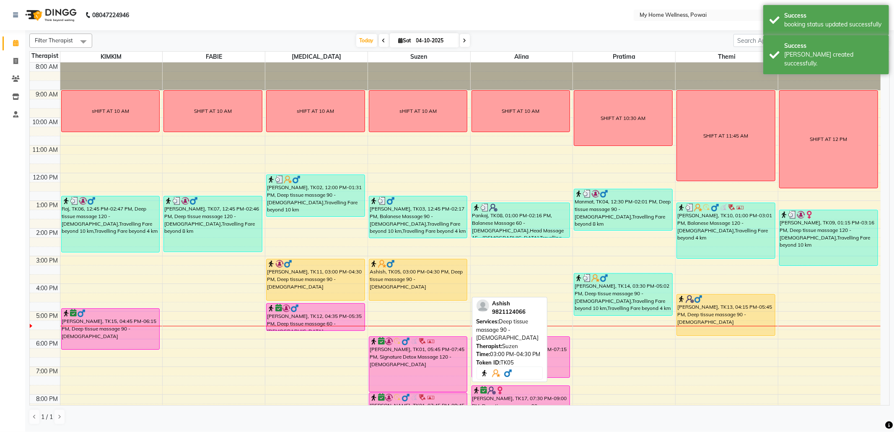
click at [404, 283] on div "Ashish, TK05, 03:00 PM-04:30 PM, Deep tissue massage 90 - [DEMOGRAPHIC_DATA]" at bounding box center [418, 279] width 98 height 41
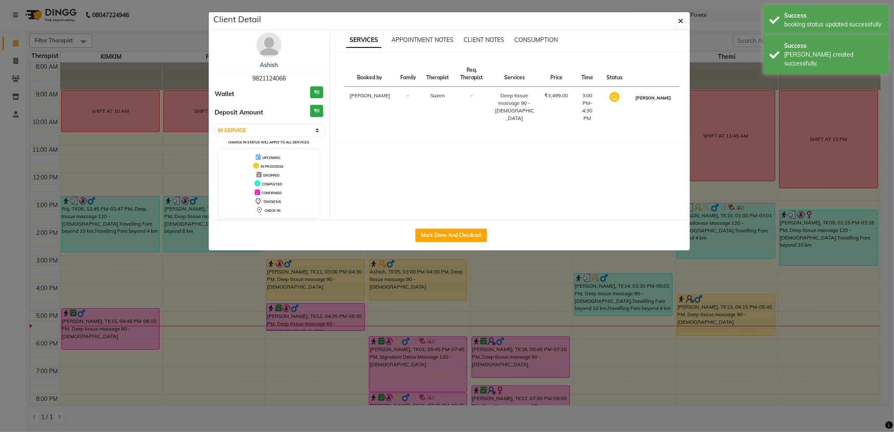
click at [656, 101] on button "[PERSON_NAME]" at bounding box center [653, 98] width 40 height 10
select select "3"
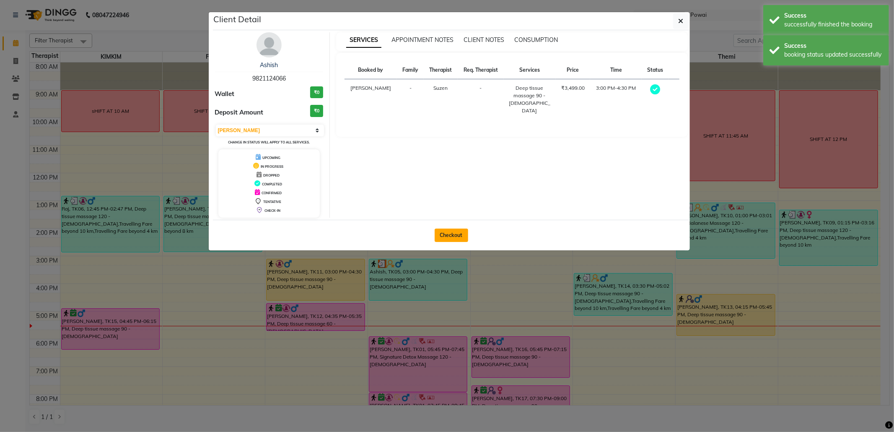
click at [456, 232] on button "Checkout" at bounding box center [452, 234] width 34 height 13
select select "682"
select select "service"
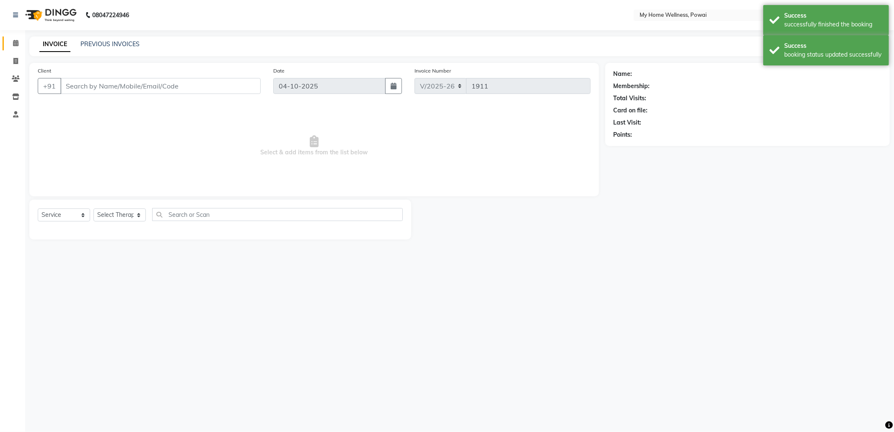
type input "98******66"
select select "29657"
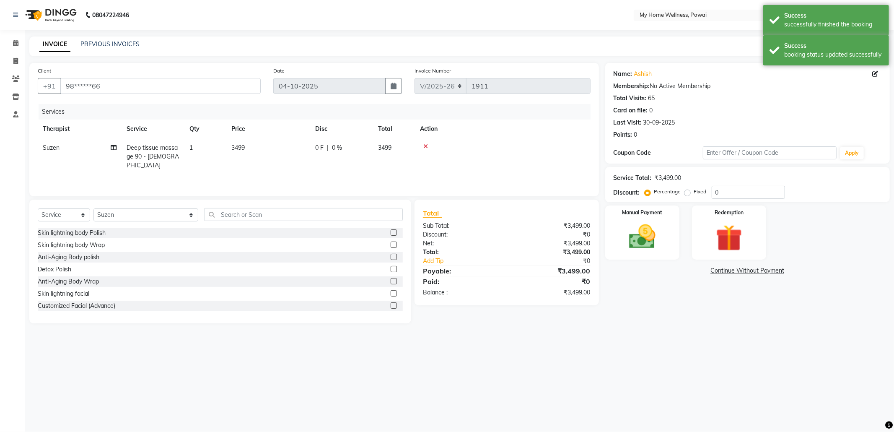
click at [168, 153] on td "Deep tissue massage 90 - [DEMOGRAPHIC_DATA]" at bounding box center [153, 156] width 63 height 36
select select "29657"
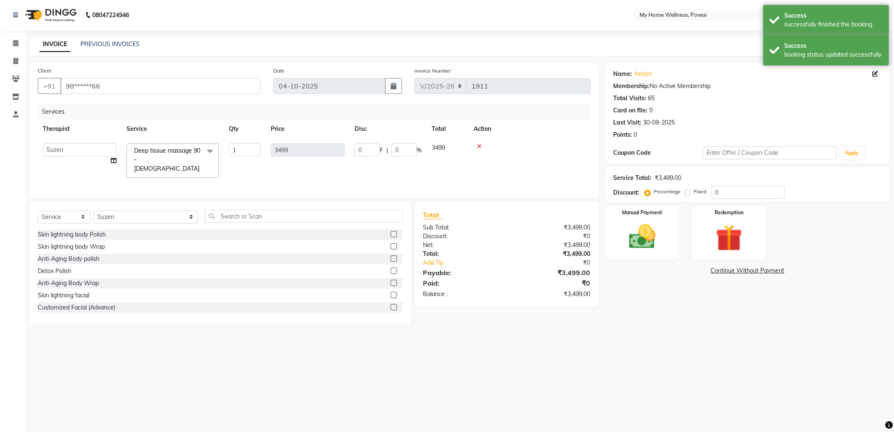
click at [208, 150] on span at bounding box center [210, 151] width 17 height 16
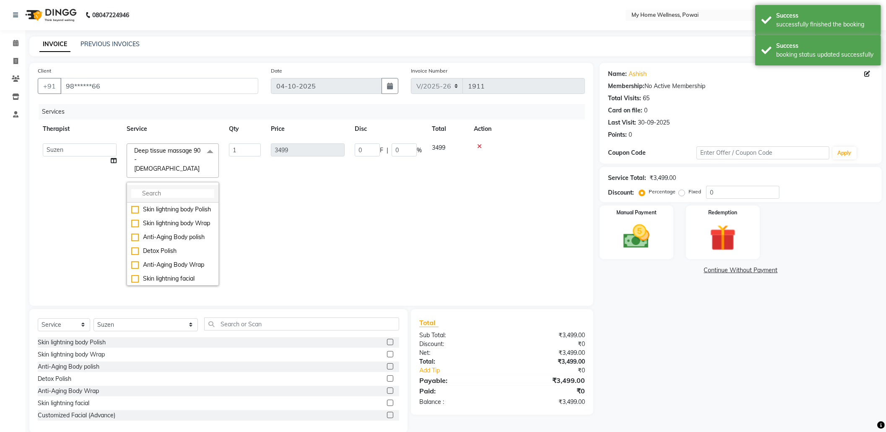
click at [195, 189] on input "multiselect-search" at bounding box center [172, 193] width 83 height 9
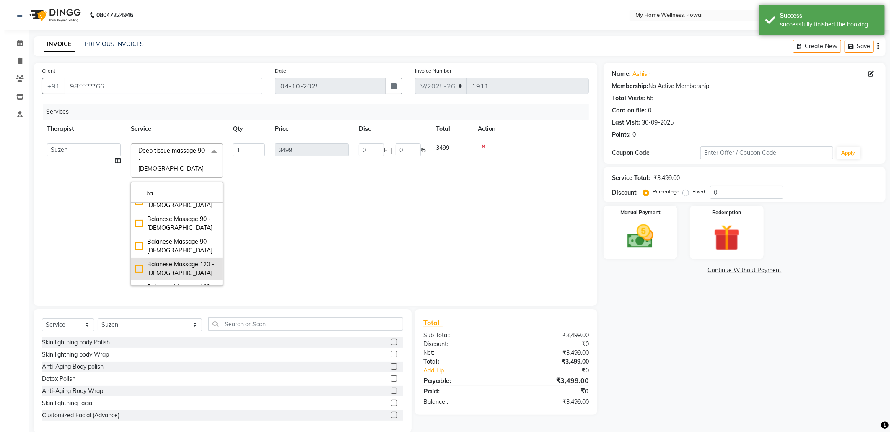
scroll to position [56, 0]
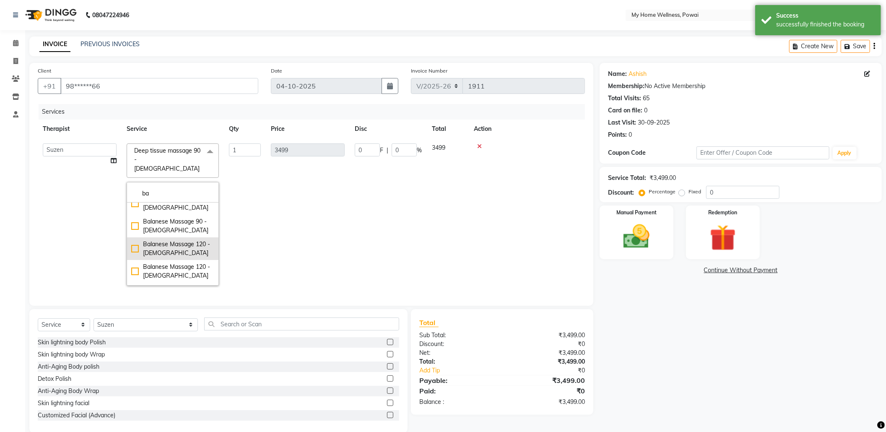
type input "ba"
click at [184, 240] on div "Balanese Massage 120 - [DEMOGRAPHIC_DATA]" at bounding box center [172, 249] width 83 height 18
checkbox input "true"
type input "4599"
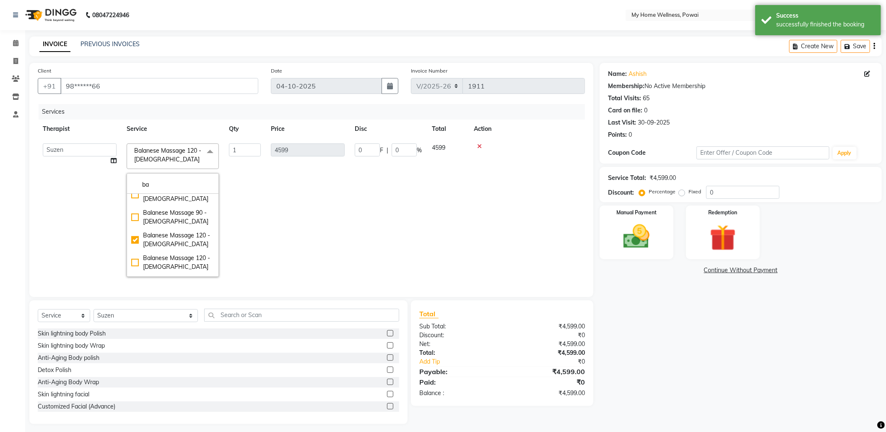
click at [368, 208] on td "0 F | 0 %" at bounding box center [388, 209] width 77 height 143
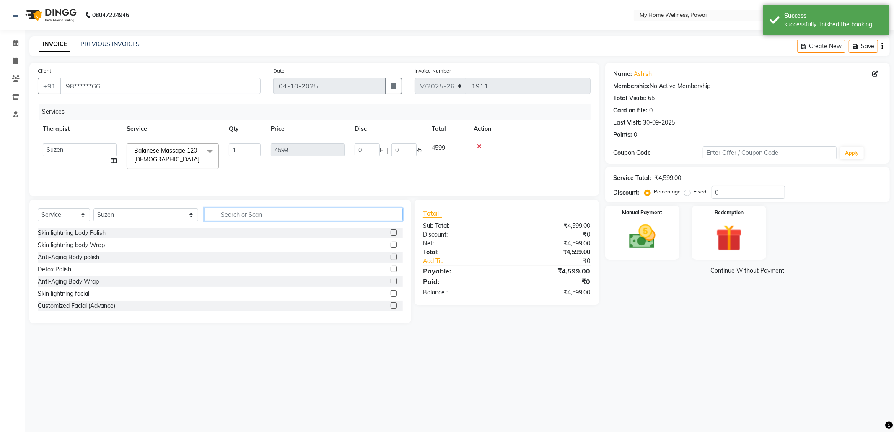
click at [265, 218] on input "text" at bounding box center [304, 214] width 198 height 13
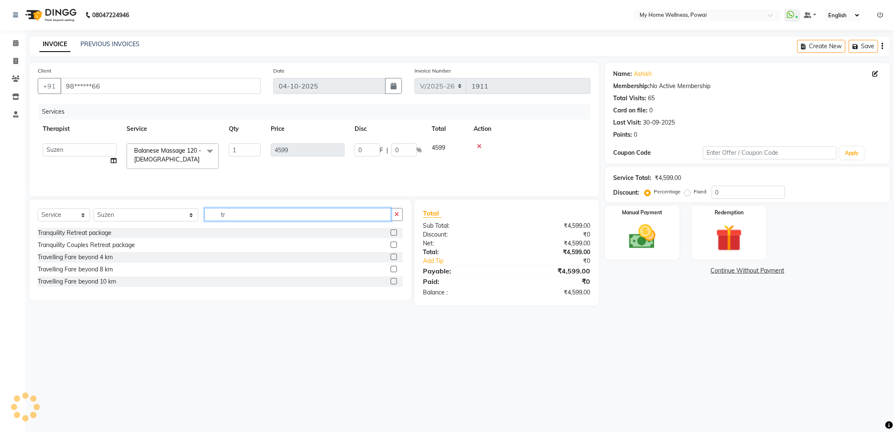
type input "tr"
click at [394, 283] on label at bounding box center [394, 281] width 6 height 6
click at [394, 283] on input "checkbox" at bounding box center [393, 281] width 5 height 5
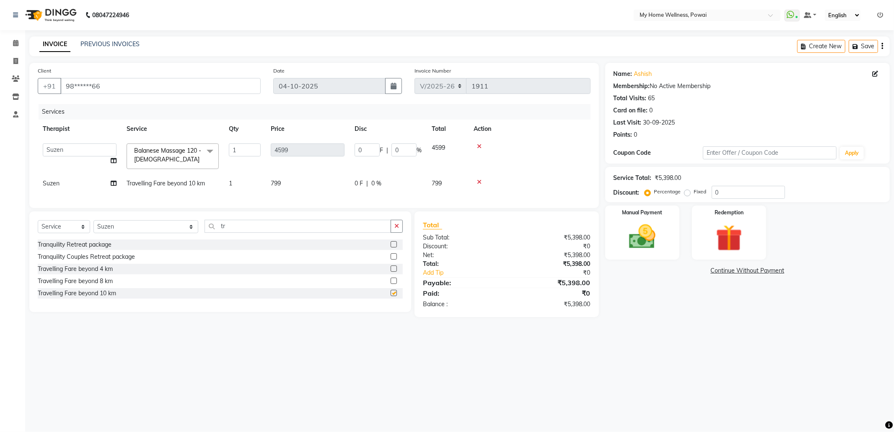
checkbox input "false"
click at [395, 272] on label at bounding box center [394, 268] width 6 height 6
click at [395, 272] on input "checkbox" at bounding box center [393, 268] width 5 height 5
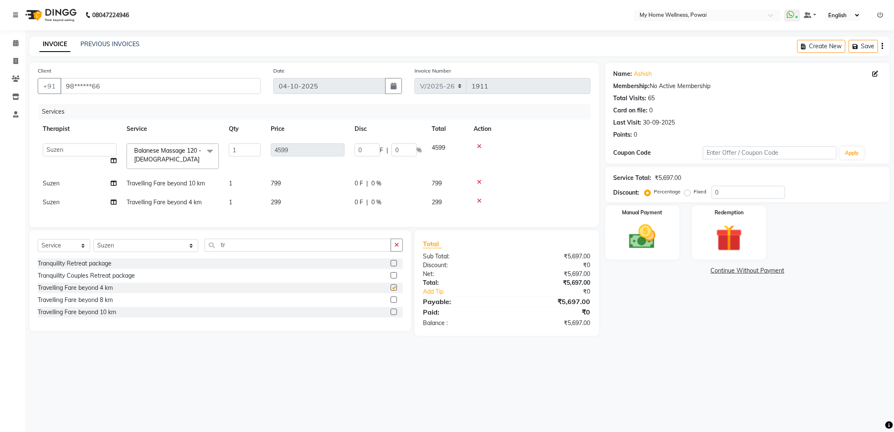
checkbox input "false"
click at [645, 233] on img at bounding box center [642, 237] width 45 height 32
click at [695, 272] on span "GPay" at bounding box center [695, 271] width 17 height 10
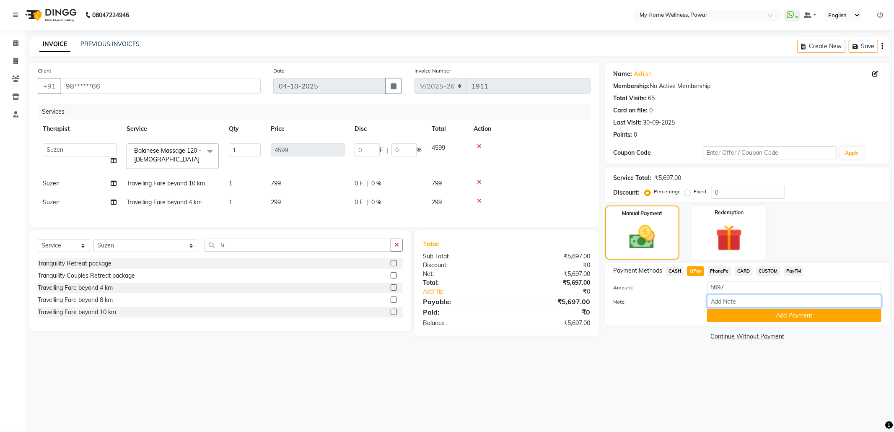
click at [739, 301] on input "Note:" at bounding box center [794, 301] width 174 height 13
type input "krishna mam account"
click at [765, 317] on button "Add Payment" at bounding box center [794, 315] width 174 height 13
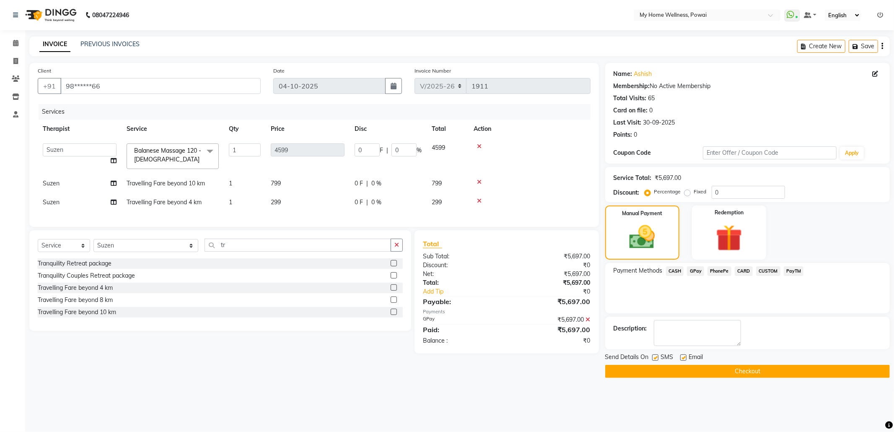
click at [759, 369] on button "Checkout" at bounding box center [747, 371] width 285 height 13
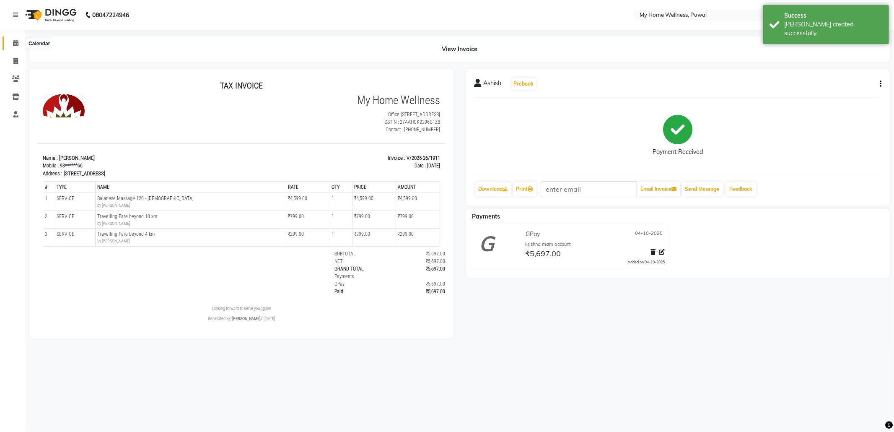
click at [16, 44] on icon at bounding box center [15, 43] width 5 height 6
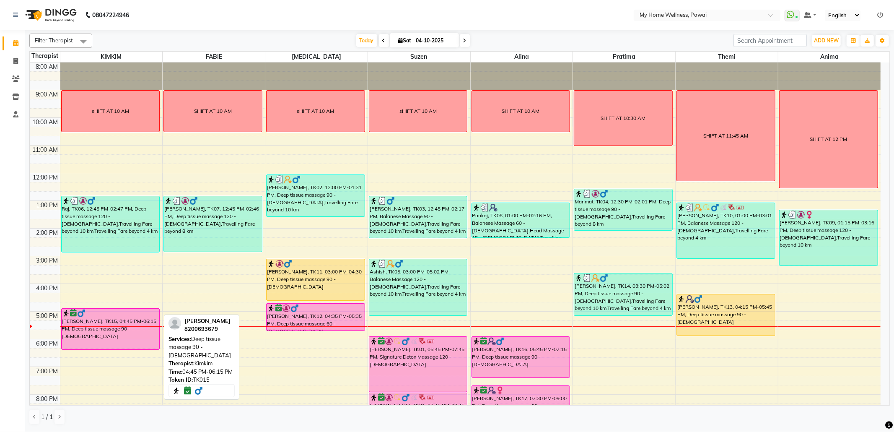
click at [125, 317] on div at bounding box center [110, 313] width 97 height 8
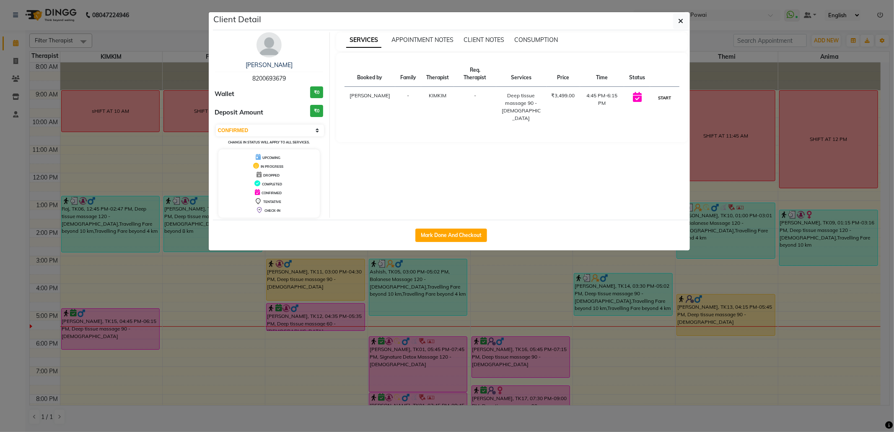
click at [658, 96] on button "START" at bounding box center [664, 98] width 17 height 10
select select "1"
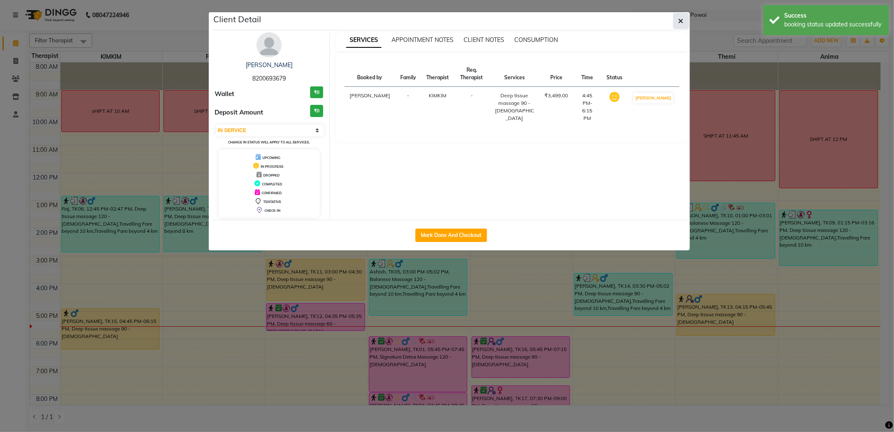
click at [680, 19] on icon "button" at bounding box center [681, 21] width 5 height 7
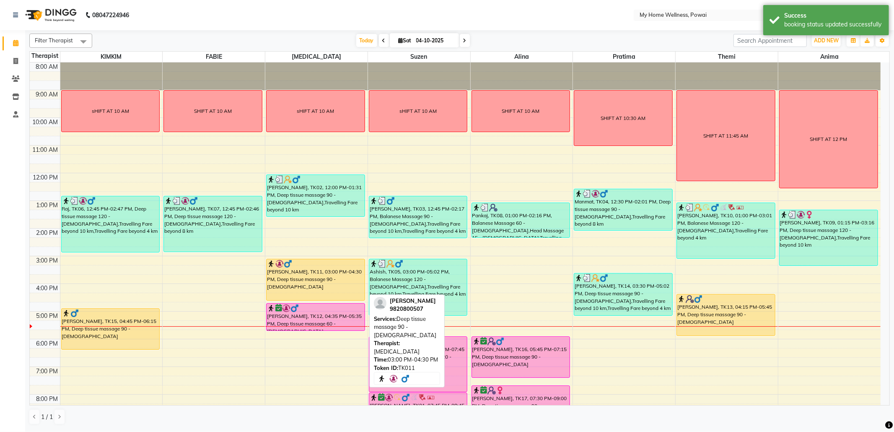
scroll to position [50, 0]
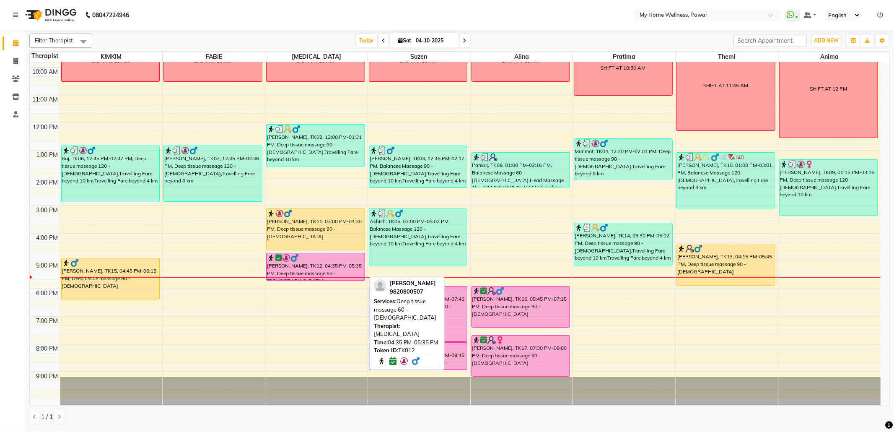
click at [314, 262] on div at bounding box center [315, 258] width 97 height 8
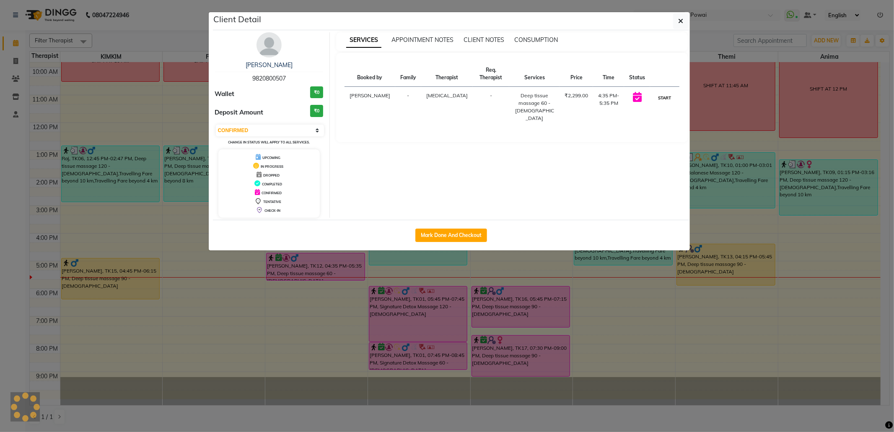
click at [663, 96] on button "START" at bounding box center [664, 98] width 17 height 10
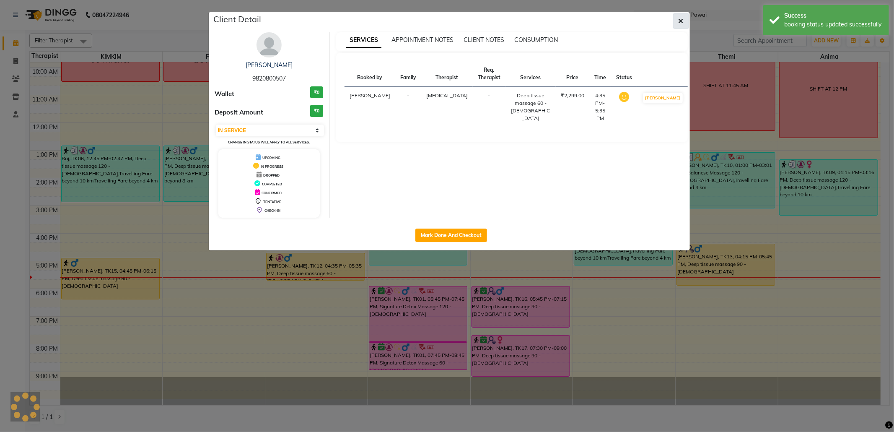
click at [684, 22] on button "button" at bounding box center [681, 21] width 16 height 16
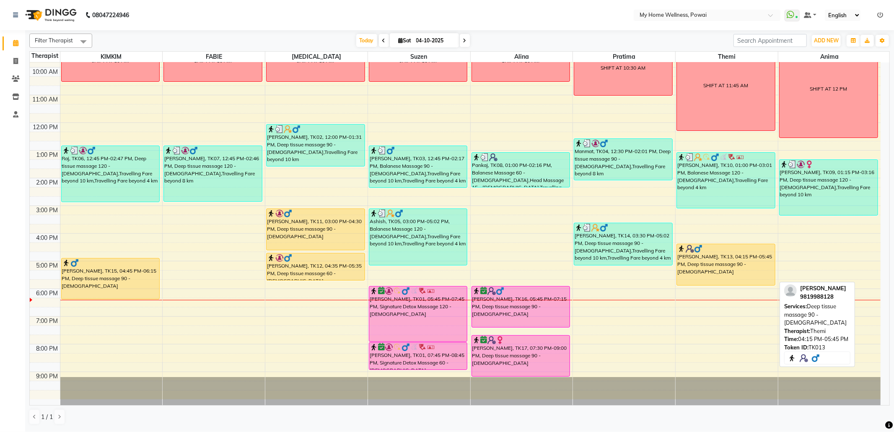
click at [710, 254] on div "[PERSON_NAME], TK13, 04:15 PM-05:45 PM, Deep tissue massage 90 - [DEMOGRAPHIC_D…" at bounding box center [726, 264] width 98 height 41
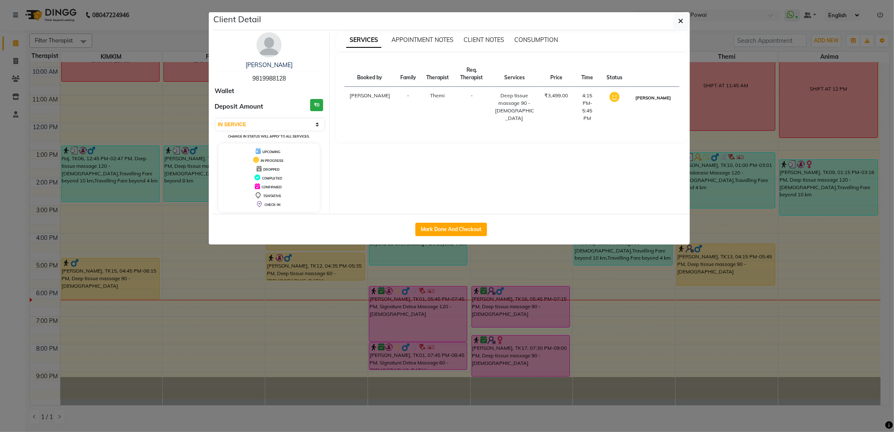
click at [651, 98] on button "[PERSON_NAME]" at bounding box center [653, 98] width 40 height 10
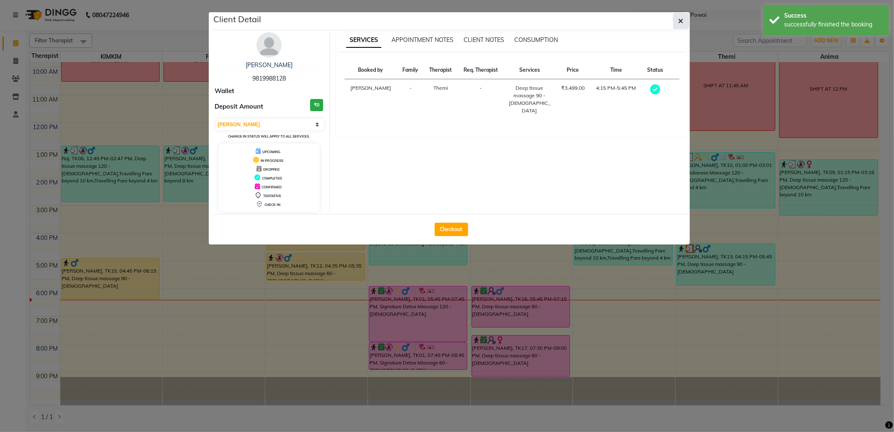
click at [684, 20] on button "button" at bounding box center [681, 21] width 16 height 16
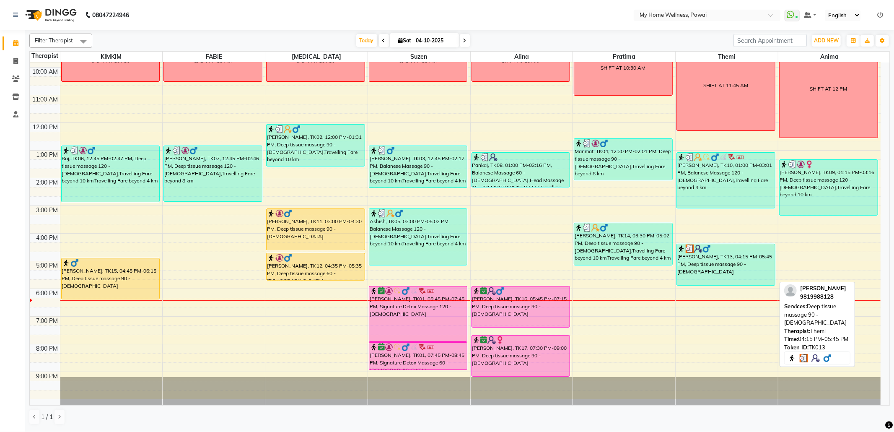
click at [721, 261] on div "[PERSON_NAME], TK13, 04:15 PM-05:45 PM, Deep tissue massage 90 - [DEMOGRAPHIC_D…" at bounding box center [726, 264] width 98 height 41
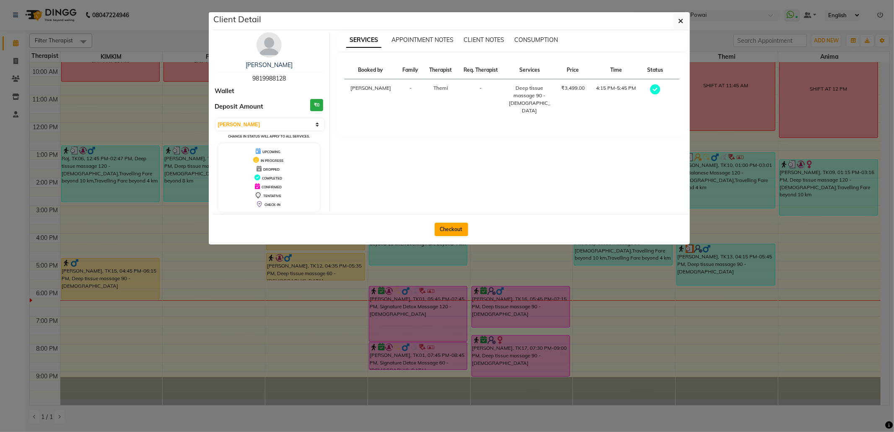
click at [448, 229] on button "Checkout" at bounding box center [452, 229] width 34 height 13
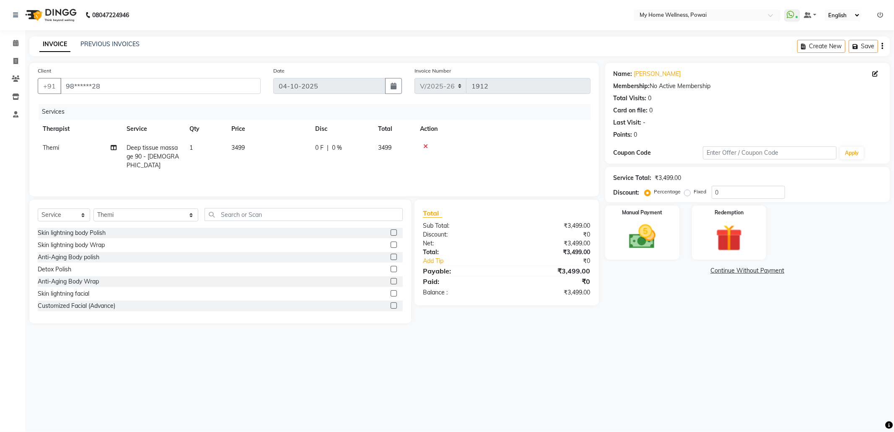
click at [192, 150] on span "1" at bounding box center [190, 148] width 3 height 8
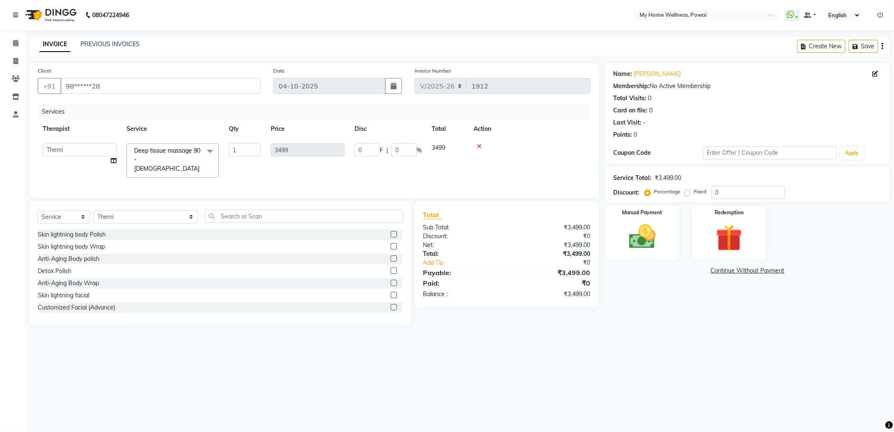
click at [208, 151] on span at bounding box center [210, 151] width 17 height 16
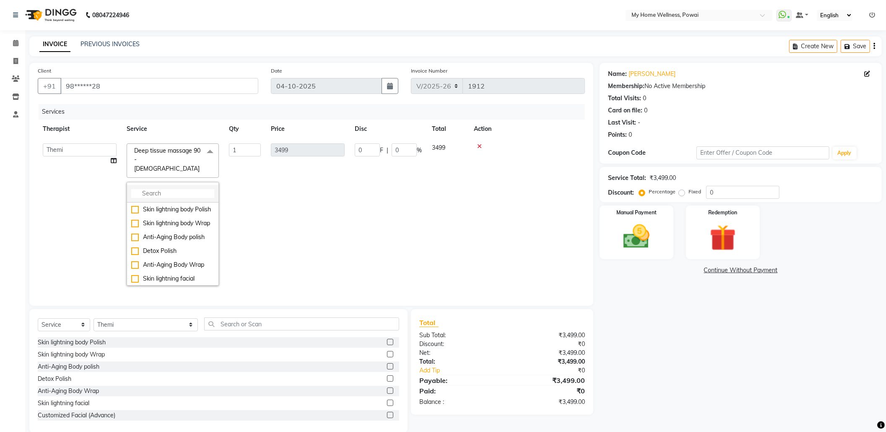
click at [202, 189] on input "multiselect-search" at bounding box center [172, 193] width 83 height 9
click at [164, 250] on div "Balanese Massage 90 - [DEMOGRAPHIC_DATA]" at bounding box center [172, 259] width 83 height 18
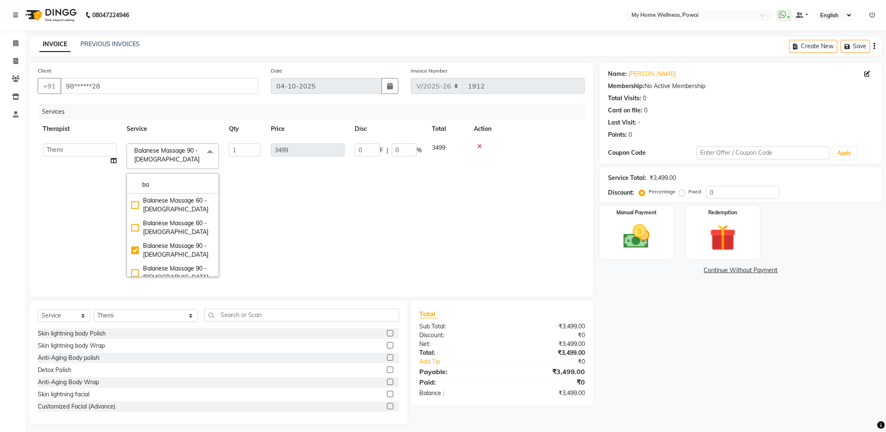
click at [298, 227] on td "3499" at bounding box center [308, 209] width 84 height 143
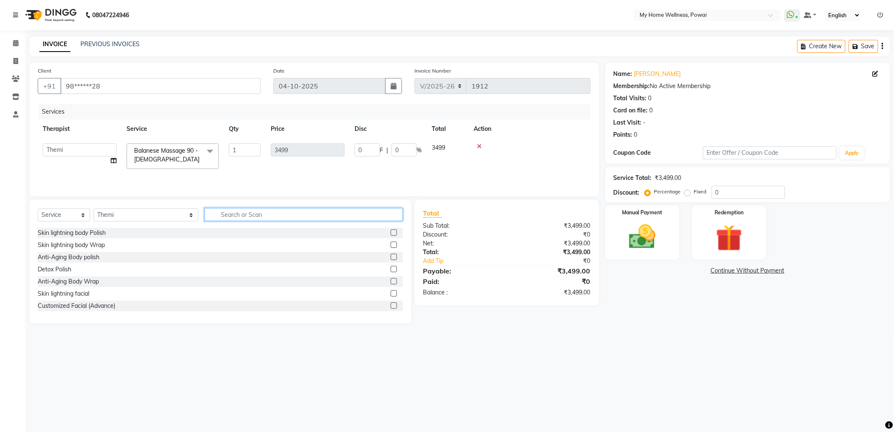
click at [220, 210] on input "text" at bounding box center [304, 214] width 198 height 13
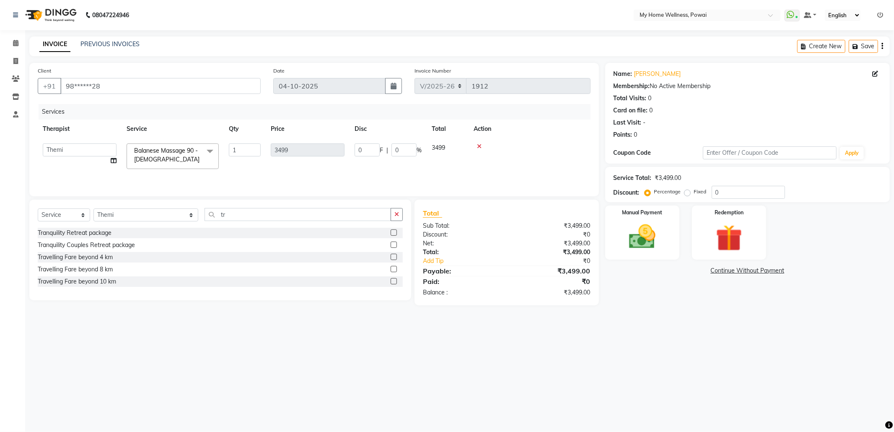
click at [392, 257] on label at bounding box center [394, 257] width 6 height 6
click at [392, 257] on input "checkbox" at bounding box center [393, 256] width 5 height 5
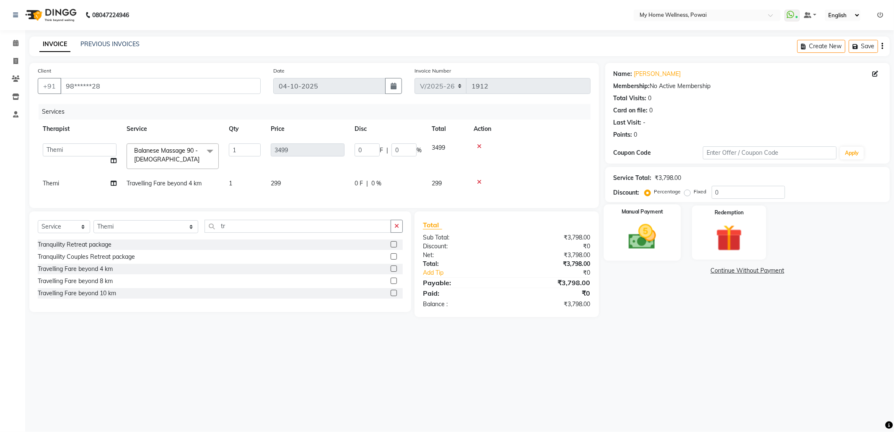
click at [643, 228] on img at bounding box center [642, 237] width 45 height 32
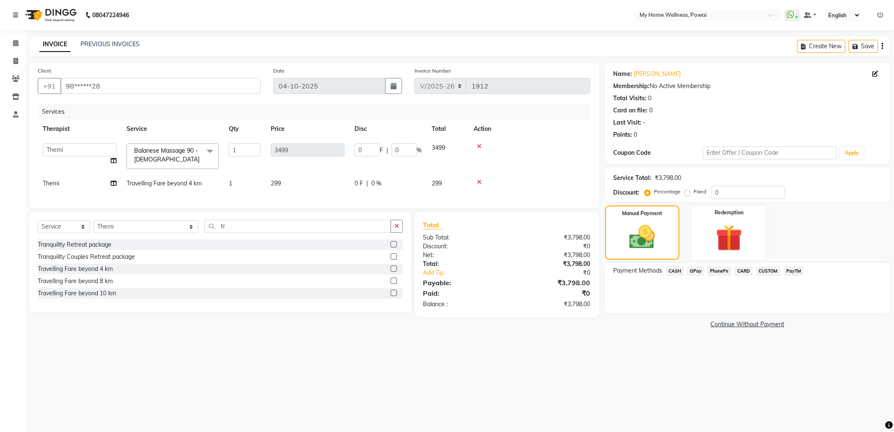
click at [674, 270] on span "CASH" at bounding box center [675, 271] width 18 height 10
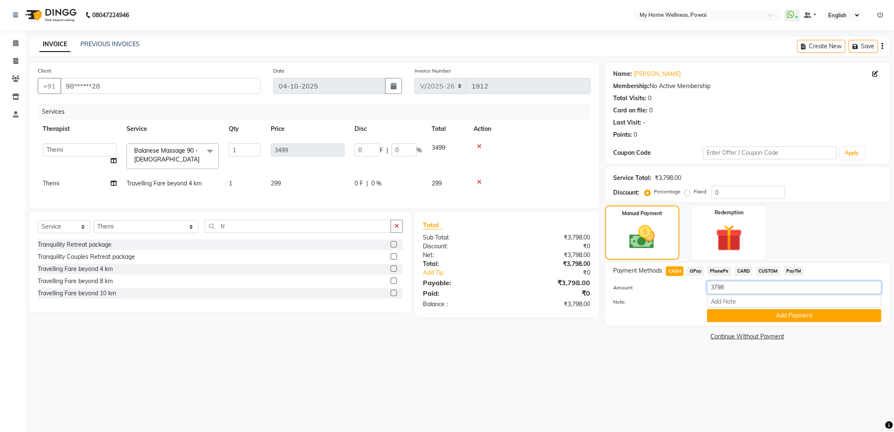
drag, startPoint x: 749, startPoint y: 288, endPoint x: 678, endPoint y: 284, distance: 71.4
click at [681, 285] on div "Amount: 3798" at bounding box center [747, 288] width 280 height 14
click at [731, 299] on input "Note:" at bounding box center [794, 301] width 174 height 13
click at [788, 315] on button "Add Payment" at bounding box center [794, 315] width 174 height 13
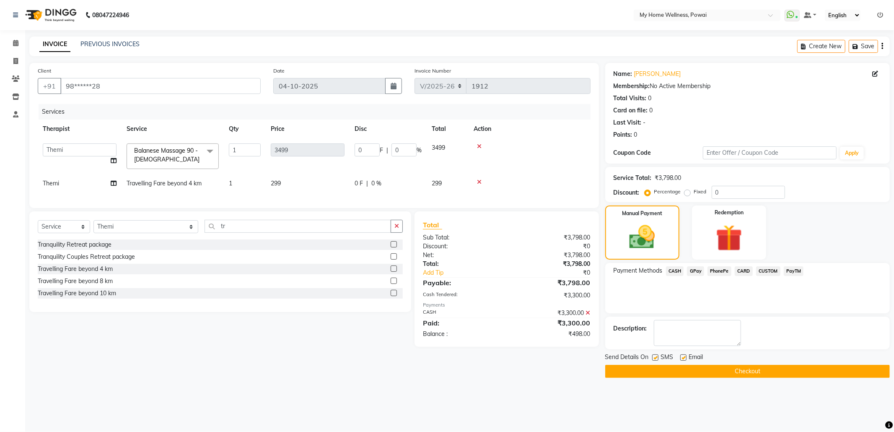
click at [697, 272] on span "GPay" at bounding box center [695, 271] width 17 height 10
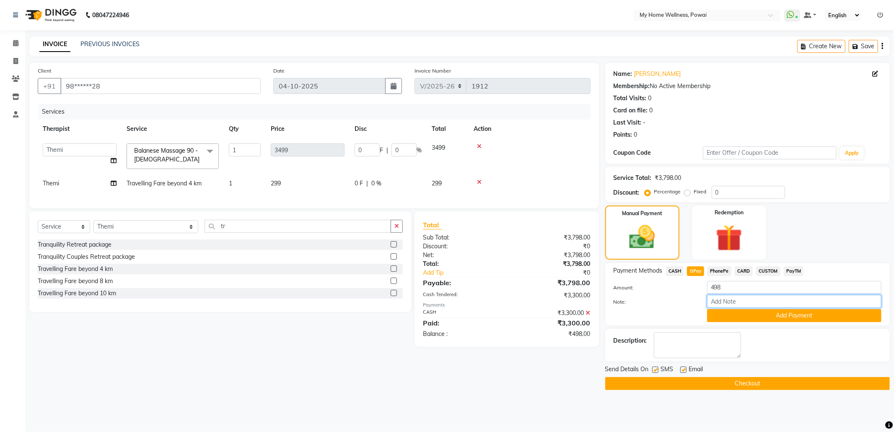
click at [745, 303] on input "Note:" at bounding box center [794, 301] width 174 height 13
click at [744, 314] on button "Add Payment" at bounding box center [794, 315] width 174 height 13
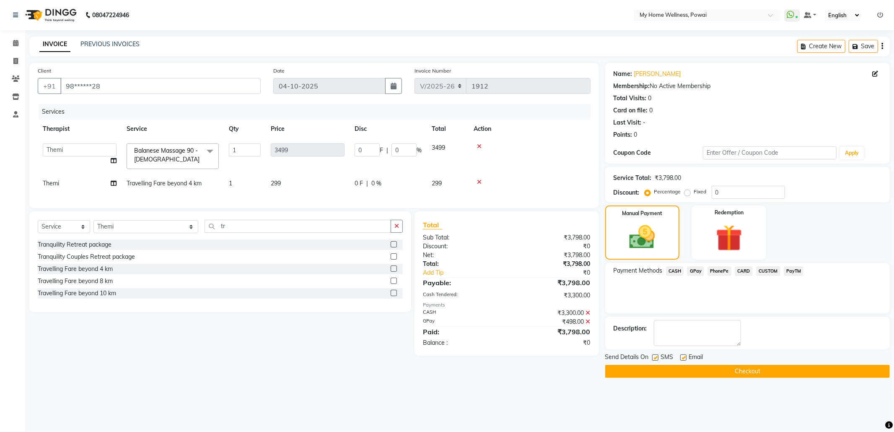
click at [735, 370] on button "Checkout" at bounding box center [747, 371] width 285 height 13
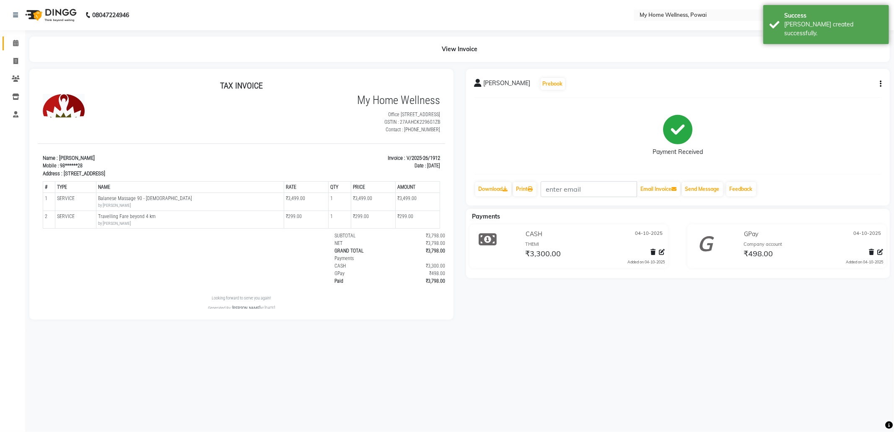
click at [17, 38] on link "Calendar" at bounding box center [13, 43] width 20 height 14
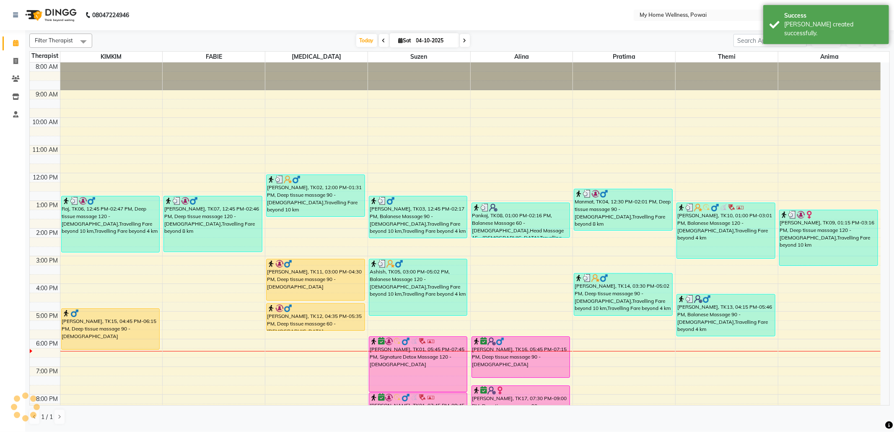
scroll to position [51, 0]
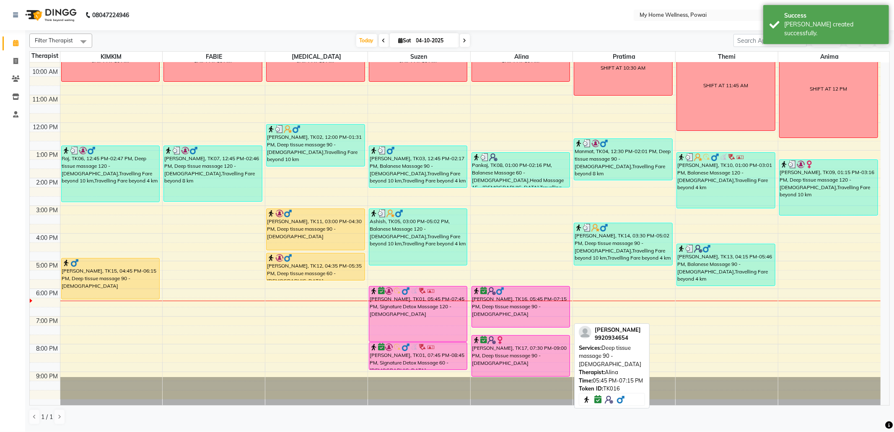
click at [555, 292] on div at bounding box center [520, 291] width 97 height 8
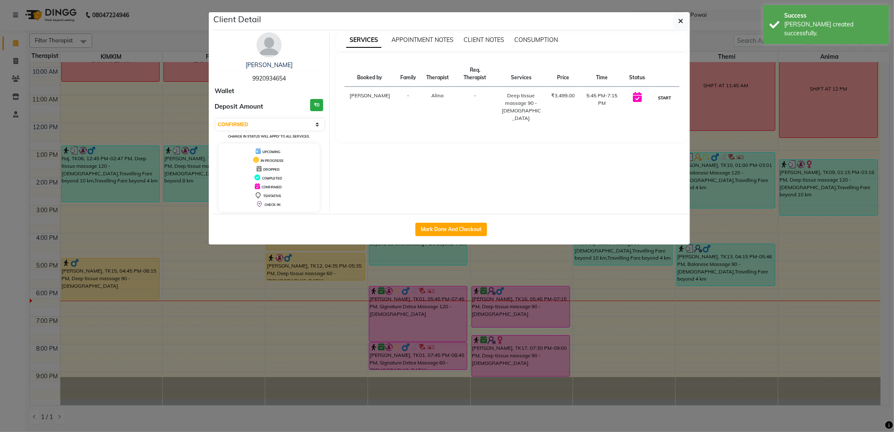
click at [666, 101] on button "START" at bounding box center [664, 98] width 17 height 10
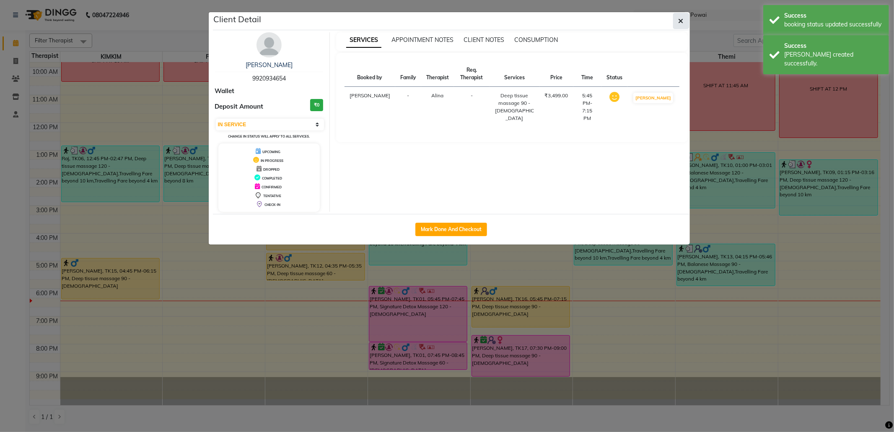
click at [681, 16] on button "button" at bounding box center [681, 21] width 16 height 16
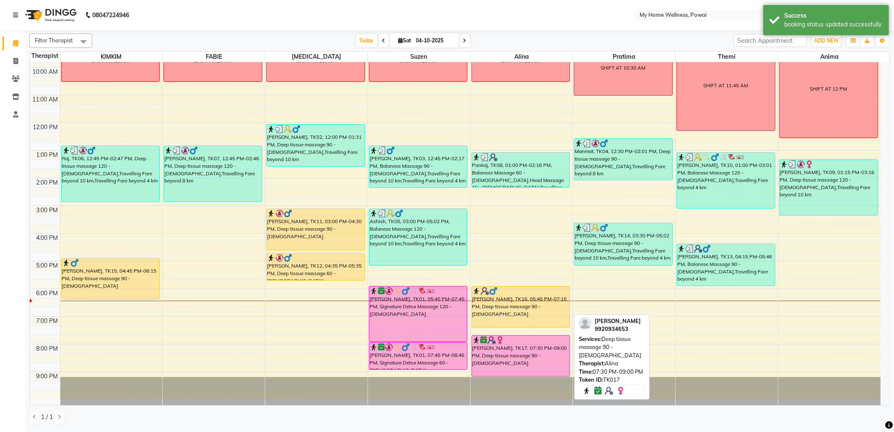
scroll to position [50, 0]
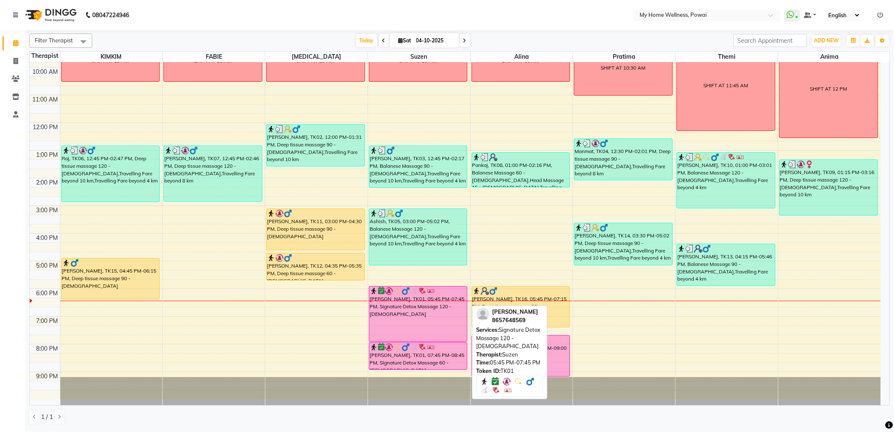
click at [446, 294] on div at bounding box center [418, 291] width 97 height 8
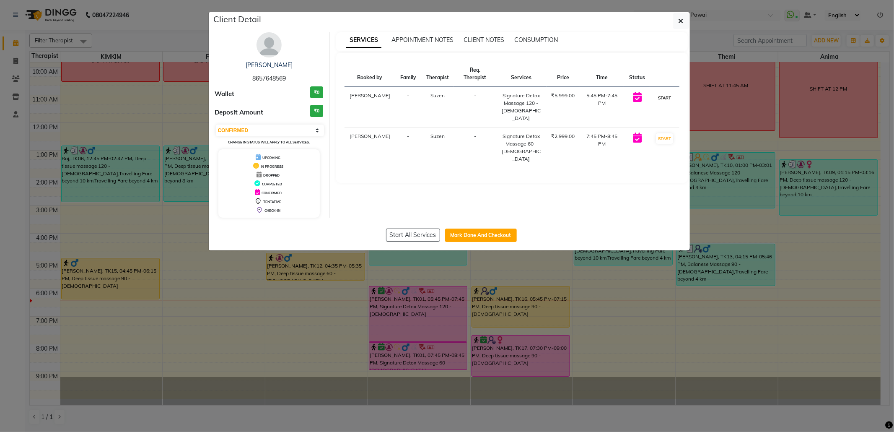
click at [664, 102] on button "START" at bounding box center [664, 98] width 17 height 10
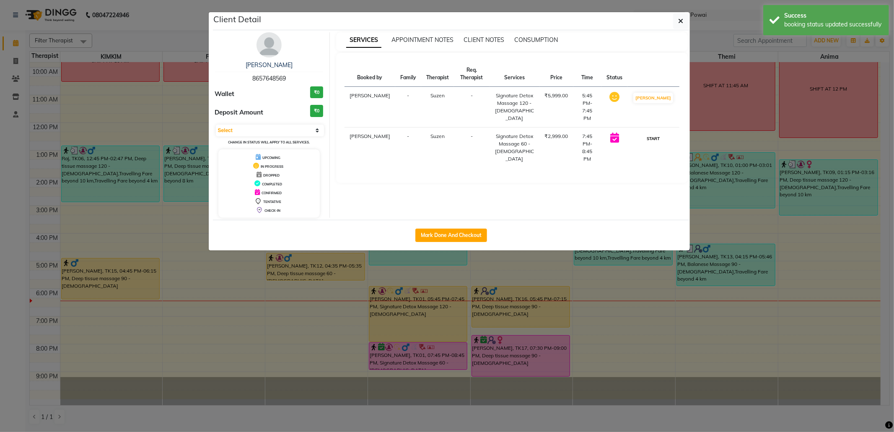
click at [661, 133] on button "START" at bounding box center [653, 138] width 17 height 10
click at [684, 23] on button "button" at bounding box center [681, 21] width 16 height 16
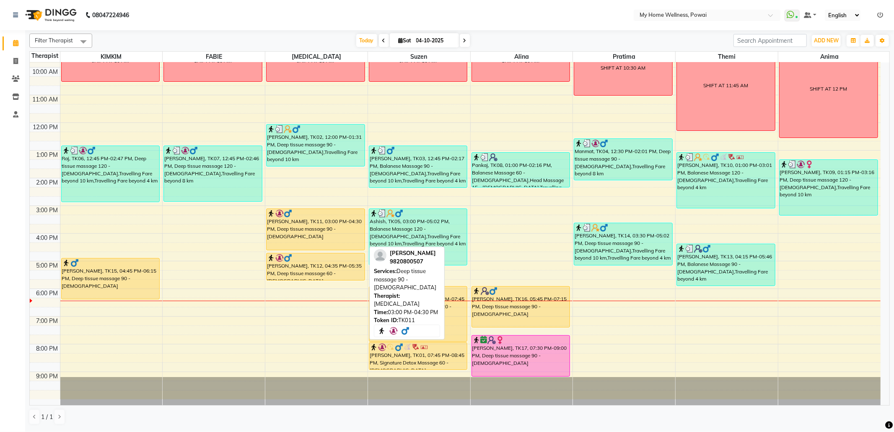
click at [317, 217] on div at bounding box center [315, 213] width 97 height 8
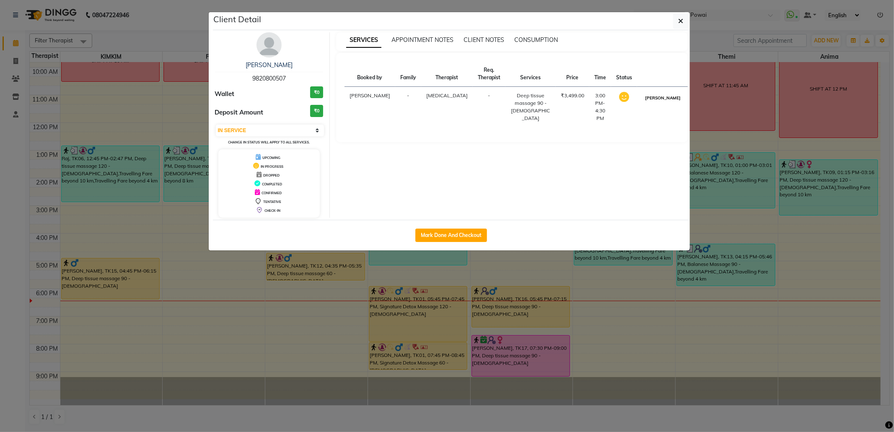
click at [658, 100] on button "[PERSON_NAME]" at bounding box center [663, 98] width 40 height 10
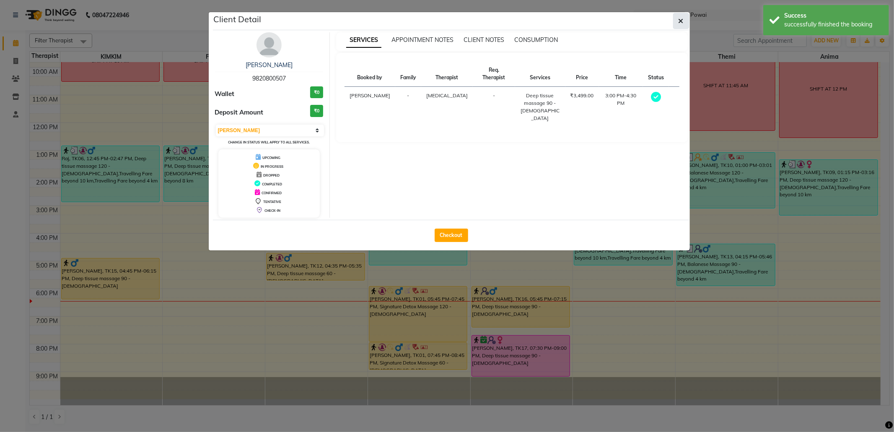
click at [679, 22] on icon "button" at bounding box center [681, 21] width 5 height 7
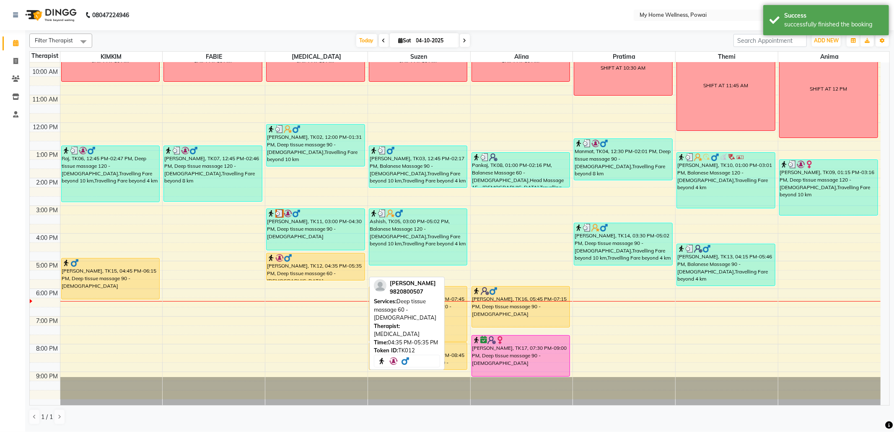
click at [314, 273] on div "[PERSON_NAME], TK12, 04:35 PM-05:35 PM, Deep tissue massage 60 - [DEMOGRAPHIC_D…" at bounding box center [316, 266] width 98 height 27
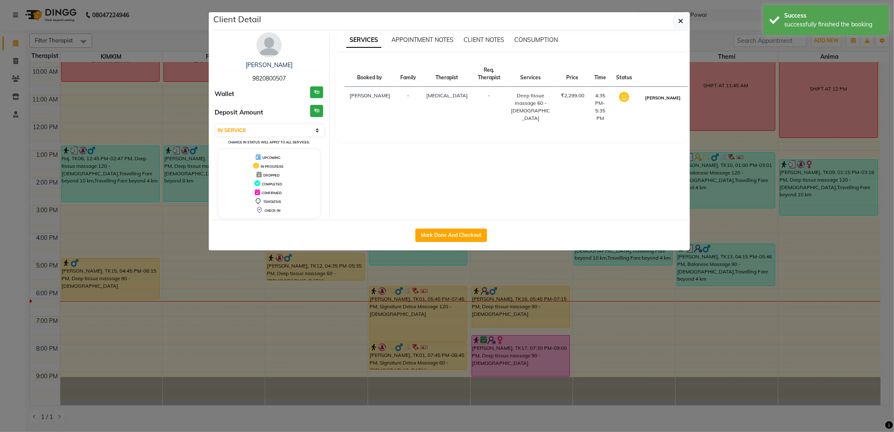
click at [661, 99] on button "[PERSON_NAME]" at bounding box center [663, 98] width 40 height 10
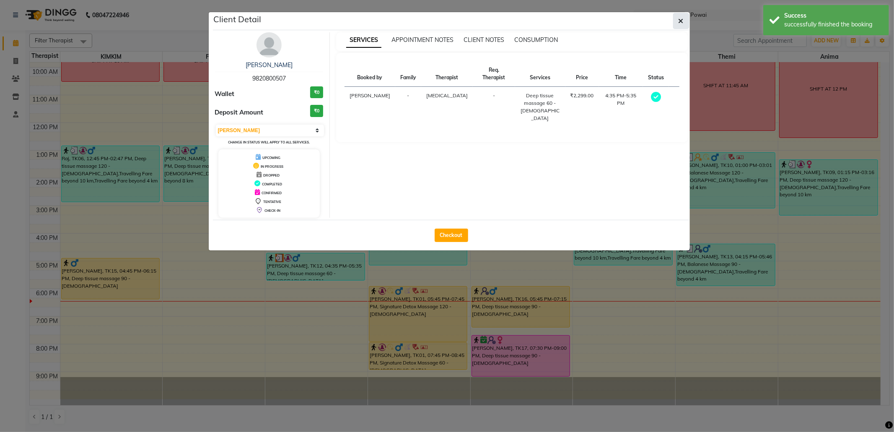
click at [681, 13] on button "button" at bounding box center [681, 21] width 16 height 16
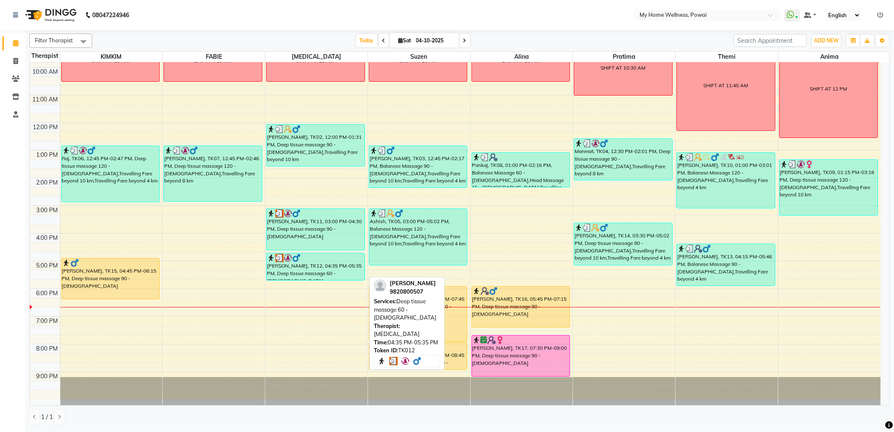
click at [292, 273] on div "[PERSON_NAME], TK12, 04:35 PM-05:35 PM, Deep tissue massage 60 - [DEMOGRAPHIC_D…" at bounding box center [316, 266] width 98 height 27
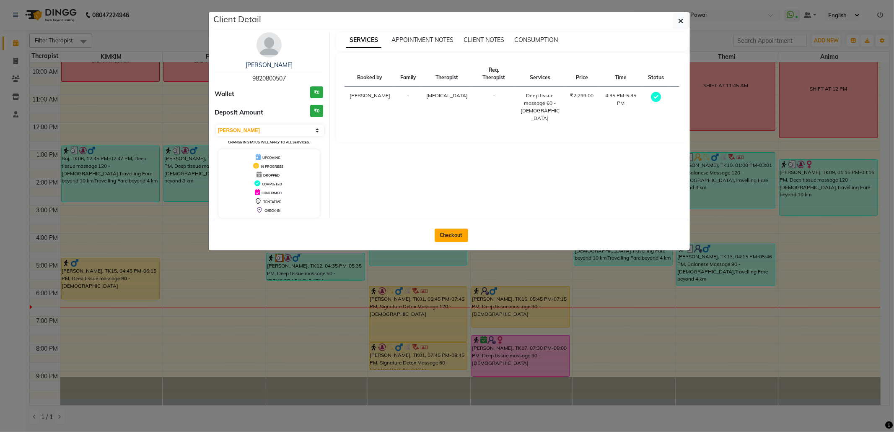
click at [465, 238] on button "Checkout" at bounding box center [452, 234] width 34 height 13
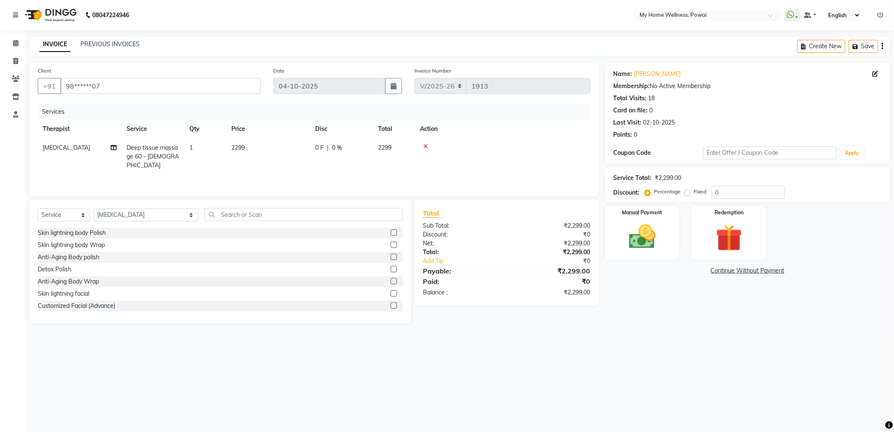
click at [187, 153] on td "1" at bounding box center [205, 156] width 42 height 36
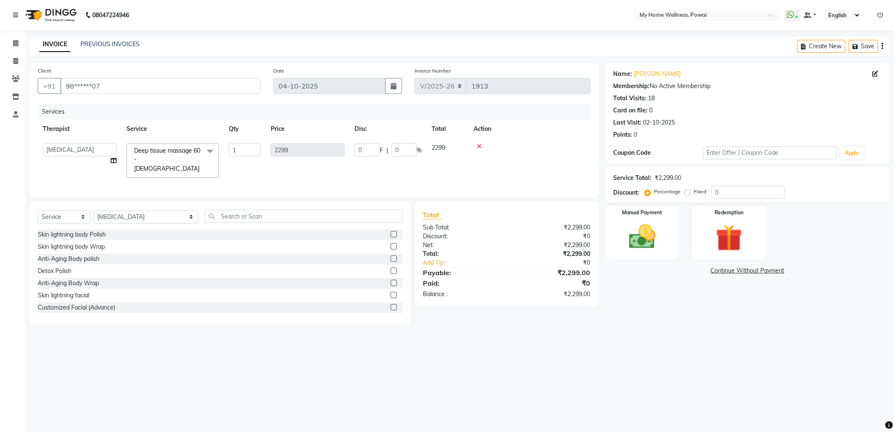
click at [205, 150] on span at bounding box center [210, 151] width 17 height 16
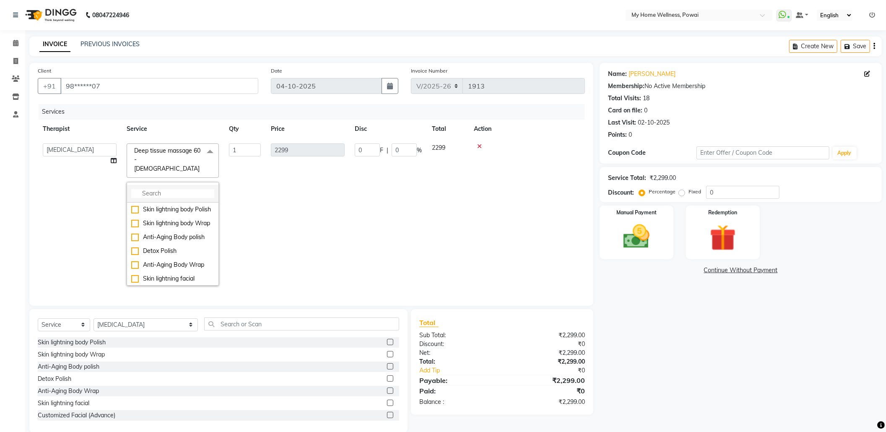
click at [193, 189] on input "multiselect-search" at bounding box center [172, 193] width 83 height 9
click at [176, 210] on div "Balanese Massage 60 - [DEMOGRAPHIC_DATA]" at bounding box center [172, 214] width 83 height 18
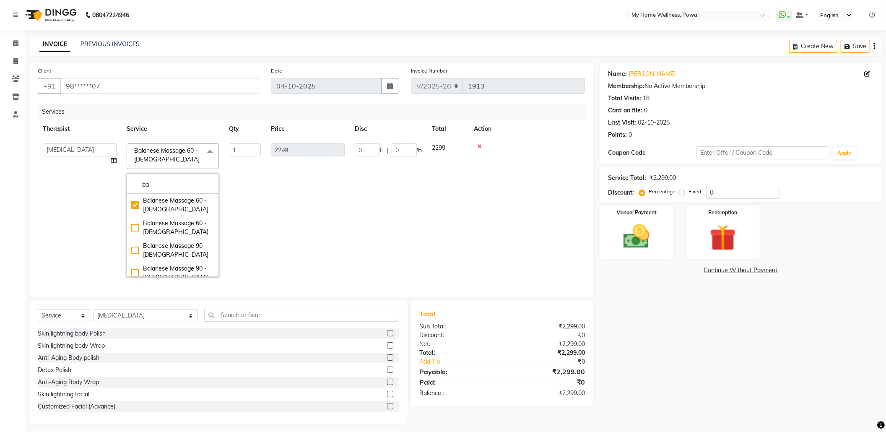
click at [298, 209] on td "2299" at bounding box center [308, 209] width 84 height 143
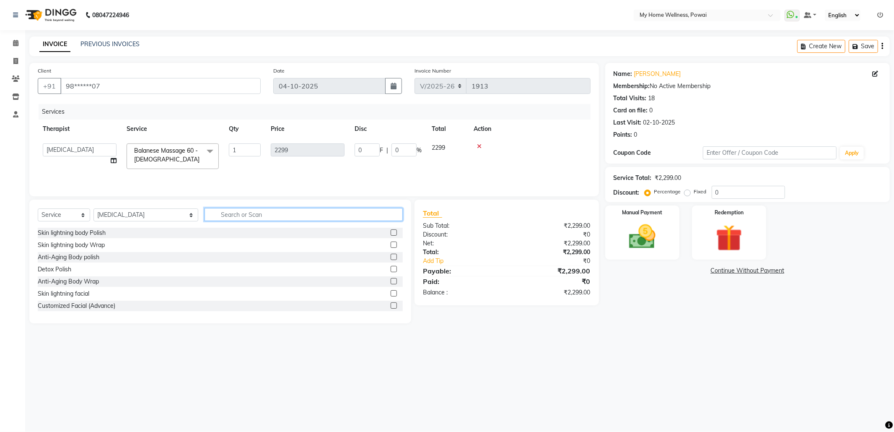
click at [267, 218] on input "text" at bounding box center [304, 214] width 198 height 13
click at [237, 49] on div "INVOICE PREVIOUS INVOICES Create New Save" at bounding box center [459, 46] width 860 height 20
click at [279, 216] on input "text" at bounding box center [304, 214] width 198 height 13
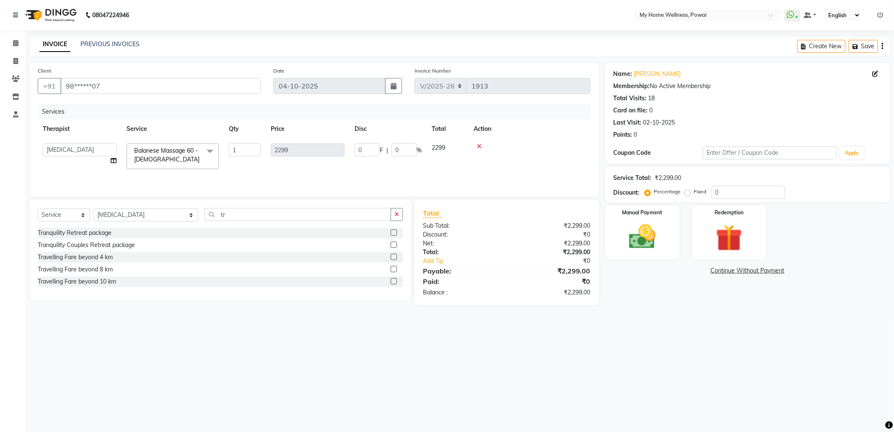
click at [396, 284] on label at bounding box center [394, 281] width 6 height 6
click at [396, 284] on input "checkbox" at bounding box center [393, 281] width 5 height 5
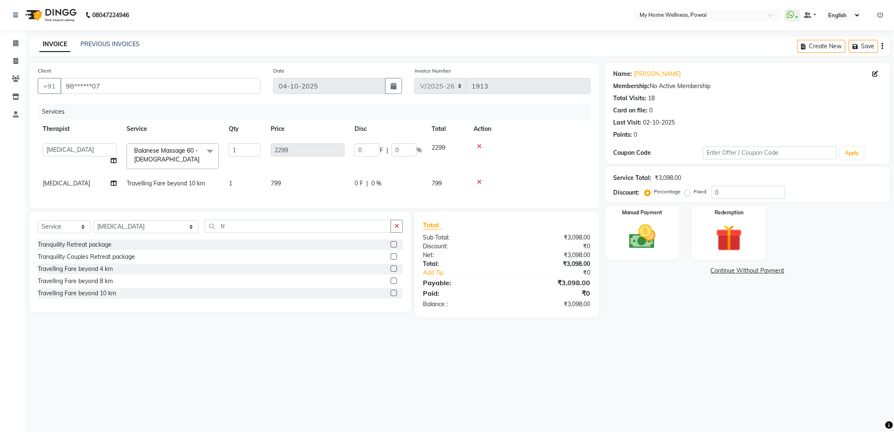
click at [479, 179] on icon at bounding box center [479, 182] width 5 height 6
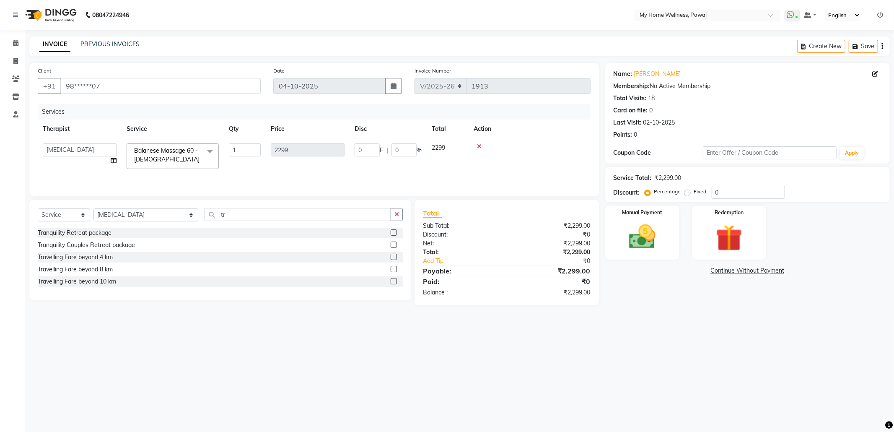
click at [394, 272] on label at bounding box center [394, 269] width 6 height 6
click at [394, 272] on input "checkbox" at bounding box center [393, 269] width 5 height 5
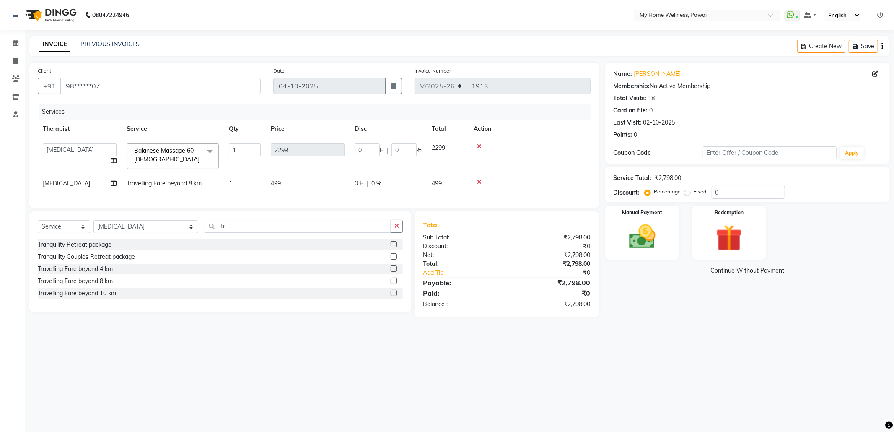
click at [480, 180] on icon at bounding box center [479, 182] width 5 height 6
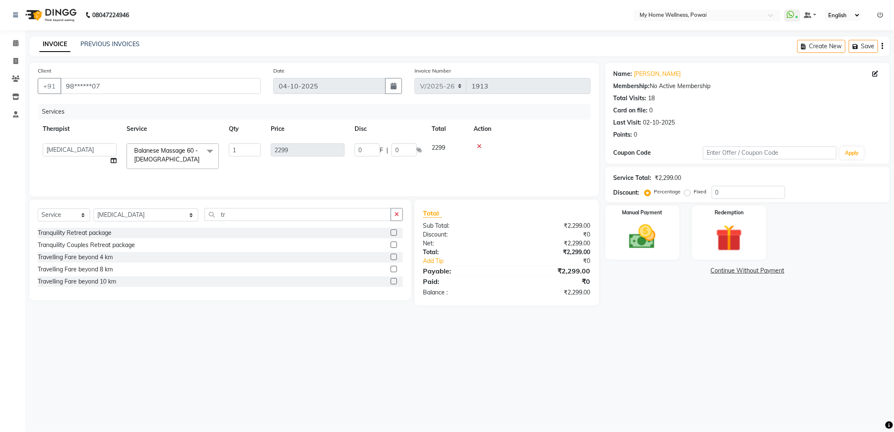
click at [392, 280] on label at bounding box center [394, 281] width 6 height 6
click at [392, 280] on input "checkbox" at bounding box center [393, 281] width 5 height 5
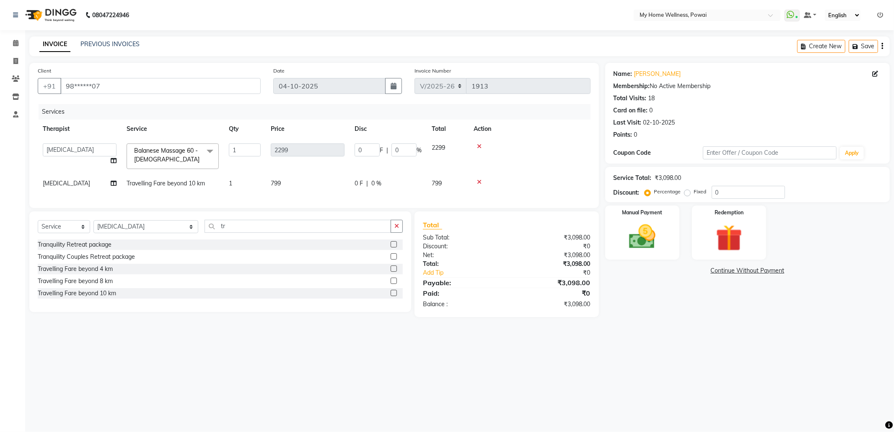
click at [694, 193] on label "Fixed" at bounding box center [700, 192] width 13 height 8
click at [689, 193] on input "Fixed" at bounding box center [689, 192] width 6 height 6
click at [738, 193] on input "0" at bounding box center [748, 192] width 73 height 13
click at [665, 230] on div "Manual Payment" at bounding box center [642, 232] width 77 height 56
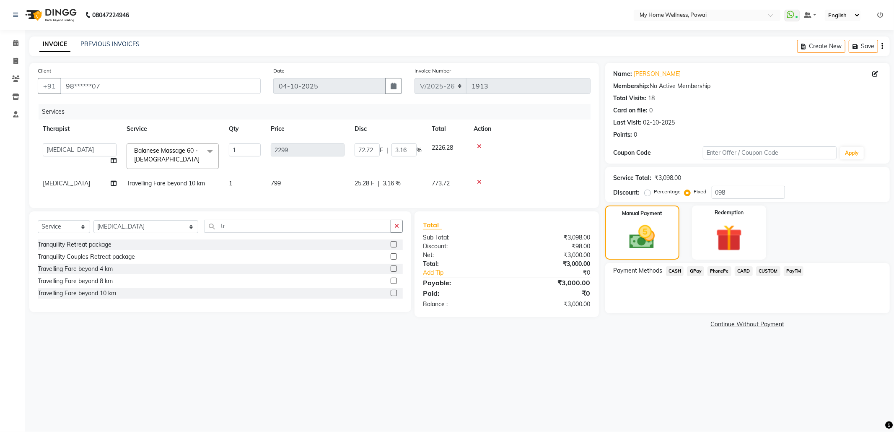
click at [694, 274] on span "GPay" at bounding box center [695, 271] width 17 height 10
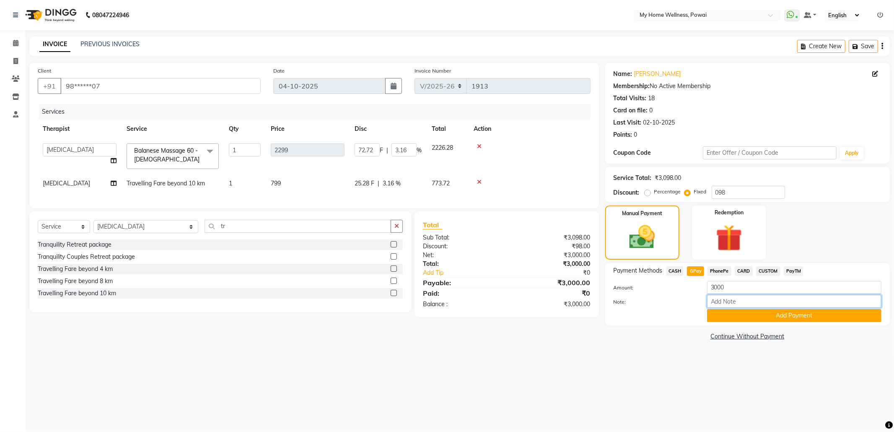
click at [718, 301] on input "Note:" at bounding box center [794, 301] width 174 height 13
click at [788, 316] on button "Add Payment" at bounding box center [794, 315] width 174 height 13
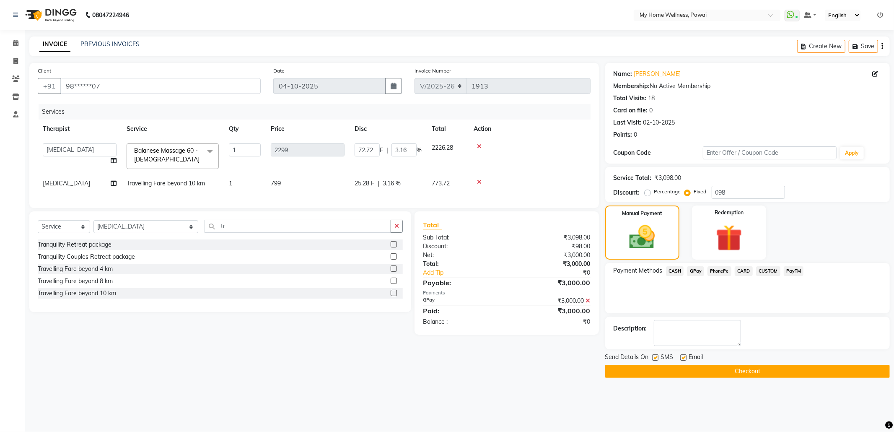
click at [773, 373] on button "Checkout" at bounding box center [747, 371] width 285 height 13
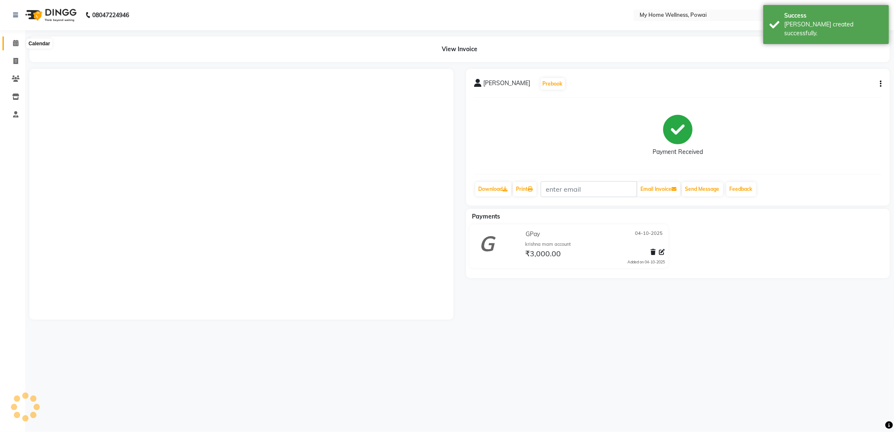
click at [13, 42] on icon at bounding box center [15, 43] width 5 height 6
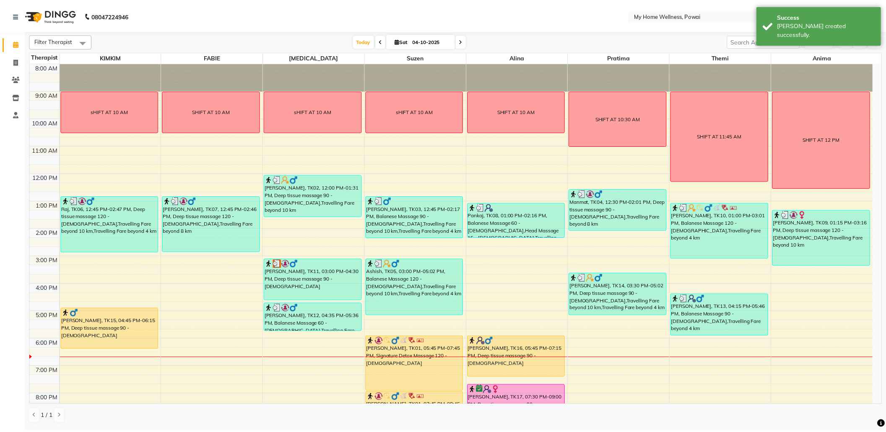
scroll to position [34, 0]
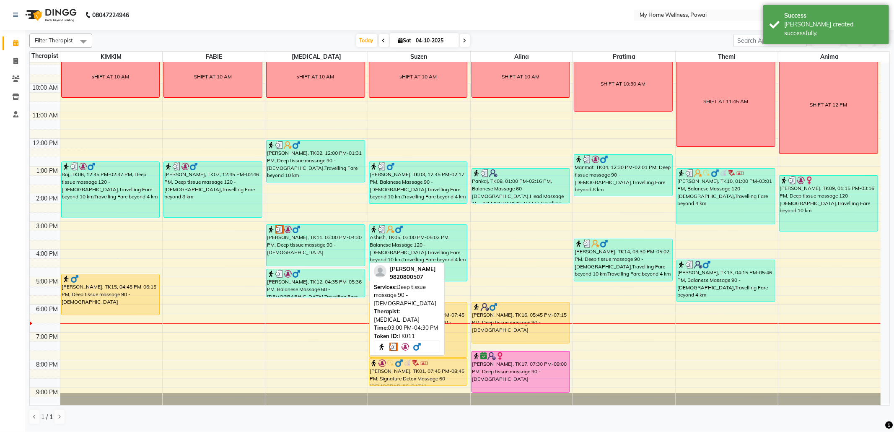
click at [318, 251] on div "[PERSON_NAME], TK11, 03:00 PM-04:30 PM, Deep tissue massage 90 - [DEMOGRAPHIC_D…" at bounding box center [316, 245] width 98 height 41
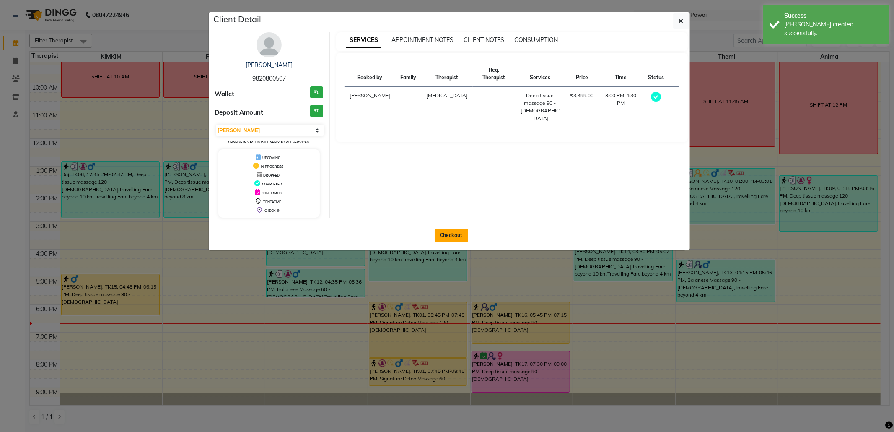
click at [465, 232] on button "Checkout" at bounding box center [452, 234] width 34 height 13
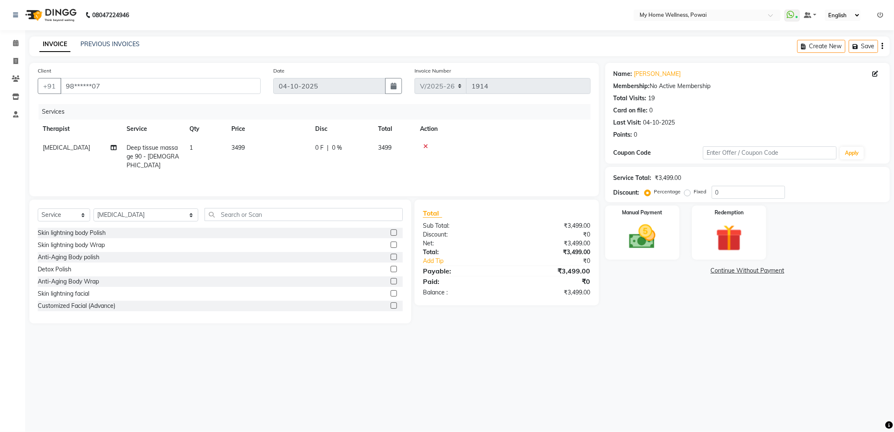
click at [179, 152] on td "Deep tissue massage 90 - [DEMOGRAPHIC_DATA]" at bounding box center [153, 156] width 63 height 36
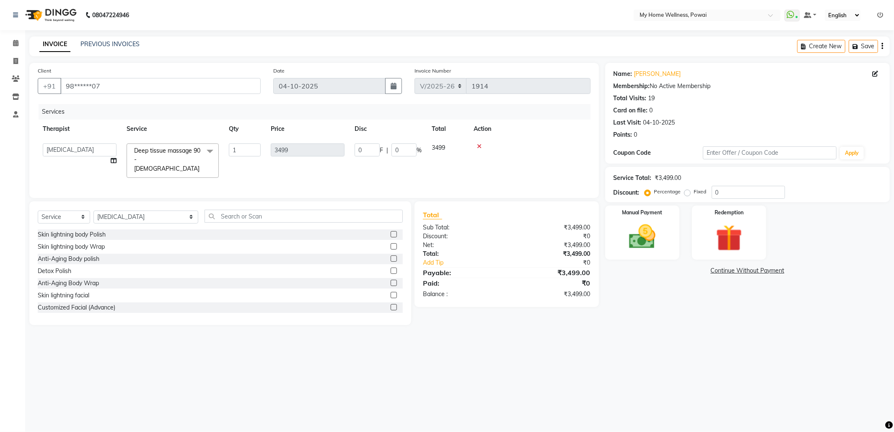
click at [205, 151] on span at bounding box center [210, 151] width 17 height 16
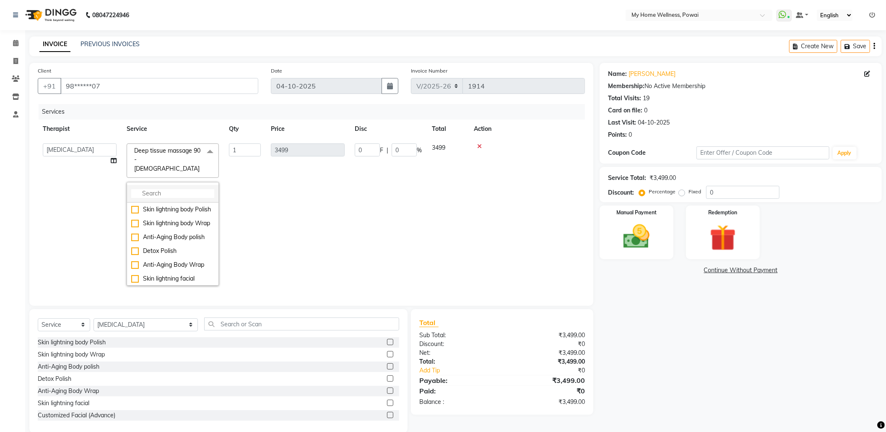
click at [162, 189] on input "multiselect-search" at bounding box center [172, 193] width 83 height 9
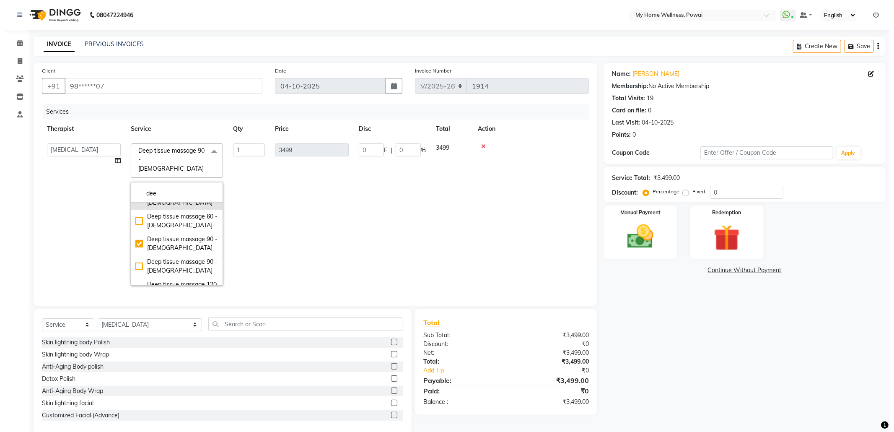
scroll to position [56, 0]
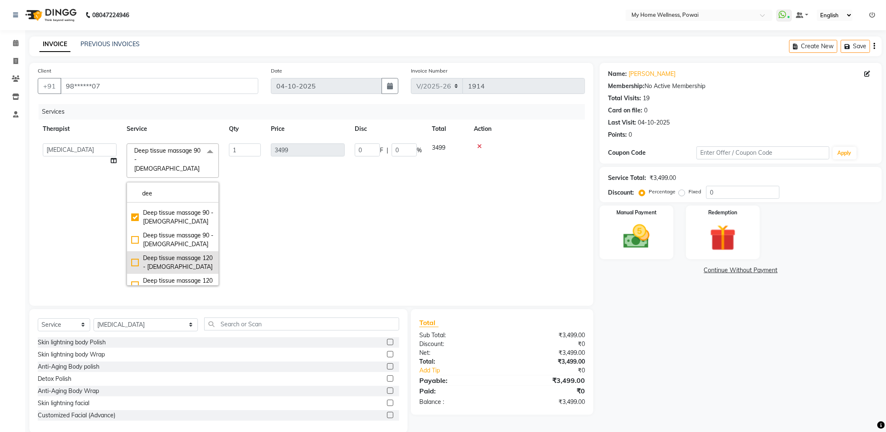
click at [175, 254] on div "Deep tissue massage 120 - [DEMOGRAPHIC_DATA]" at bounding box center [172, 263] width 83 height 18
click at [296, 225] on td "4599" at bounding box center [308, 214] width 84 height 152
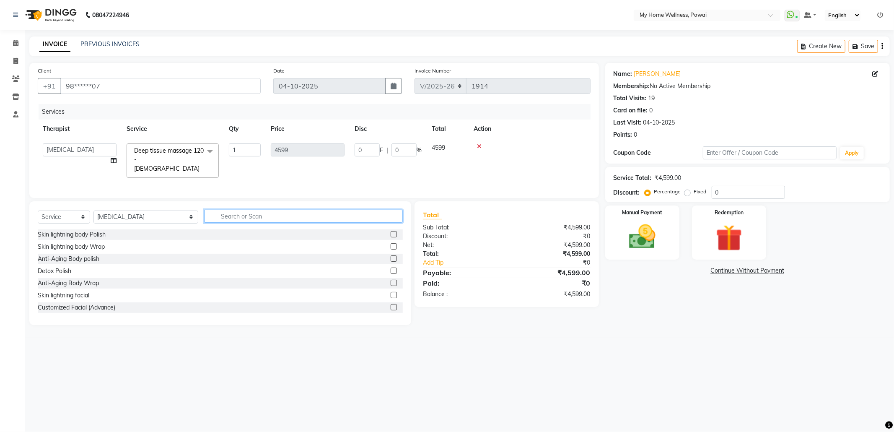
click at [252, 215] on input "text" at bounding box center [304, 216] width 198 height 13
click at [393, 282] on label at bounding box center [394, 283] width 6 height 6
click at [393, 282] on input "checkbox" at bounding box center [393, 282] width 5 height 5
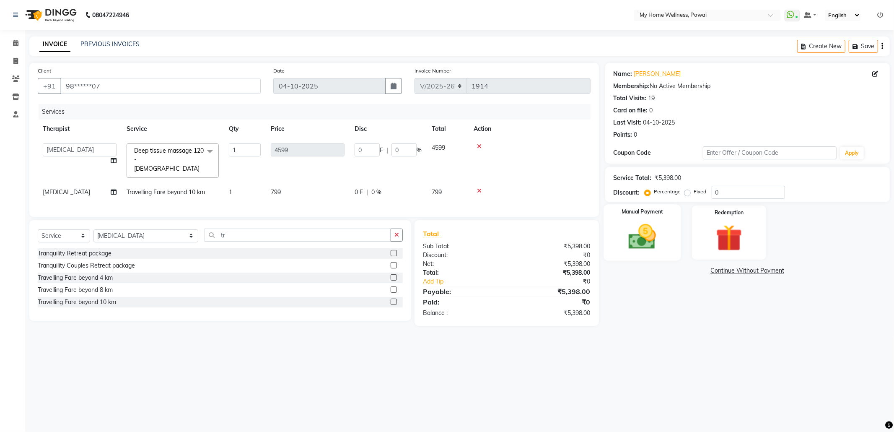
click at [636, 226] on img at bounding box center [642, 237] width 45 height 32
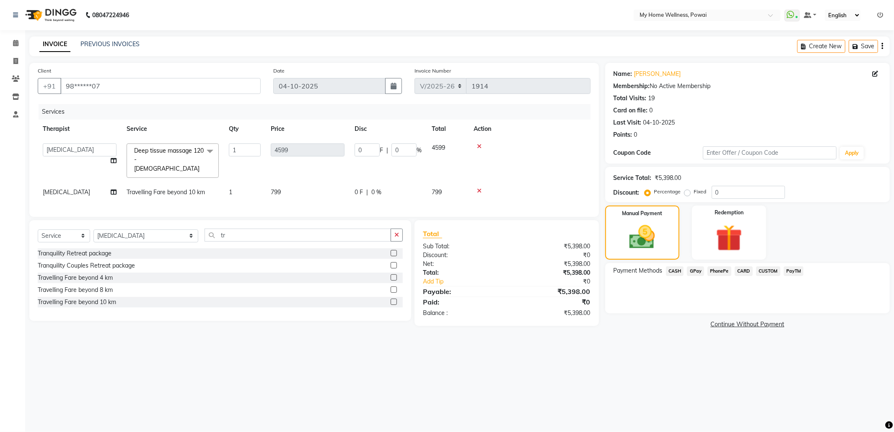
click at [693, 272] on span "GPay" at bounding box center [695, 271] width 17 height 10
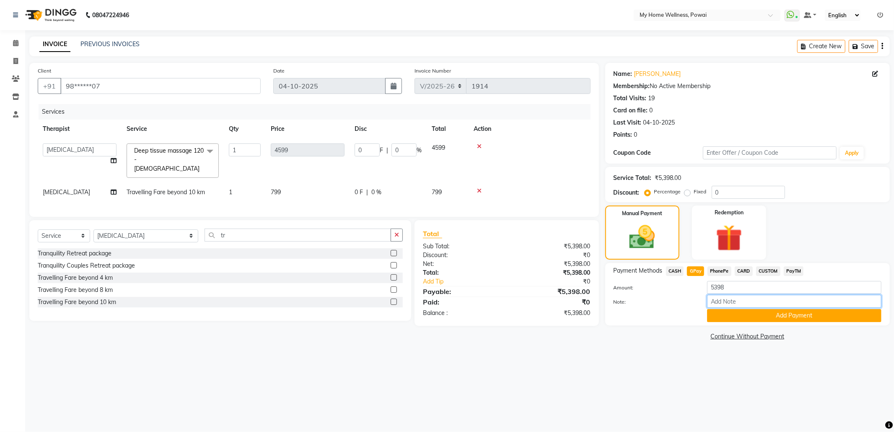
click at [713, 303] on input "Note:" at bounding box center [794, 301] width 174 height 13
click at [768, 319] on button "Add Payment" at bounding box center [794, 315] width 174 height 13
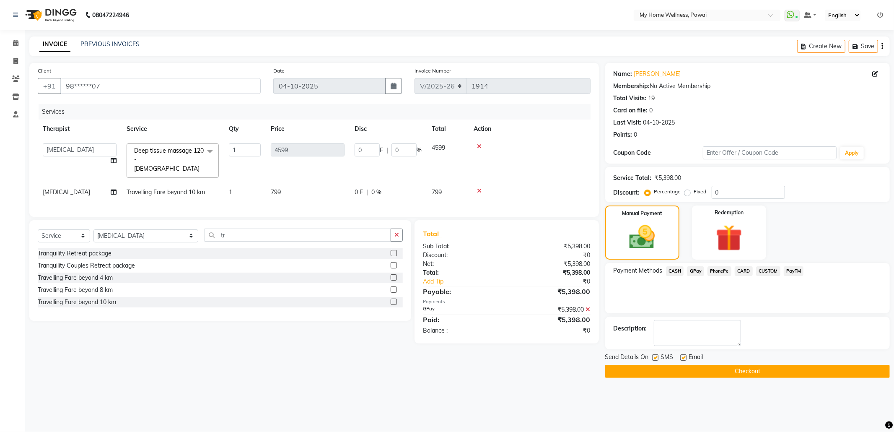
click at [759, 373] on button "Checkout" at bounding box center [747, 371] width 285 height 13
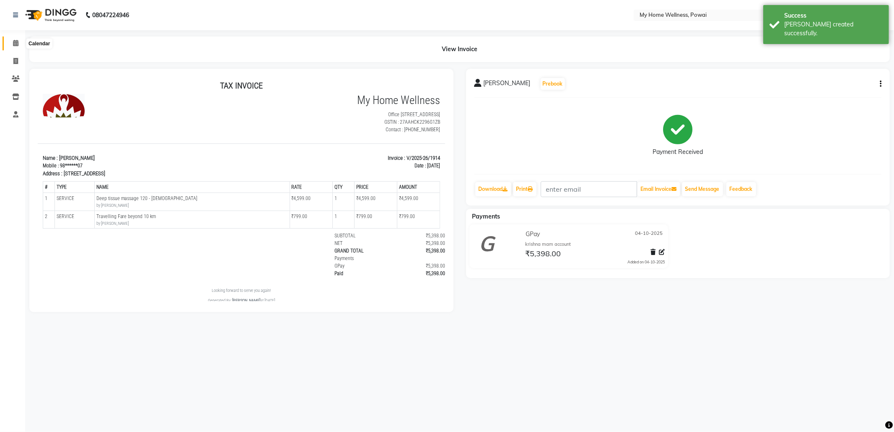
click at [13, 40] on icon at bounding box center [15, 43] width 5 height 6
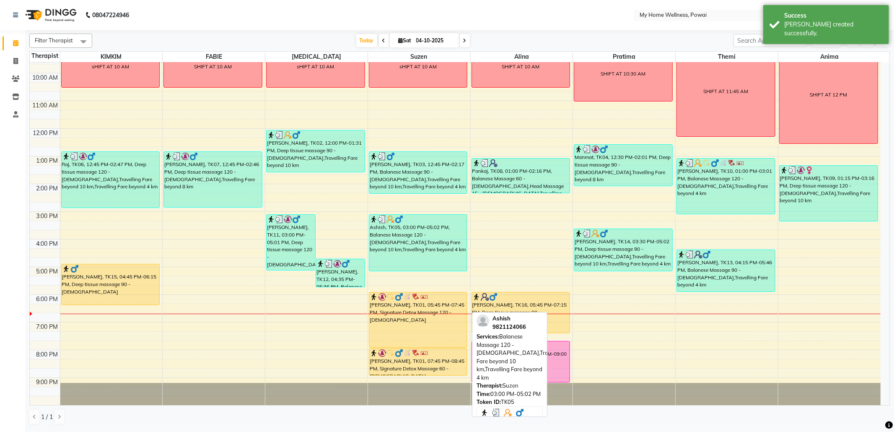
scroll to position [50, 0]
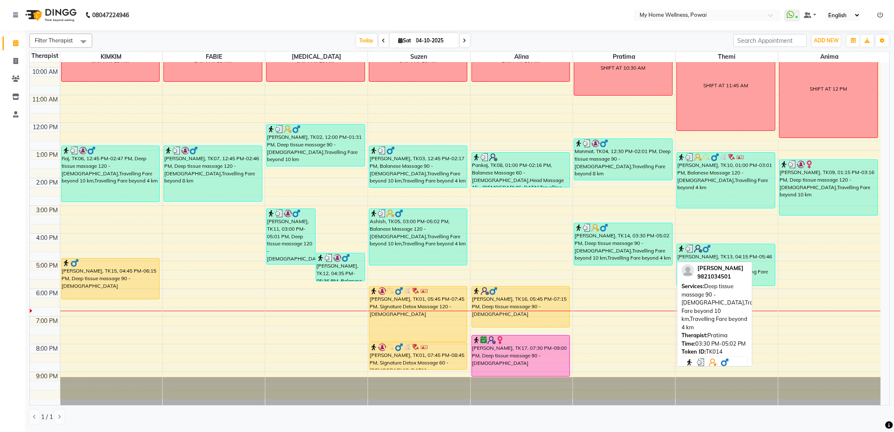
click at [639, 254] on div "[PERSON_NAME], TK14, 03:30 PM-05:02 PM, Deep tissue massage 90 - [DEMOGRAPHIC_D…" at bounding box center [623, 244] width 98 height 42
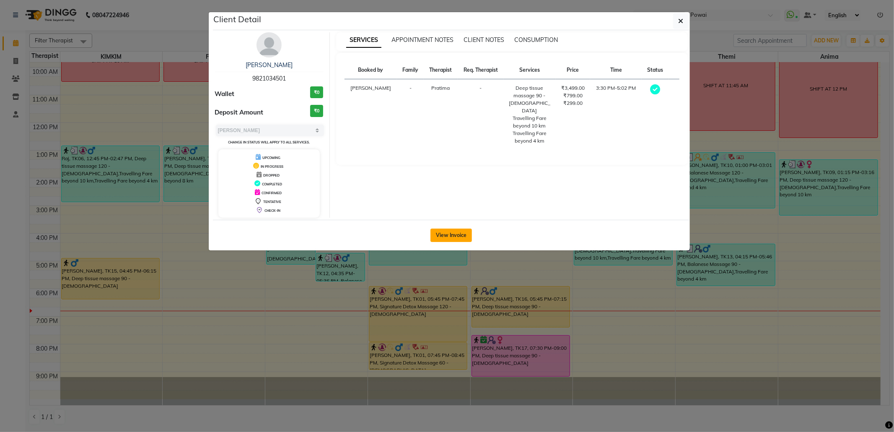
click at [458, 237] on button "View Invoice" at bounding box center [450, 234] width 41 height 13
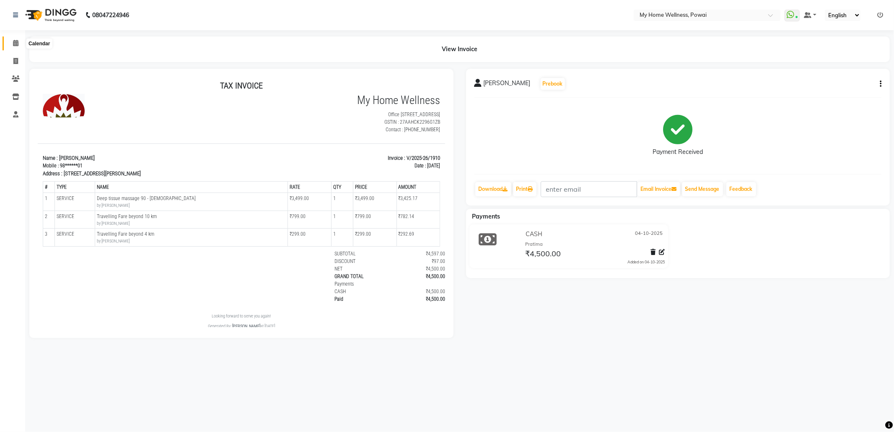
click at [18, 44] on span at bounding box center [15, 44] width 15 height 10
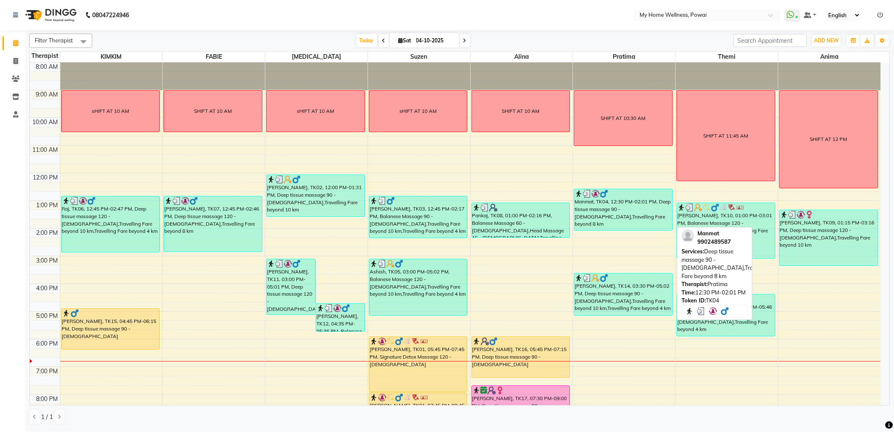
click at [629, 214] on div "Manmat, TK04, 12:30 PM-02:01 PM, Deep tissue massage 90 - [DEMOGRAPHIC_DATA],Tr…" at bounding box center [623, 209] width 98 height 41
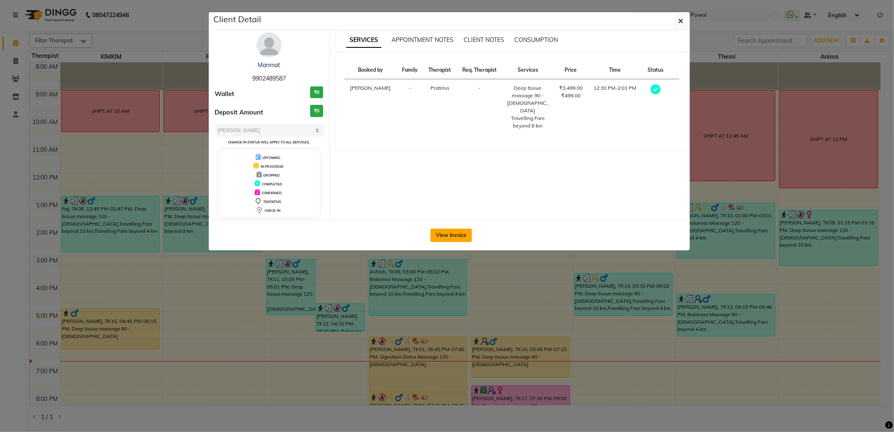
click at [455, 230] on button "View Invoice" at bounding box center [450, 234] width 41 height 13
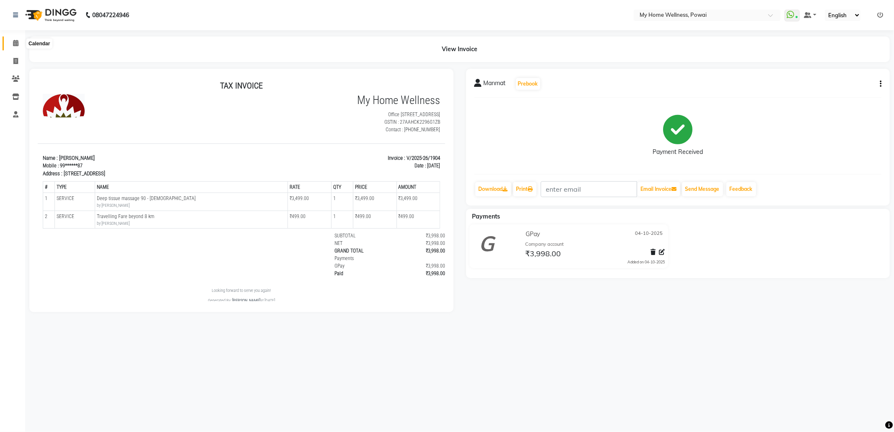
click at [12, 42] on span at bounding box center [15, 44] width 15 height 10
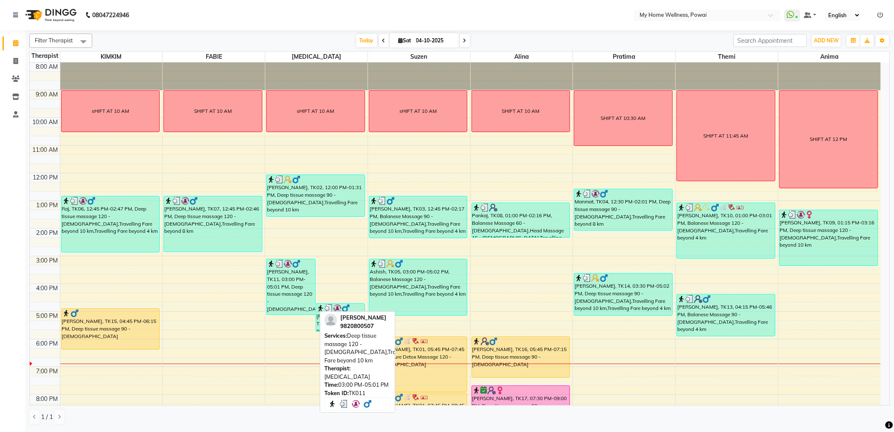
click at [284, 277] on div "[PERSON_NAME], TK11, 03:00 PM-05:01 PM, Deep tissue massage 120 - [DEMOGRAPHIC_…" at bounding box center [291, 286] width 49 height 55
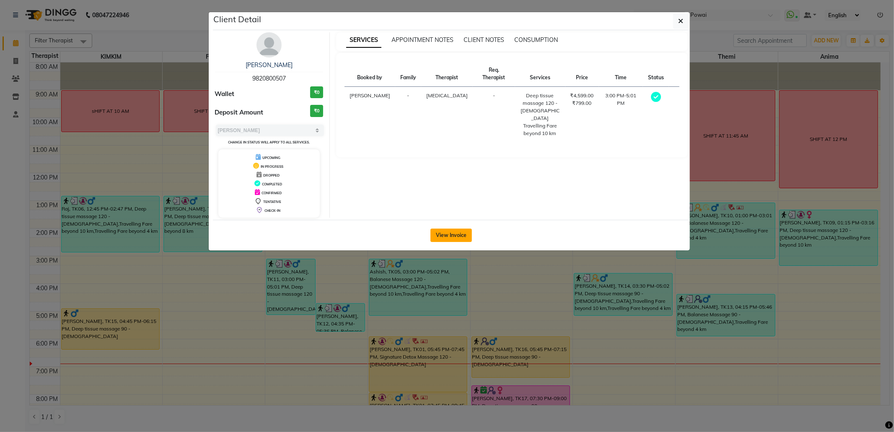
click at [446, 230] on button "View Invoice" at bounding box center [450, 234] width 41 height 13
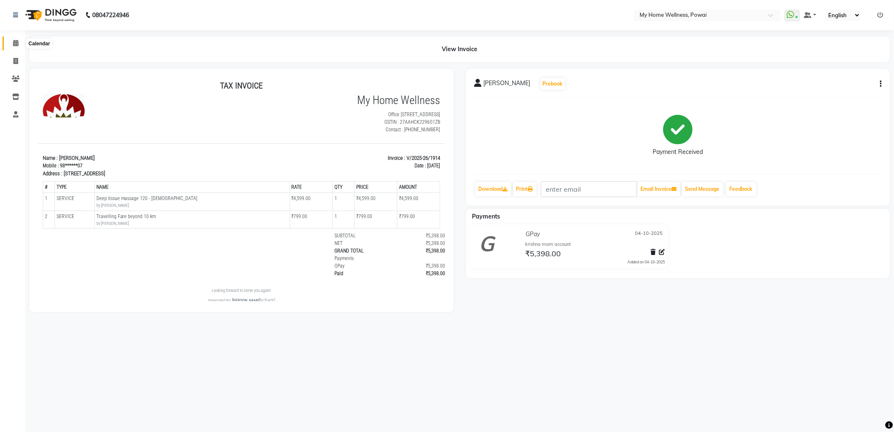
click at [19, 42] on span at bounding box center [15, 44] width 15 height 10
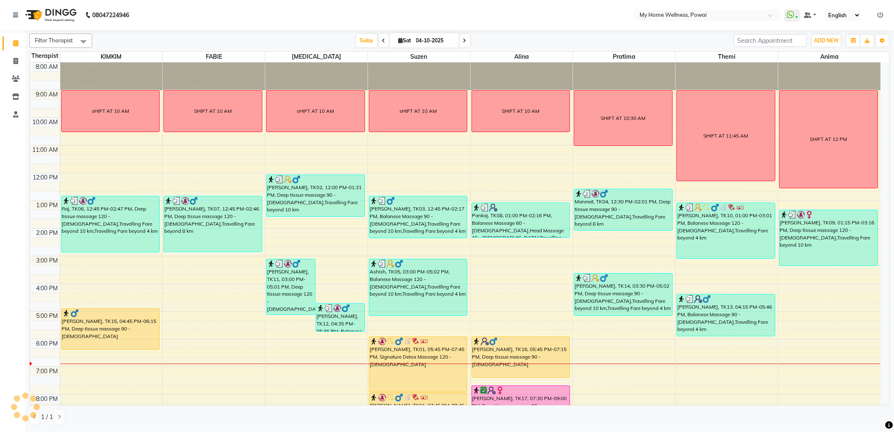
scroll to position [51, 0]
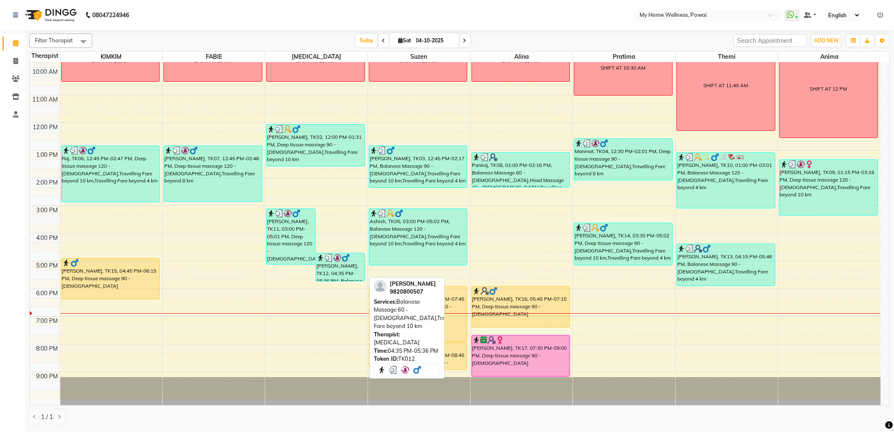
click at [324, 270] on div "[PERSON_NAME], TK12, 04:35 PM-05:36 PM, Balanese Massage 60 - [DEMOGRAPHIC_DATA…" at bounding box center [340, 267] width 49 height 28
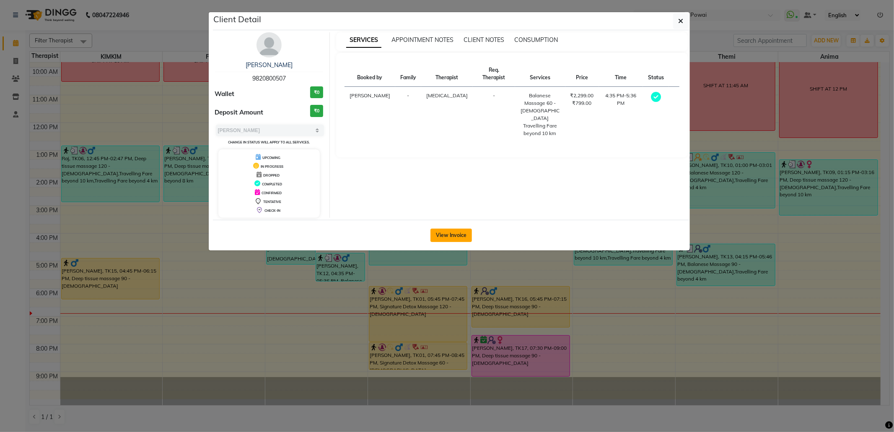
click at [441, 236] on button "View Invoice" at bounding box center [450, 234] width 41 height 13
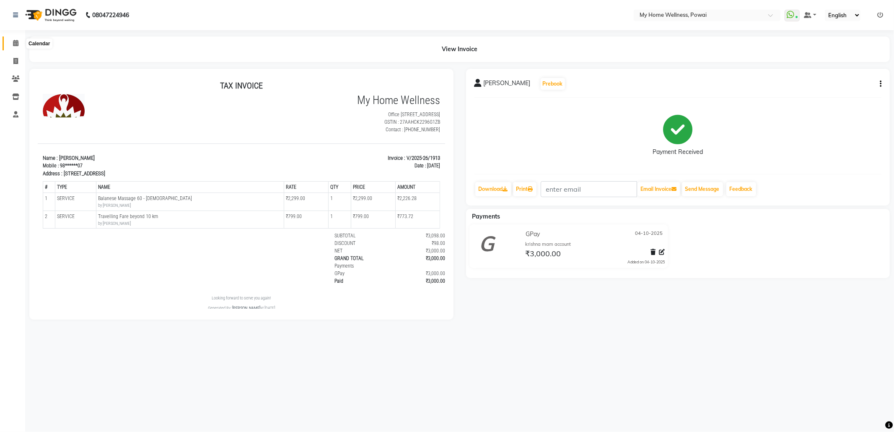
click at [18, 42] on icon at bounding box center [15, 43] width 5 height 6
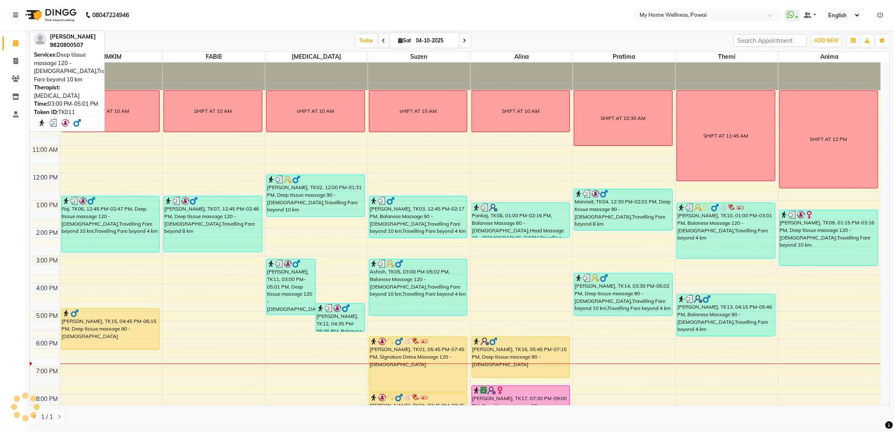
scroll to position [34, 0]
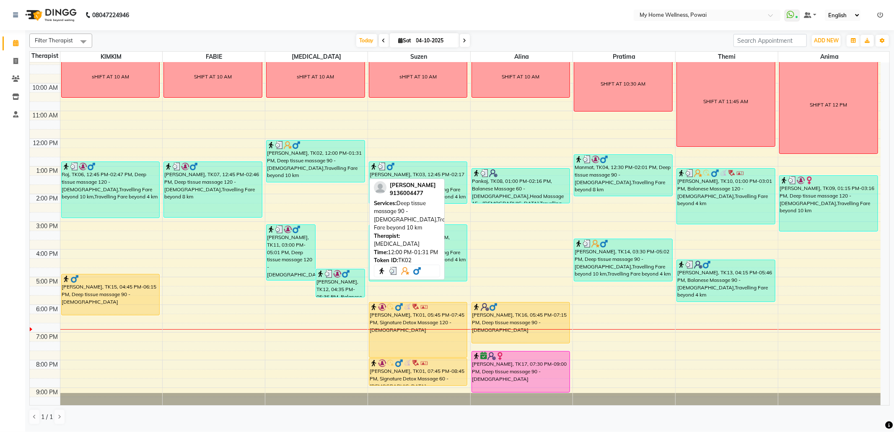
click at [303, 163] on div "[PERSON_NAME], TK02, 12:00 PM-01:31 PM, Deep tissue massage 90 - [DEMOGRAPHIC_D…" at bounding box center [316, 160] width 98 height 41
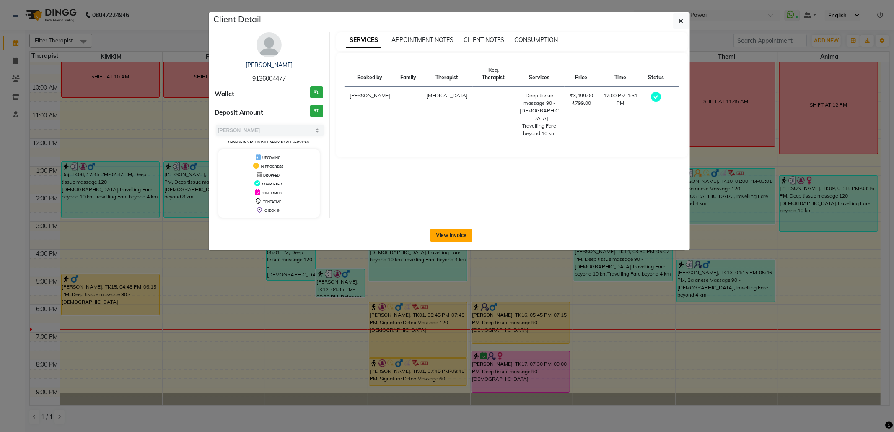
click at [459, 235] on button "View Invoice" at bounding box center [450, 234] width 41 height 13
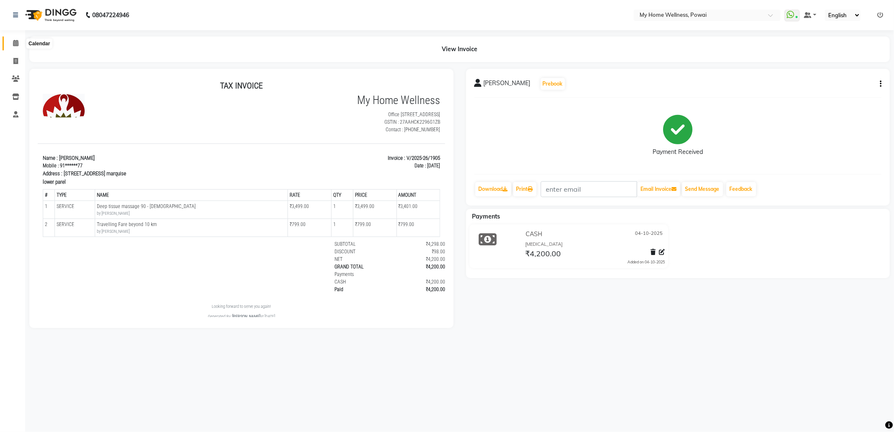
click at [13, 42] on icon at bounding box center [15, 43] width 5 height 6
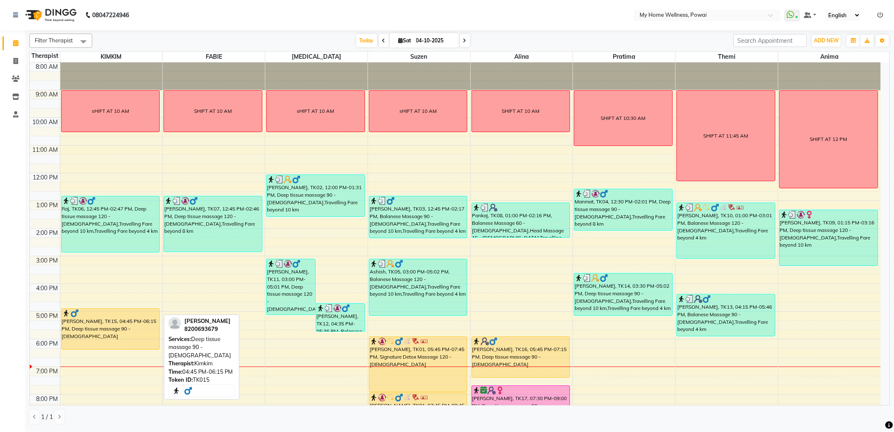
click at [128, 321] on div "[PERSON_NAME], TK15, 04:45 PM-06:15 PM, Deep tissue massage 90 - [DEMOGRAPHIC_D…" at bounding box center [111, 328] width 98 height 41
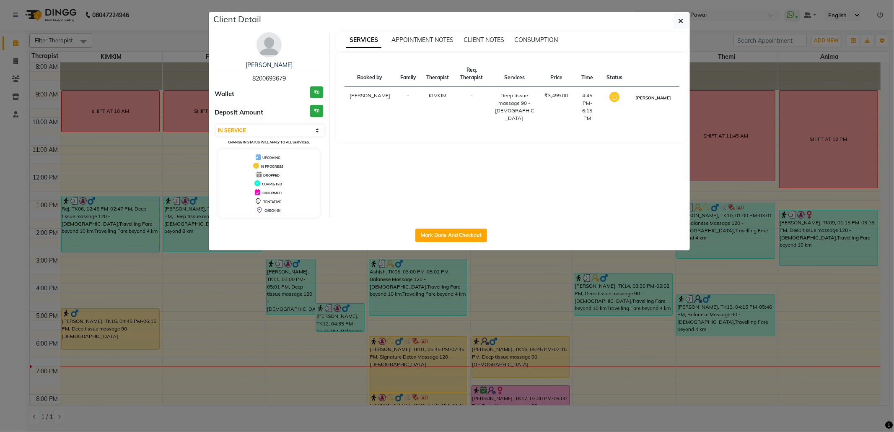
click at [654, 96] on button "[PERSON_NAME]" at bounding box center [653, 98] width 40 height 10
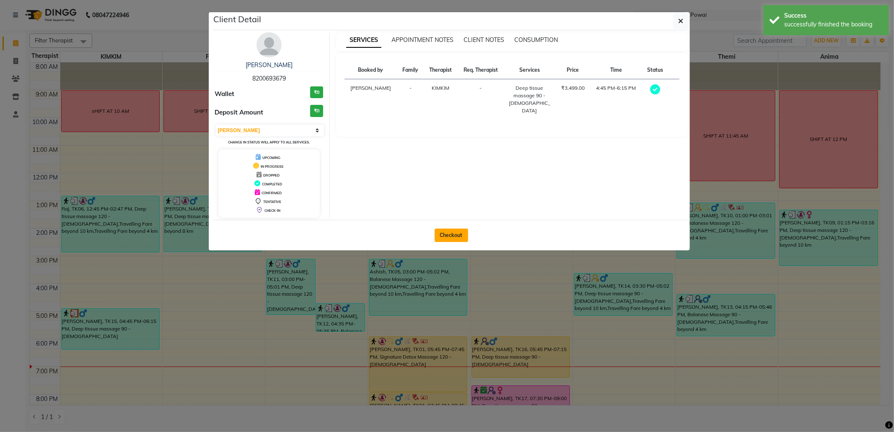
click at [443, 237] on button "Checkout" at bounding box center [452, 234] width 34 height 13
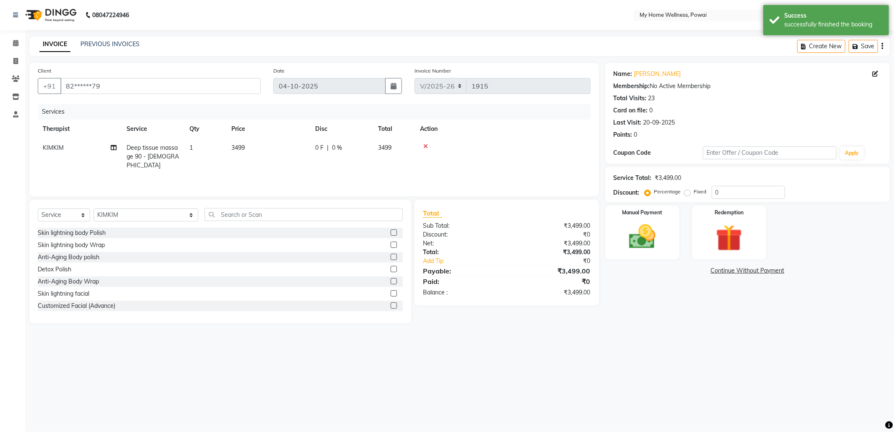
click at [179, 151] on td "Deep tissue massage 90 - [DEMOGRAPHIC_DATA]" at bounding box center [153, 156] width 63 height 36
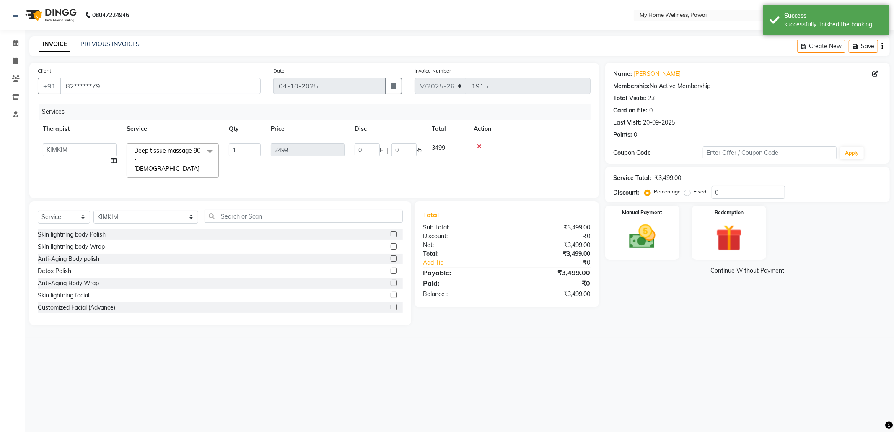
click at [214, 149] on span at bounding box center [210, 151] width 17 height 16
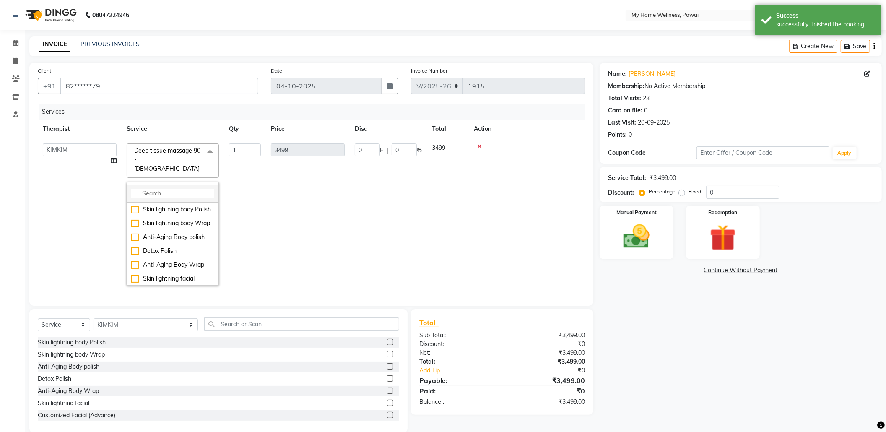
click at [183, 189] on input "multiselect-search" at bounding box center [172, 193] width 83 height 9
click at [175, 282] on div "Signature Detox Massage 90 - [DEMOGRAPHIC_DATA]" at bounding box center [172, 295] width 83 height 26
click at [257, 220] on td "1" at bounding box center [245, 214] width 42 height 152
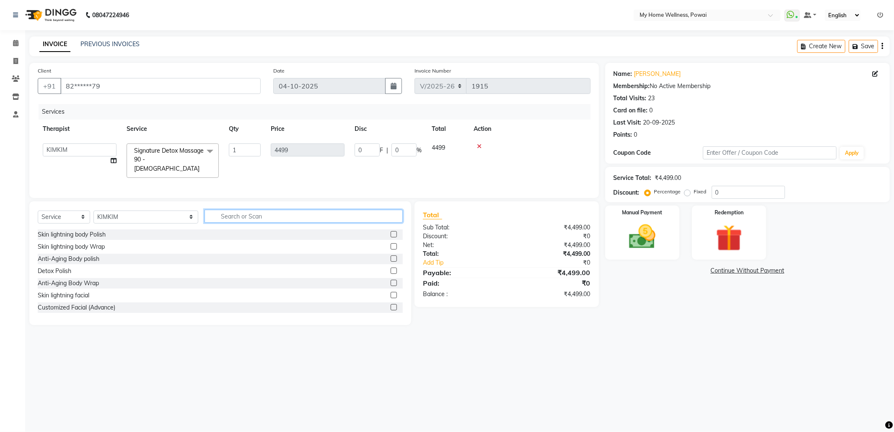
click at [210, 217] on input "text" at bounding box center [304, 216] width 198 height 13
click at [393, 257] on label at bounding box center [394, 258] width 6 height 6
click at [393, 257] on input "checkbox" at bounding box center [393, 258] width 5 height 5
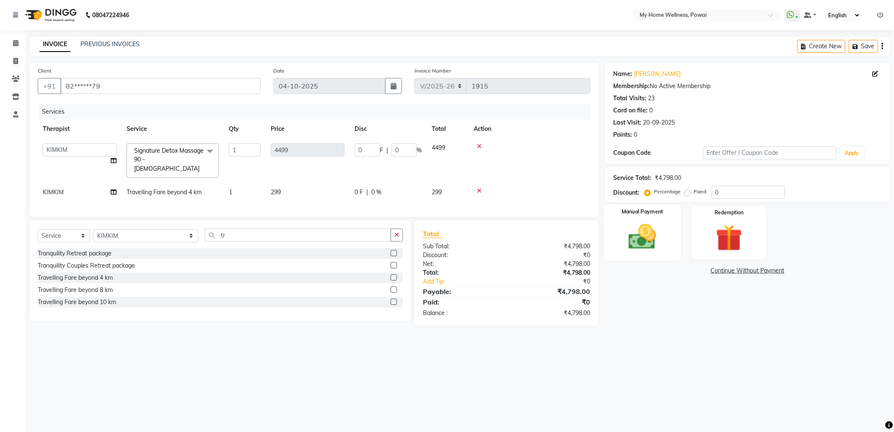
click at [638, 245] on img at bounding box center [642, 237] width 45 height 32
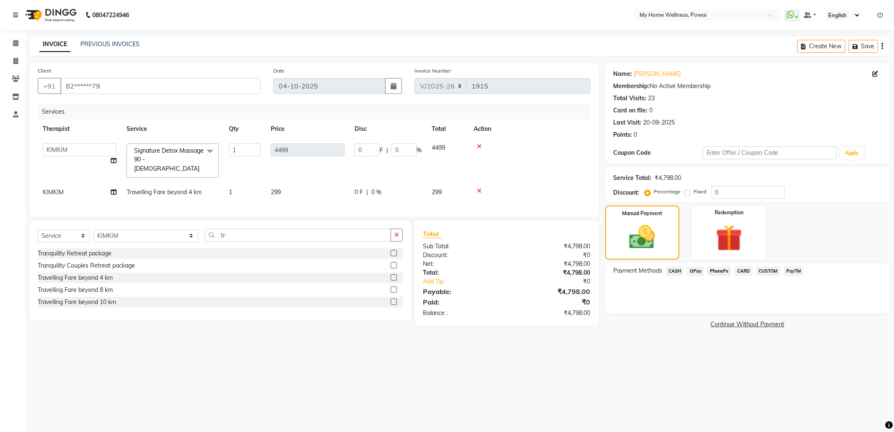
click at [694, 270] on span "GPay" at bounding box center [695, 271] width 17 height 10
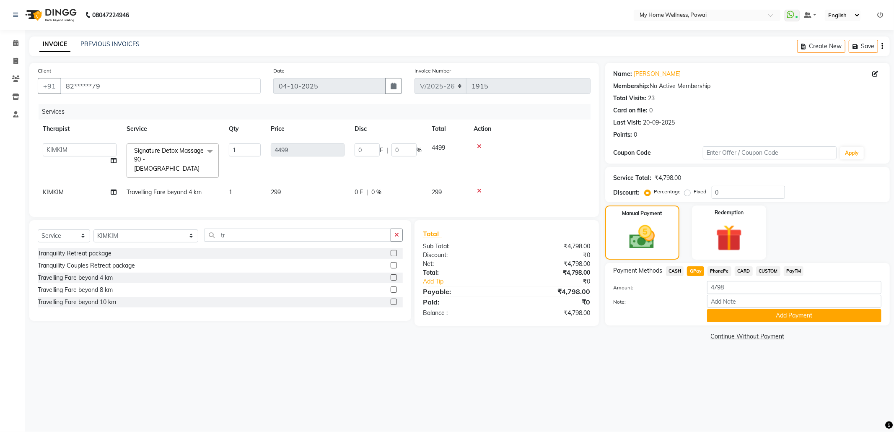
click at [740, 272] on span "CARD" at bounding box center [744, 271] width 18 height 10
click at [735, 303] on input "Note:" at bounding box center [794, 301] width 174 height 13
click at [751, 301] on input "Note:" at bounding box center [794, 301] width 174 height 13
click at [770, 313] on button "Add Payment" at bounding box center [794, 315] width 174 height 13
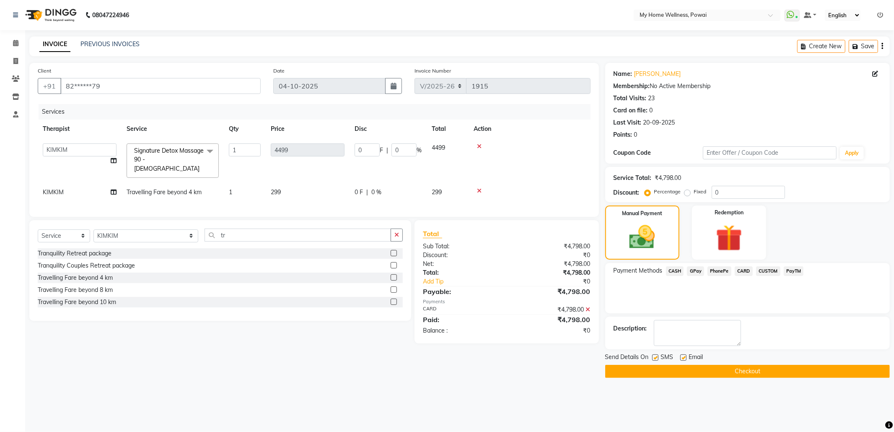
click at [739, 366] on button "Checkout" at bounding box center [747, 371] width 285 height 13
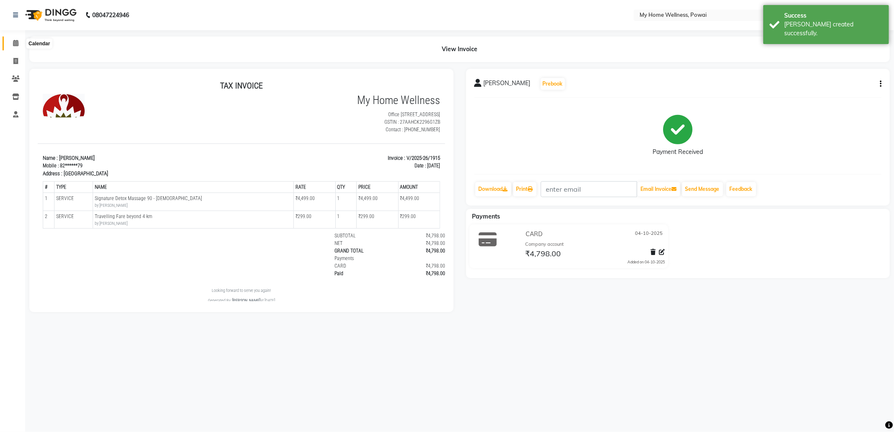
click at [13, 43] on icon at bounding box center [15, 43] width 5 height 6
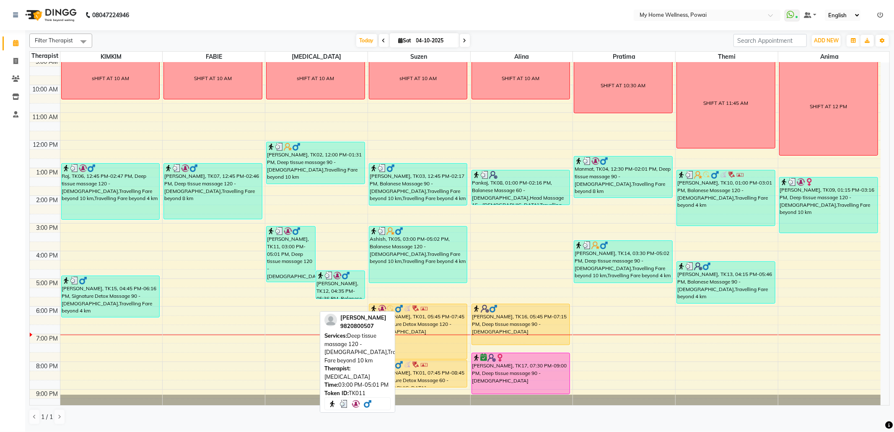
scroll to position [50, 0]
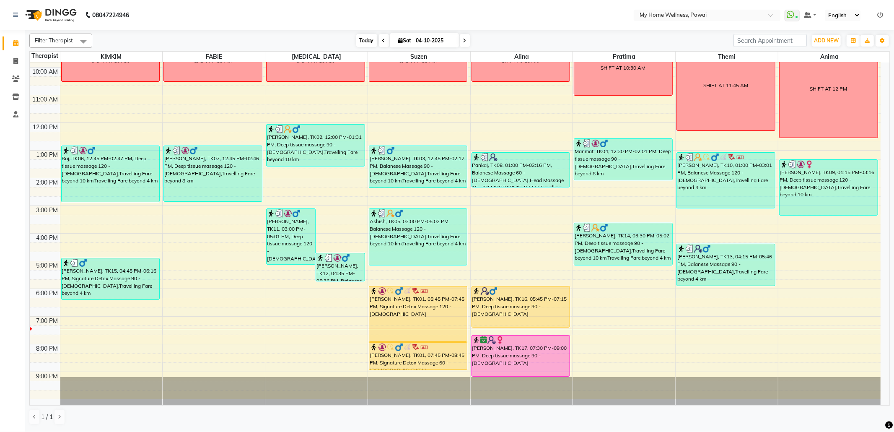
click at [360, 41] on span "Today" at bounding box center [366, 40] width 21 height 13
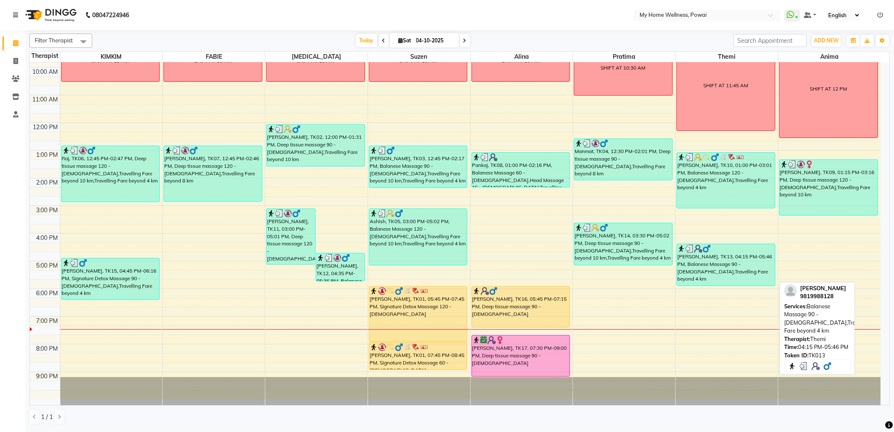
click at [730, 270] on div "[PERSON_NAME], TK13, 04:15 PM-05:46 PM, Balanese Massage 90 - [DEMOGRAPHIC_DATA…" at bounding box center [726, 264] width 98 height 41
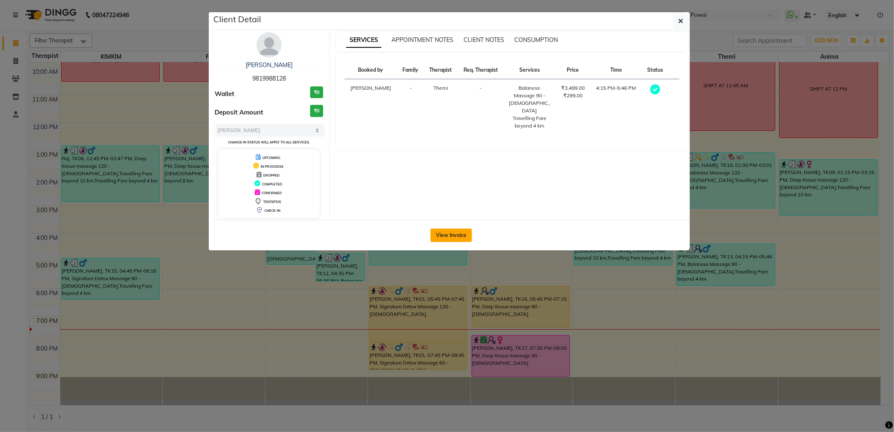
click at [463, 232] on button "View Invoice" at bounding box center [450, 234] width 41 height 13
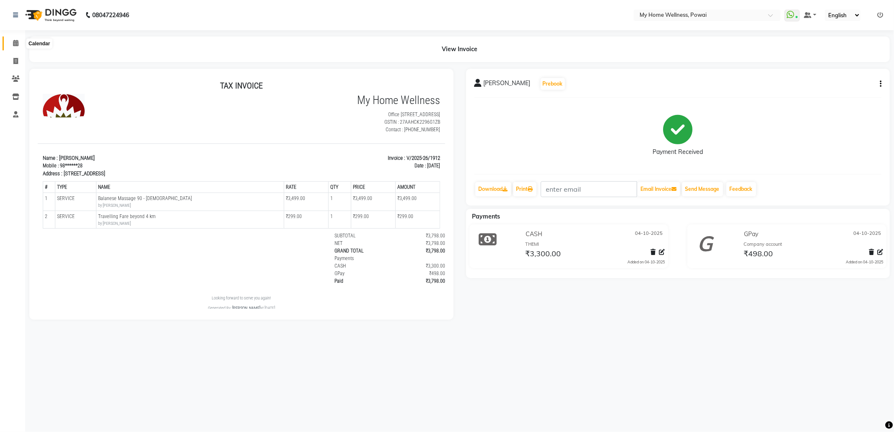
click at [18, 46] on span at bounding box center [15, 44] width 15 height 10
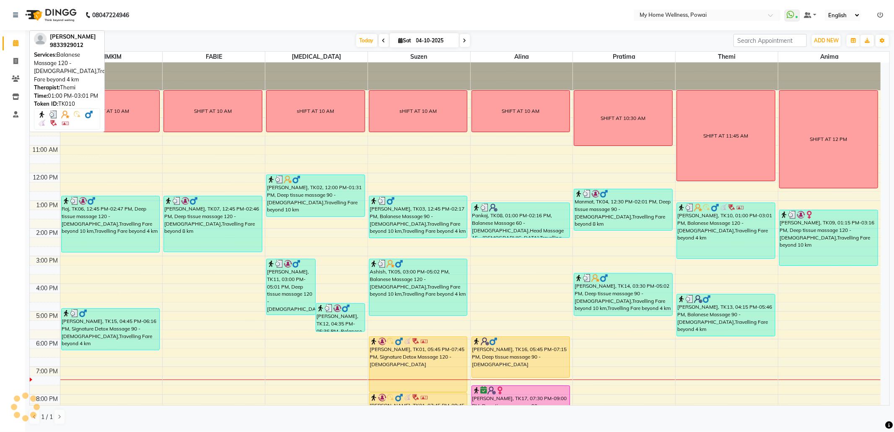
scroll to position [51, 0]
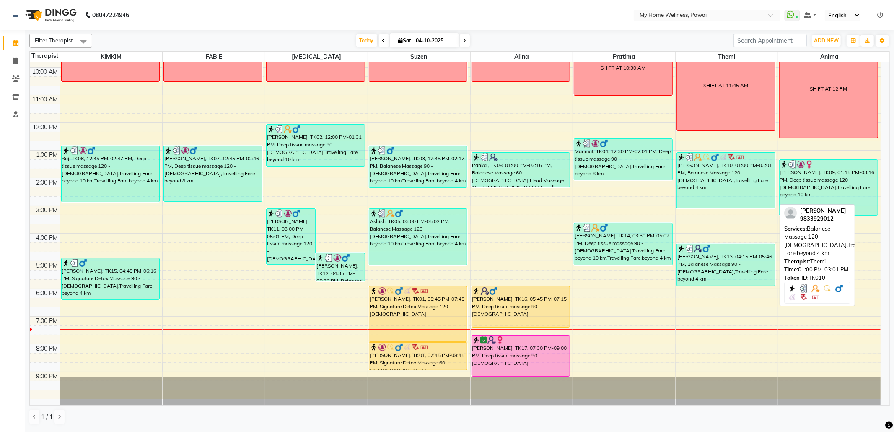
click at [707, 192] on div "[PERSON_NAME], TK10, 01:00 PM-03:01 PM, Balanese Massage 120 - [DEMOGRAPHIC_DAT…" at bounding box center [726, 180] width 98 height 55
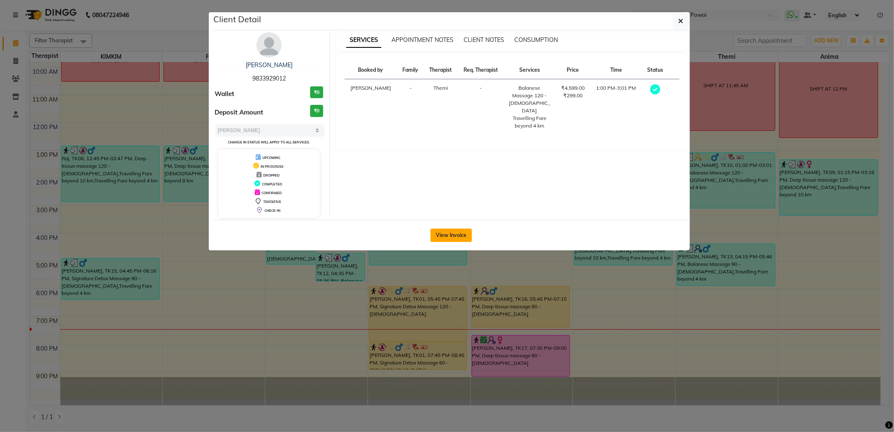
click at [466, 238] on button "View Invoice" at bounding box center [450, 234] width 41 height 13
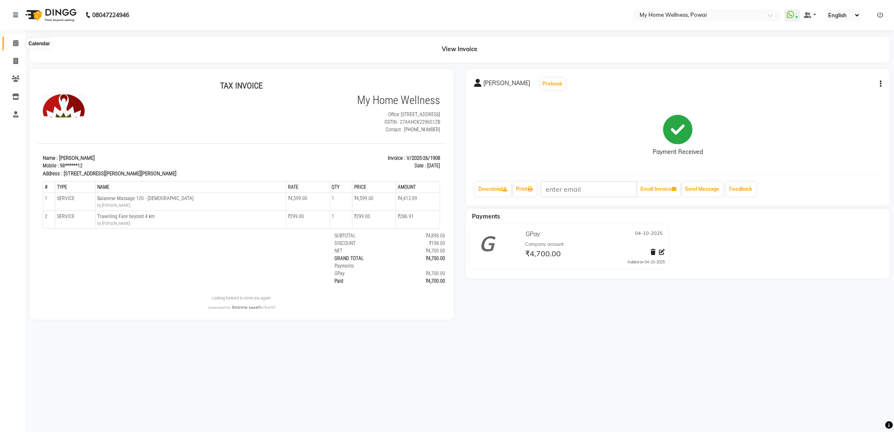
click at [13, 42] on icon at bounding box center [15, 43] width 5 height 6
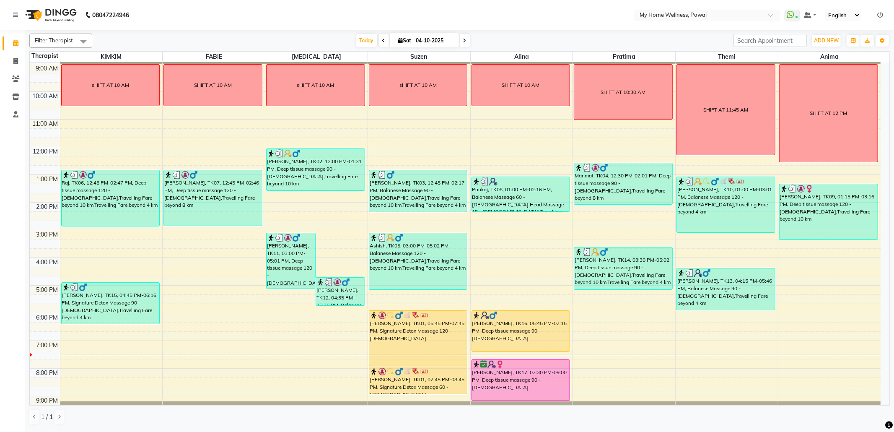
scroll to position [50, 0]
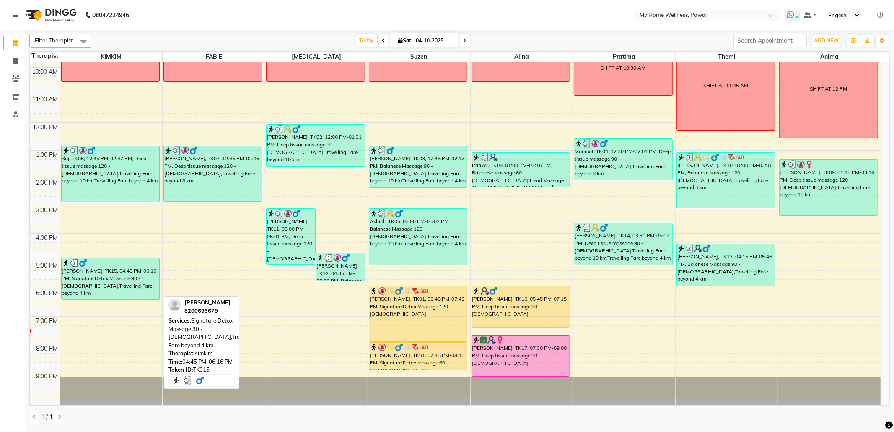
click at [95, 284] on div "[PERSON_NAME], TK15, 04:45 PM-06:16 PM, Signature Detox Massage 90 - [DEMOGRAPH…" at bounding box center [111, 278] width 98 height 41
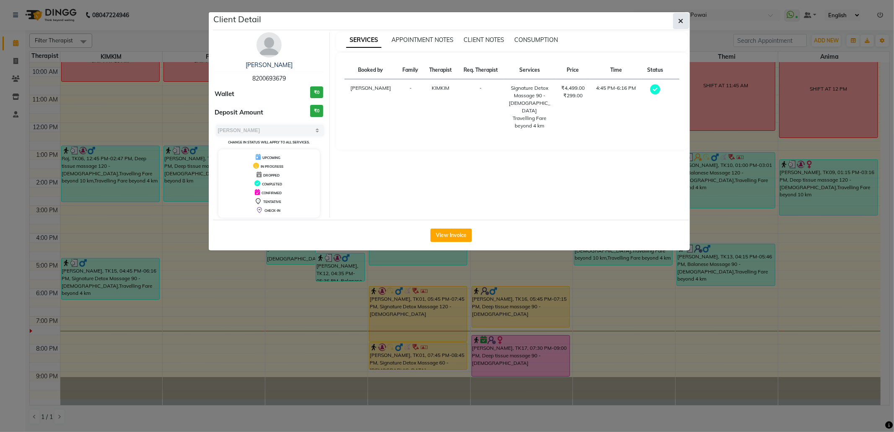
click at [684, 22] on button "button" at bounding box center [681, 21] width 16 height 16
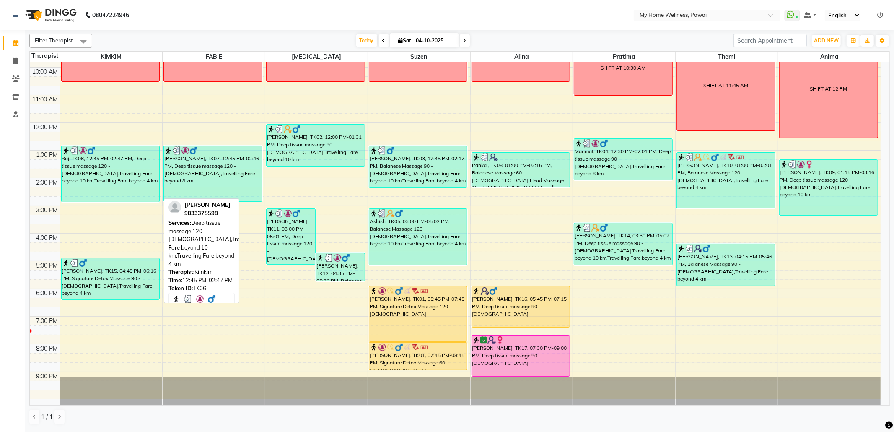
click at [127, 184] on div "Raj, TK06, 12:45 PM-02:47 PM, Deep tissue massage 120 - [DEMOGRAPHIC_DATA],Trav…" at bounding box center [111, 174] width 98 height 56
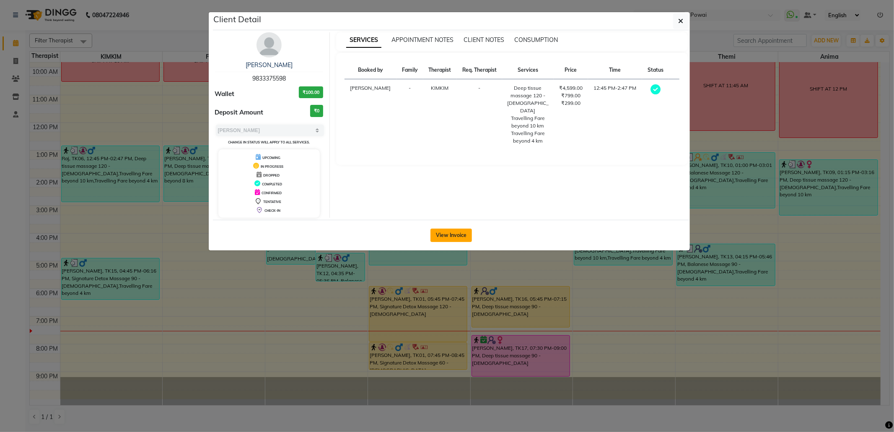
click at [443, 233] on button "View Invoice" at bounding box center [450, 234] width 41 height 13
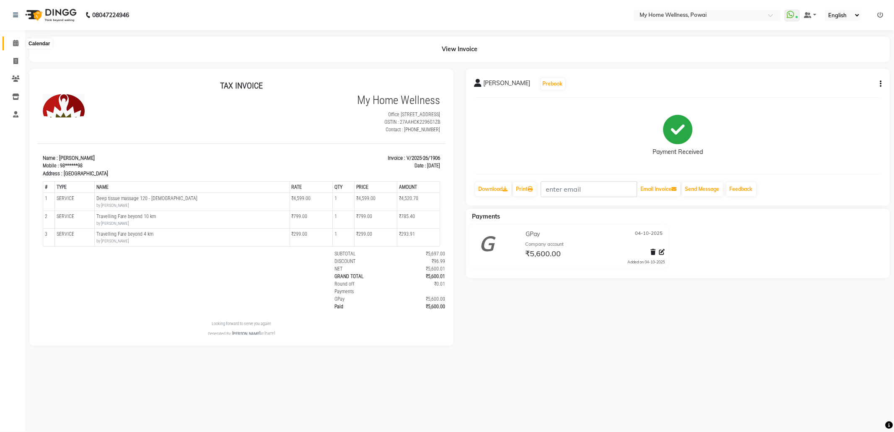
click at [17, 43] on icon at bounding box center [15, 43] width 5 height 6
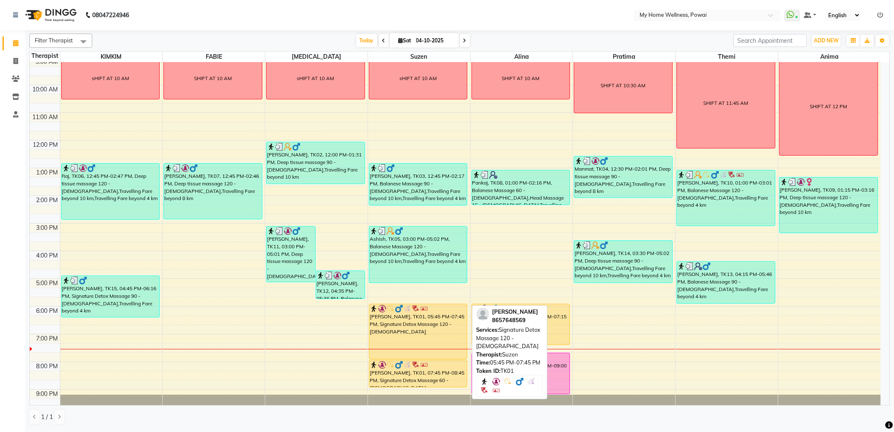
scroll to position [50, 0]
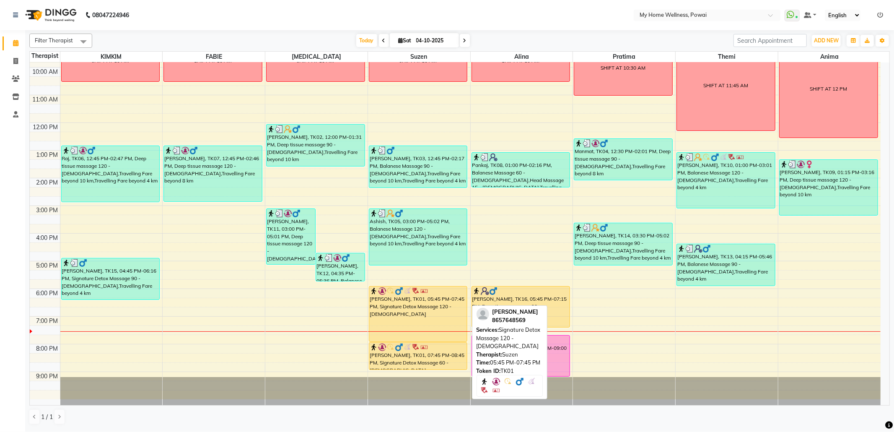
click at [438, 302] on div "[PERSON_NAME], TK01, 05:45 PM-07:45 PM, Signature Detox Massage 120 - [DEMOGRAP…" at bounding box center [418, 313] width 98 height 55
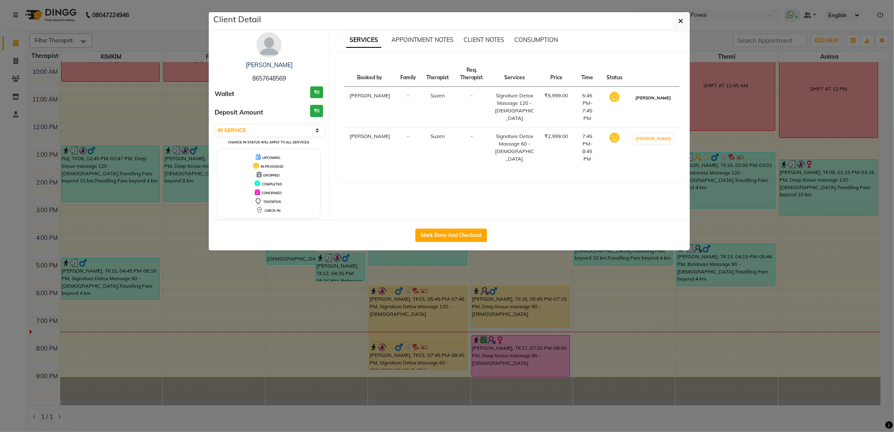
click at [663, 103] on button "[PERSON_NAME]" at bounding box center [653, 98] width 40 height 10
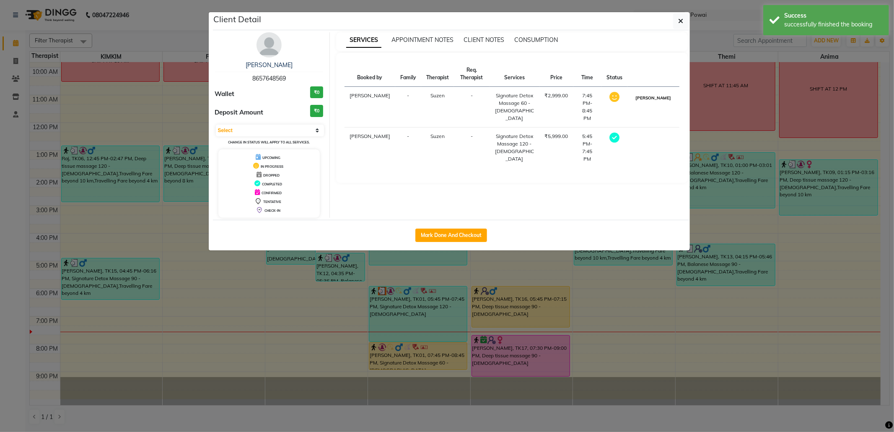
click at [660, 102] on button "[PERSON_NAME]" at bounding box center [653, 98] width 40 height 10
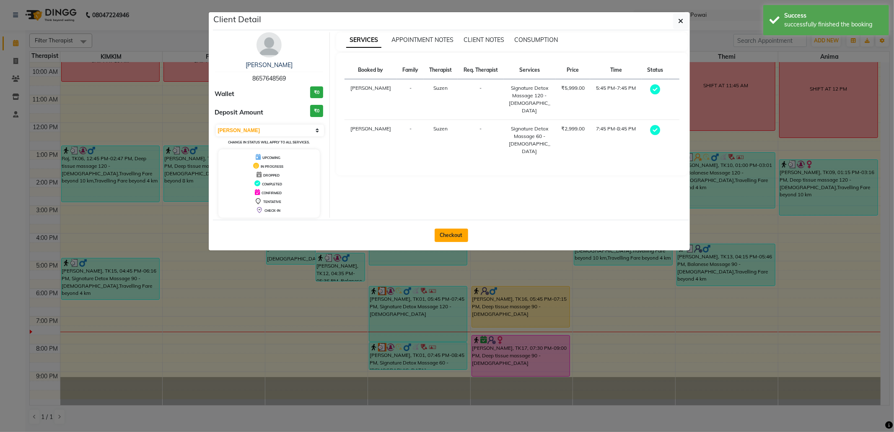
click at [447, 233] on button "Checkout" at bounding box center [452, 234] width 34 height 13
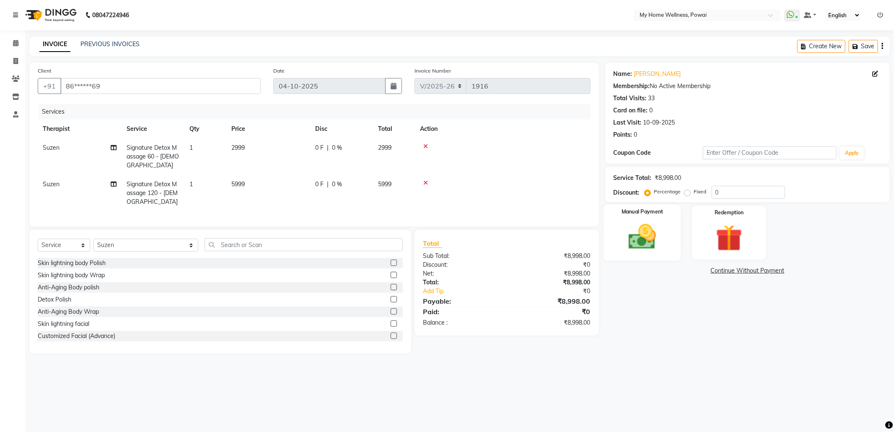
click at [660, 228] on img at bounding box center [642, 237] width 45 height 32
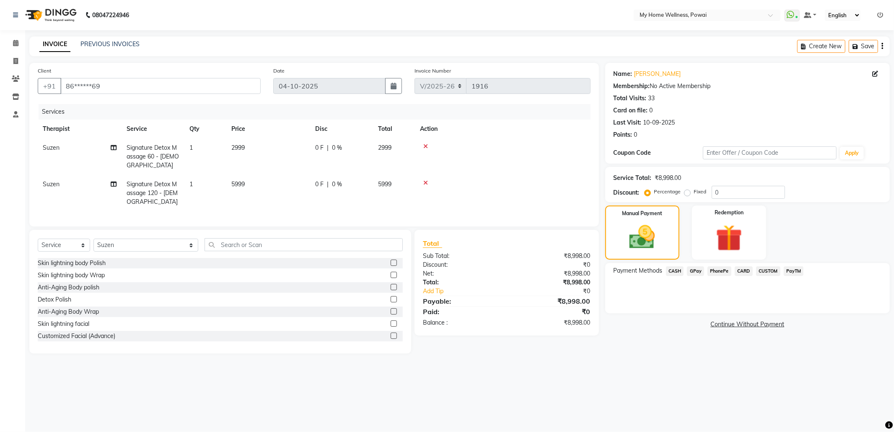
click at [695, 271] on span "GPay" at bounding box center [695, 271] width 17 height 10
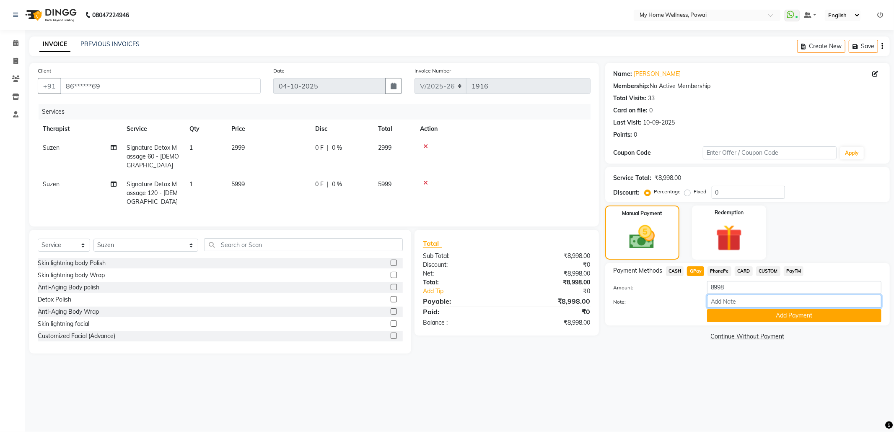
click at [723, 303] on input "Note:" at bounding box center [794, 301] width 174 height 13
click at [783, 314] on button "Add Payment" at bounding box center [794, 315] width 174 height 13
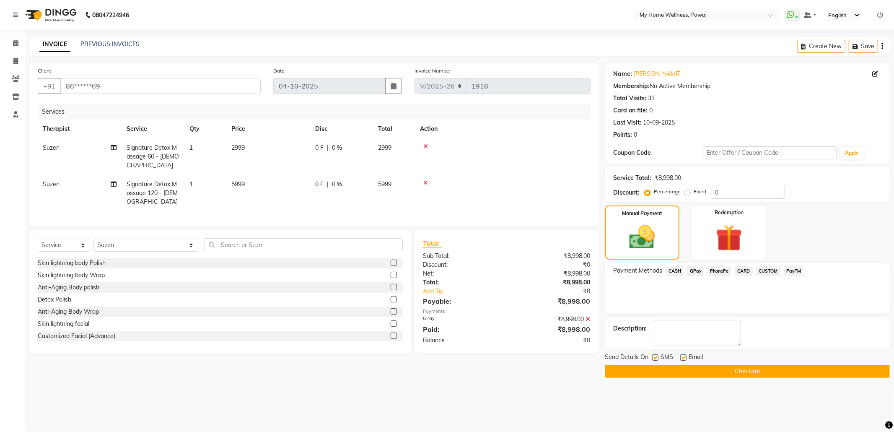
click at [759, 370] on button "Checkout" at bounding box center [747, 371] width 285 height 13
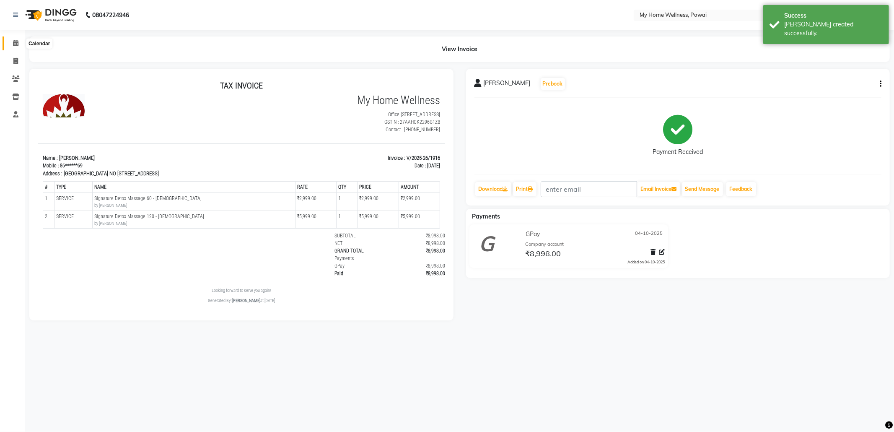
click at [14, 42] on icon at bounding box center [15, 43] width 5 height 6
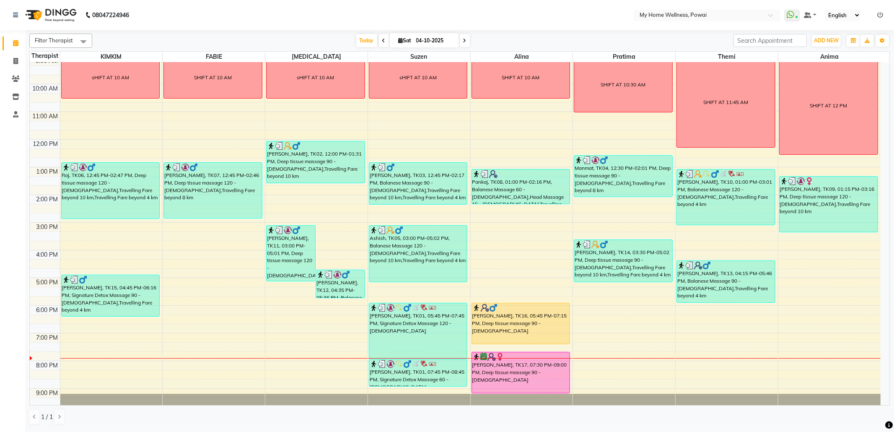
scroll to position [50, 0]
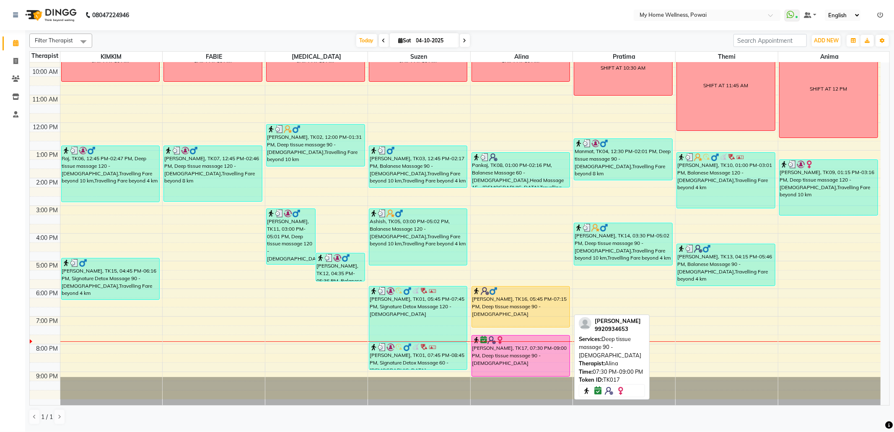
click at [520, 347] on div "[PERSON_NAME], TK17, 07:30 PM-09:00 PM, Deep tissue massage 90 - [DEMOGRAPHIC_D…" at bounding box center [521, 355] width 98 height 41
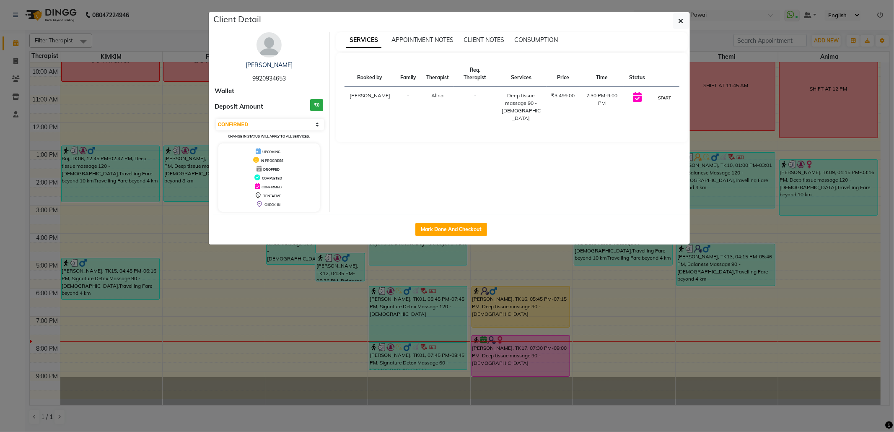
click at [665, 97] on button "START" at bounding box center [664, 98] width 17 height 10
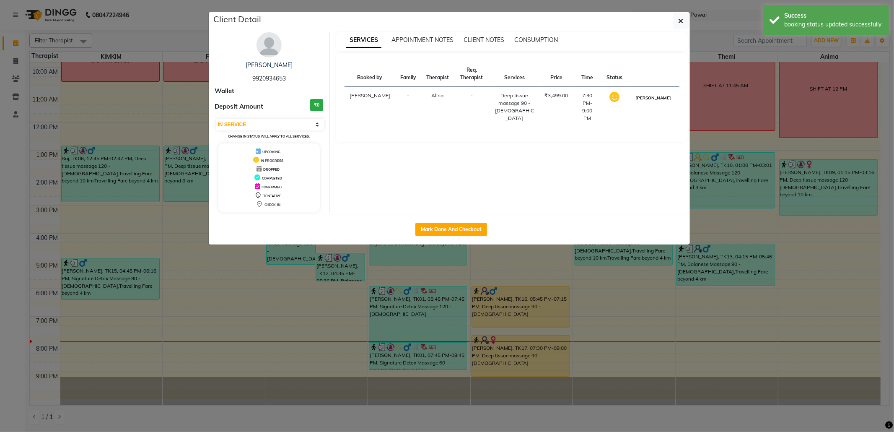
click at [658, 100] on button "[PERSON_NAME]" at bounding box center [653, 98] width 40 height 10
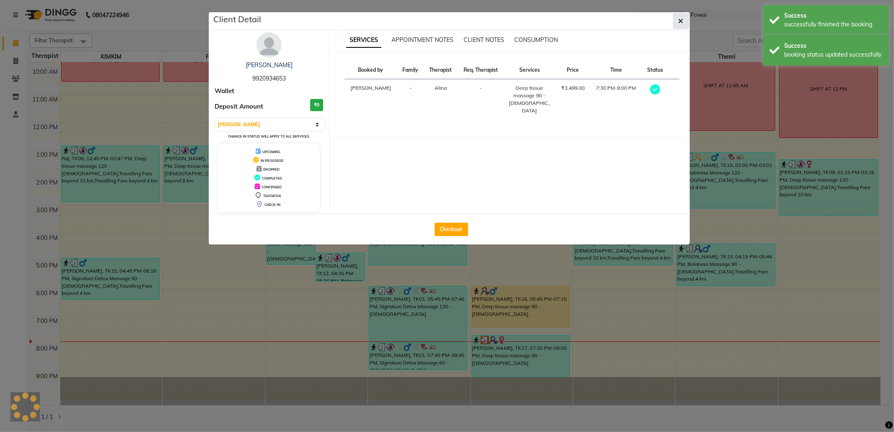
click at [680, 24] on icon "button" at bounding box center [681, 21] width 5 height 7
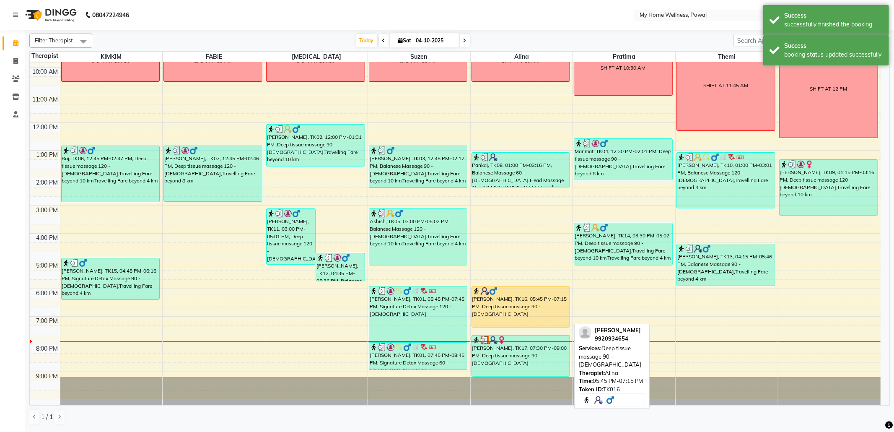
click at [498, 311] on div "[PERSON_NAME], TK16, 05:45 PM-07:15 PM, Deep tissue massage 90 - [DEMOGRAPHIC_D…" at bounding box center [521, 306] width 98 height 41
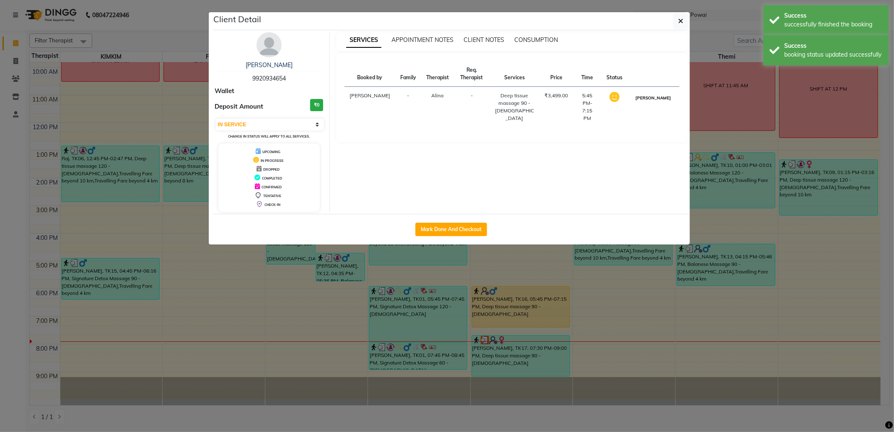
click at [662, 103] on button "[PERSON_NAME]" at bounding box center [653, 98] width 40 height 10
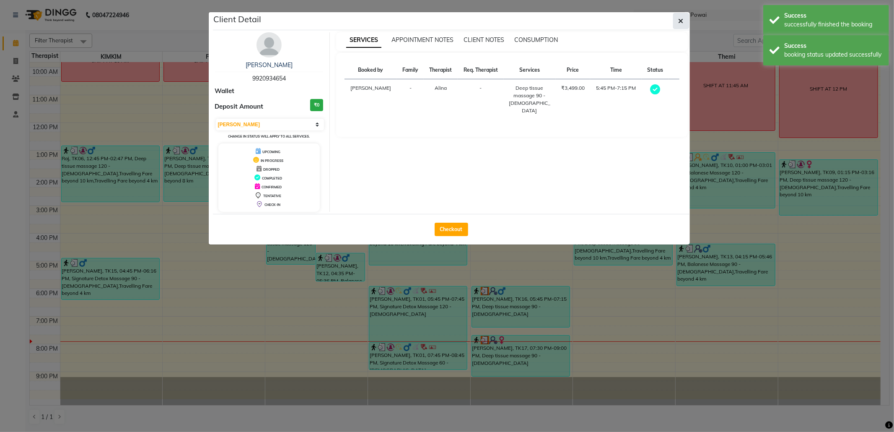
click at [680, 22] on icon "button" at bounding box center [681, 21] width 5 height 7
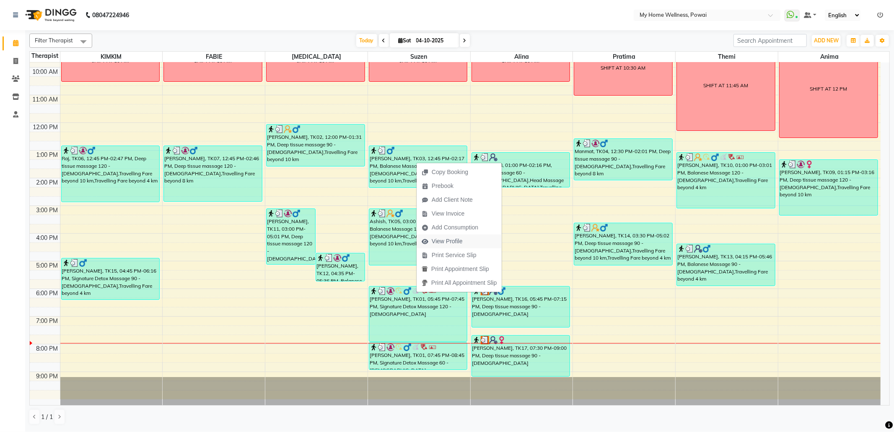
click at [459, 238] on span "View Profile" at bounding box center [447, 241] width 31 height 9
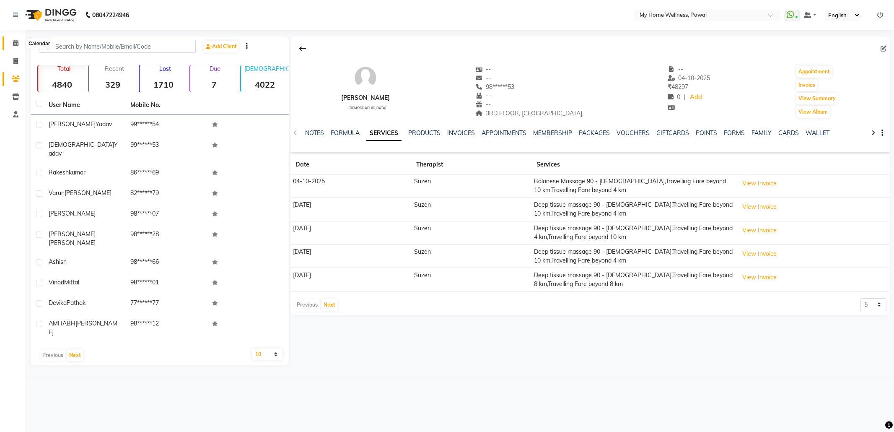
click at [12, 40] on span at bounding box center [15, 44] width 15 height 10
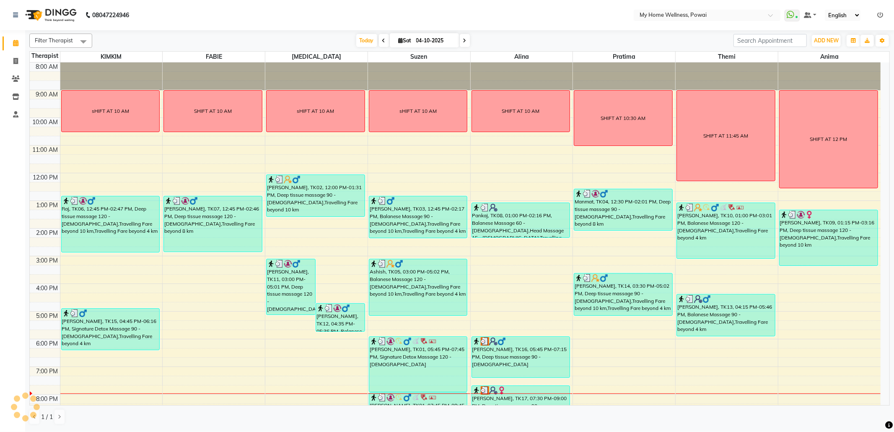
scroll to position [34, 0]
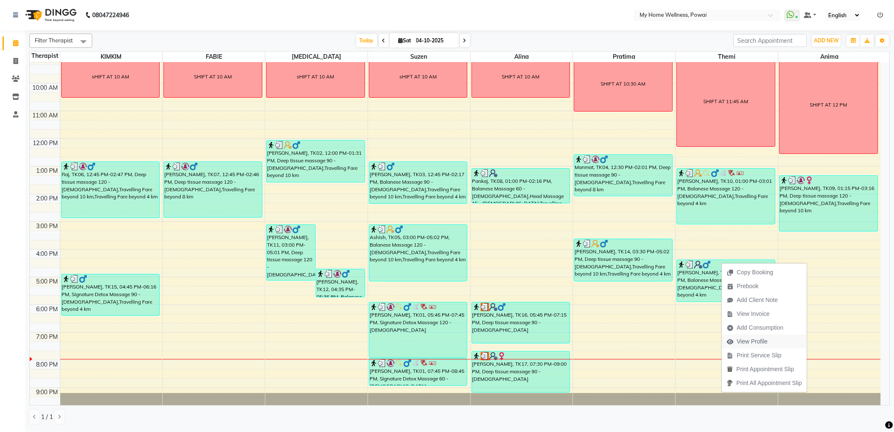
click at [743, 337] on span "View Profile" at bounding box center [752, 341] width 31 height 9
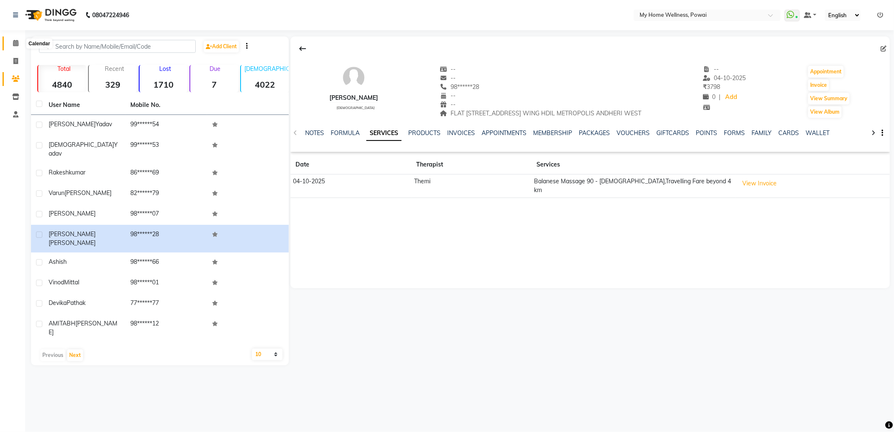
click at [12, 41] on span at bounding box center [15, 44] width 15 height 10
